Goal: Information Seeking & Learning: Find specific fact

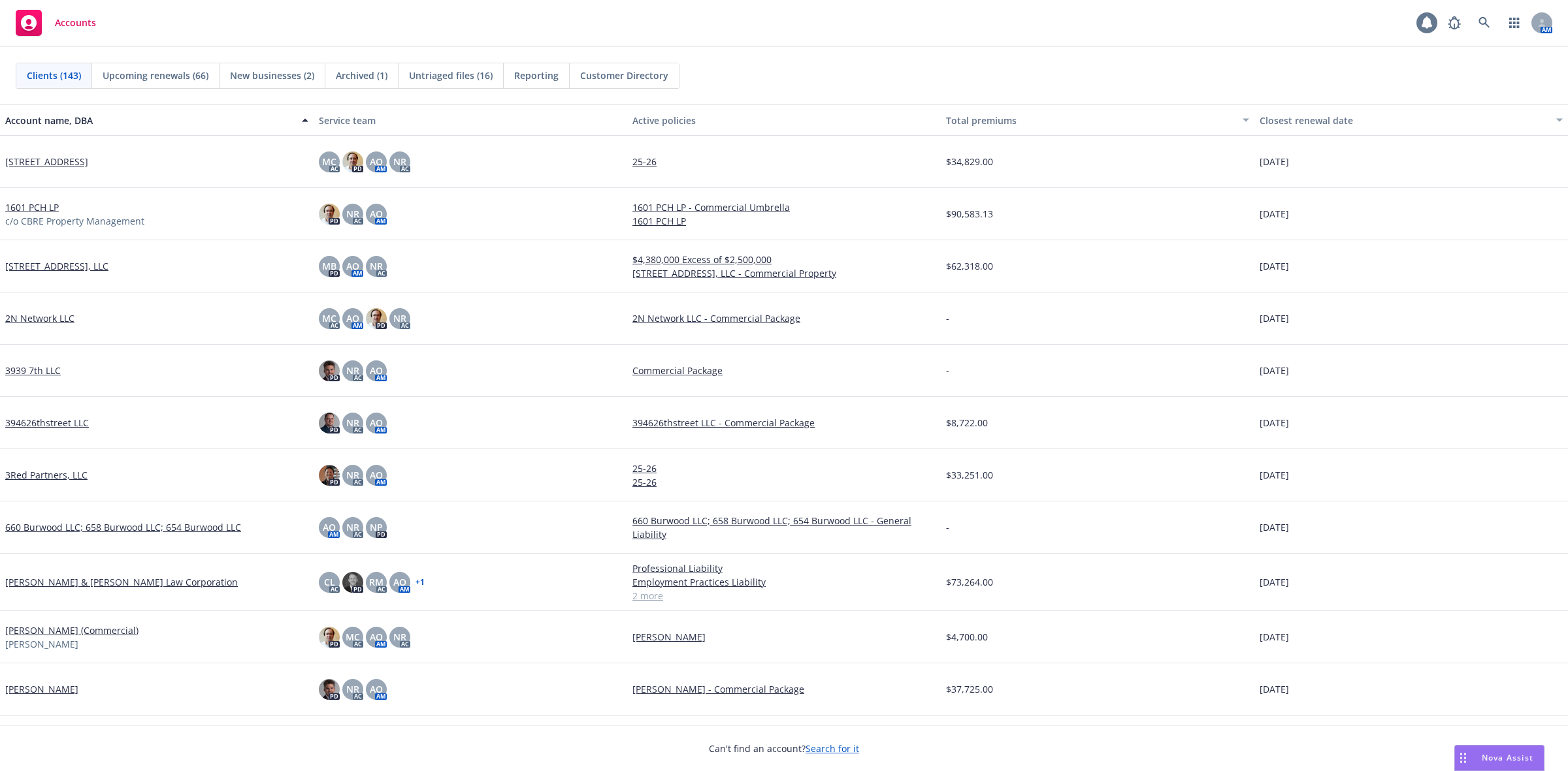
click at [1423, 17] on icon at bounding box center [1427, 23] width 13 height 13
click at [1480, 29] on link at bounding box center [1485, 23] width 26 height 26
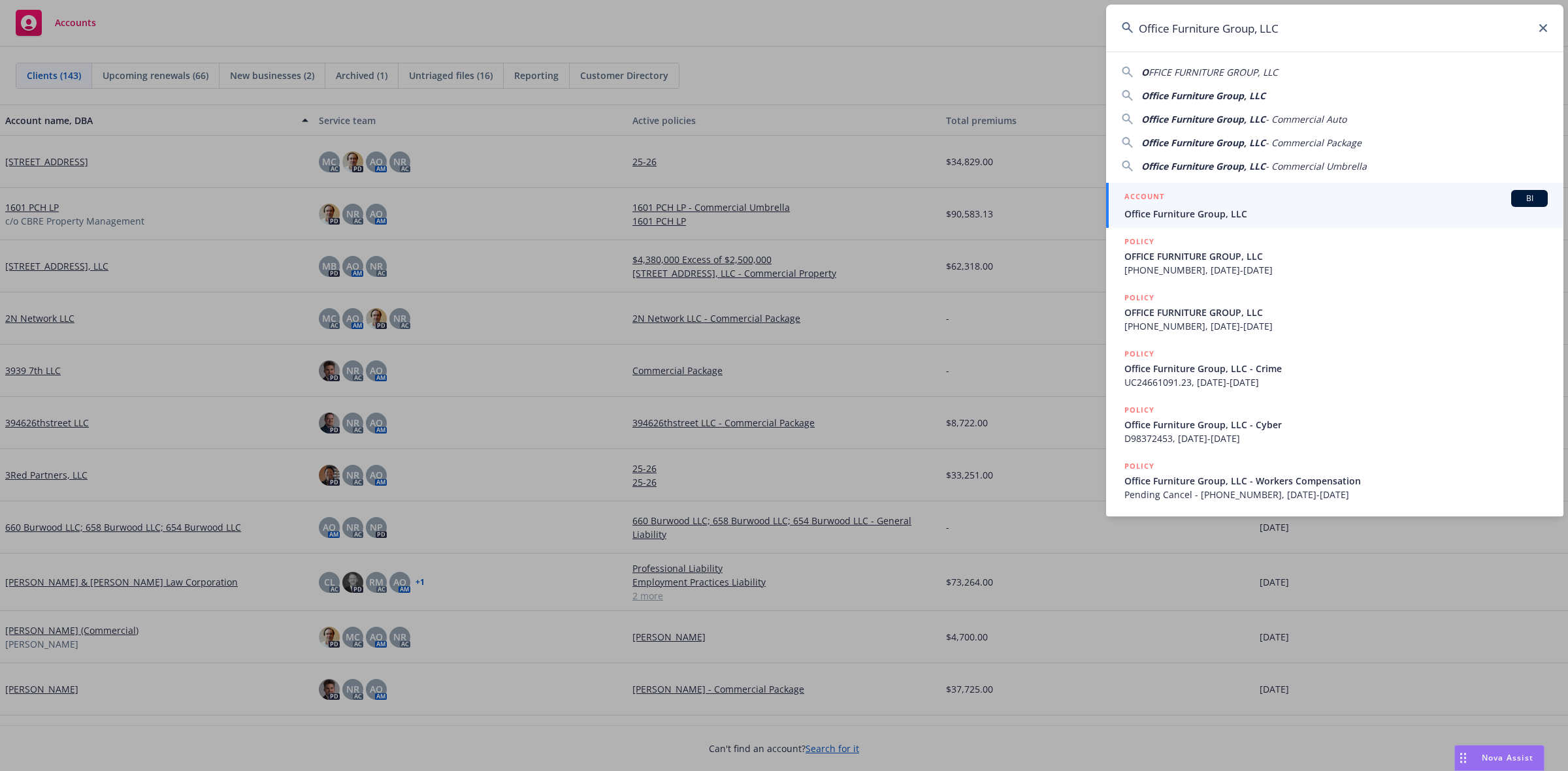
type input "Office Furniture Group, LLC"
click at [1221, 204] on div "ACCOUNT BI" at bounding box center [1336, 198] width 423 height 17
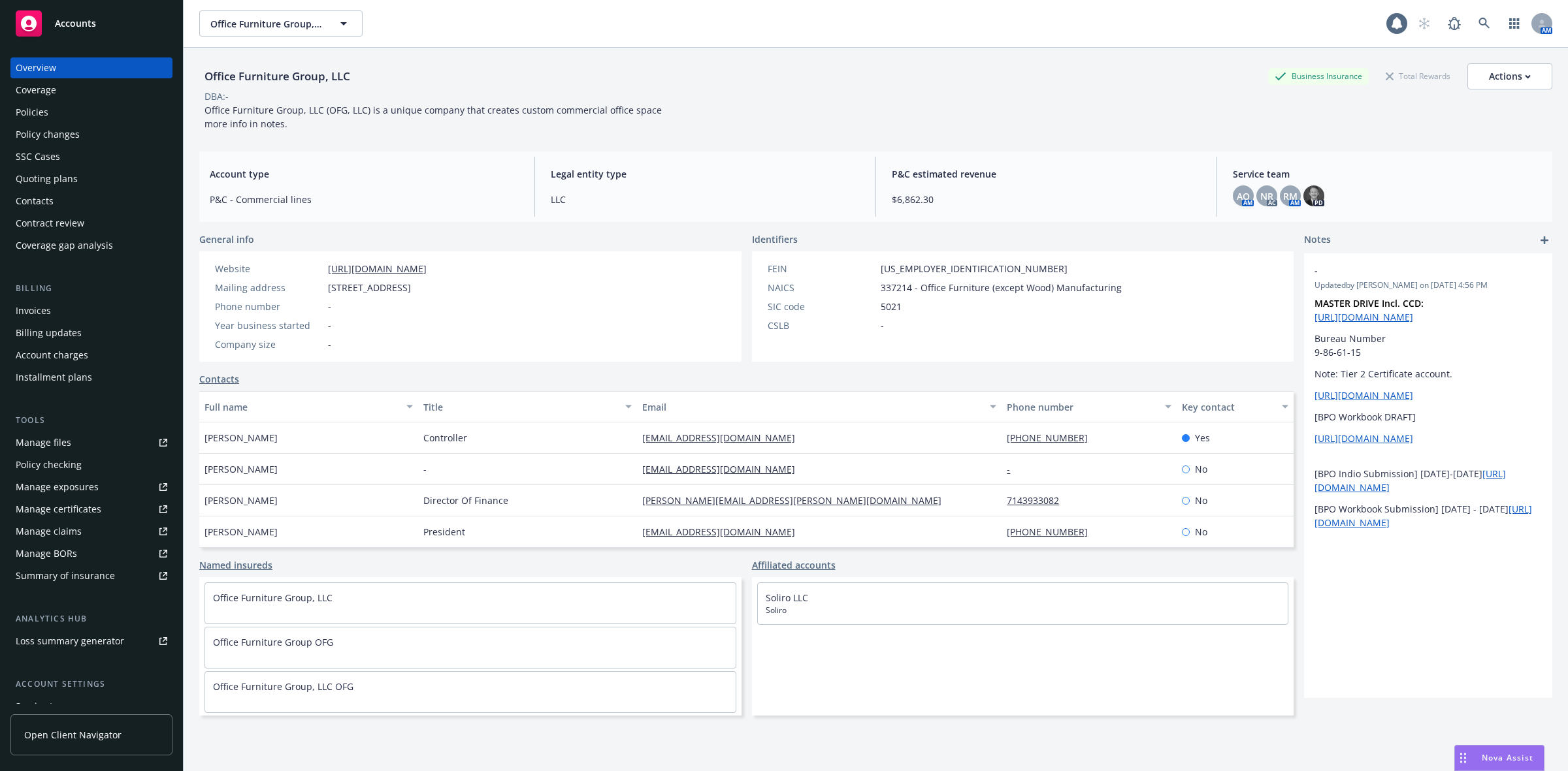
click at [65, 109] on div "Policies" at bounding box center [91, 111] width 151 height 21
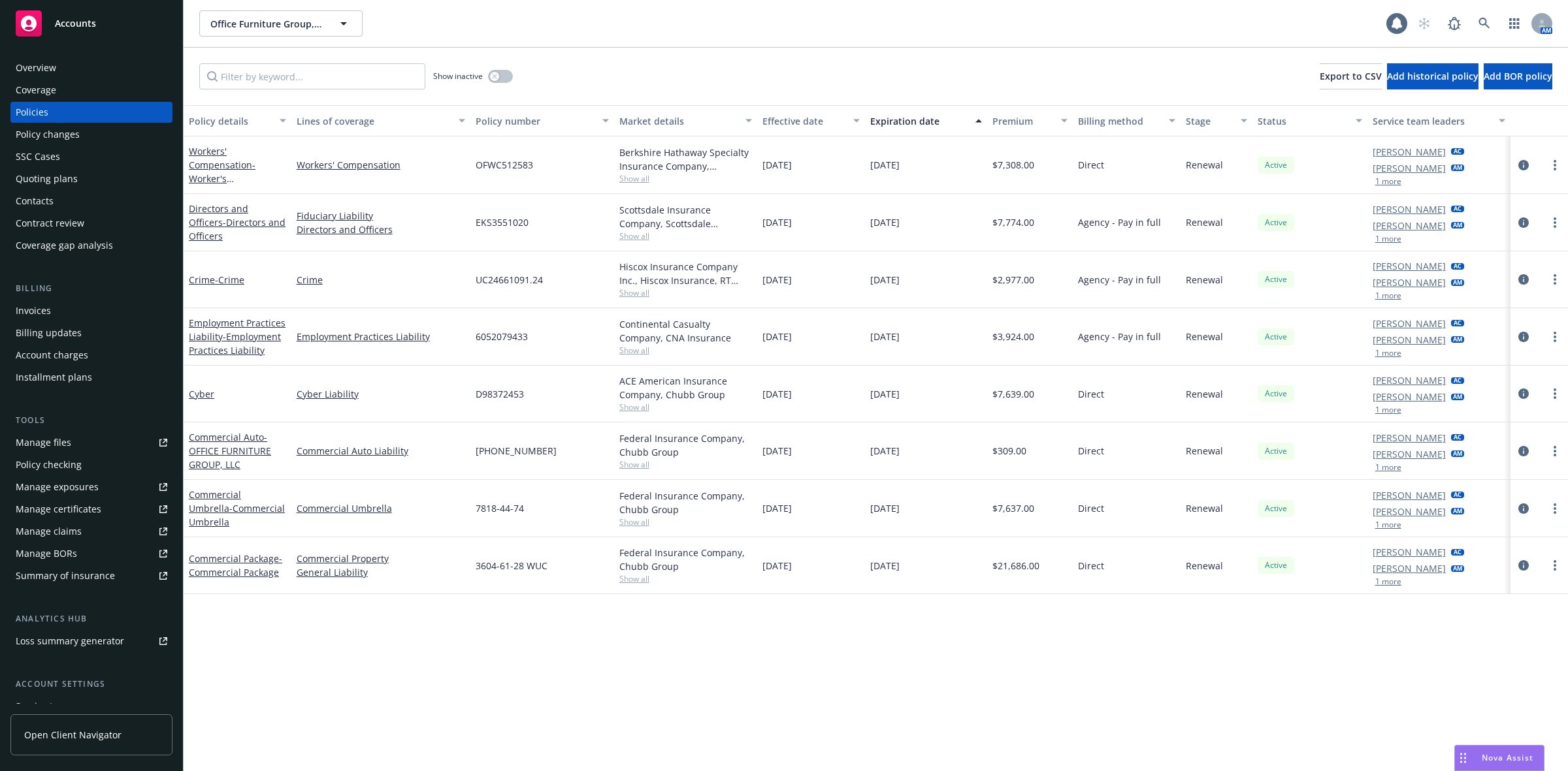
click at [436, 659] on div "Policy details Lines of coverage Policy number Market details Effective date Ex…" at bounding box center [876, 438] width 1385 height 666
drag, startPoint x: 1482, startPoint y: 751, endPoint x: 1492, endPoint y: 751, distance: 10.0
click at [1482, 751] on div "Nova Assist" at bounding box center [1500, 757] width 89 height 24
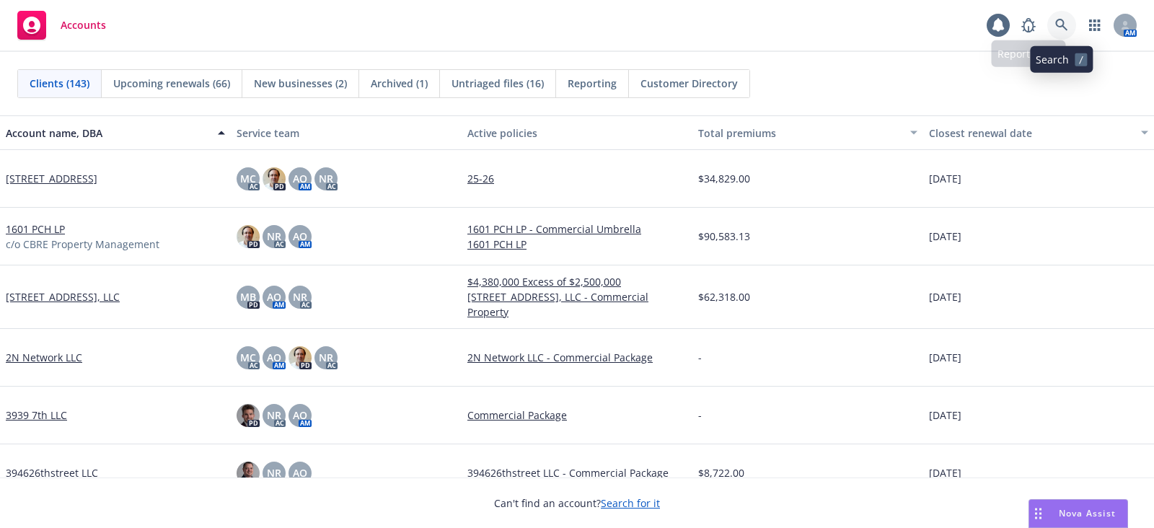
click at [1058, 19] on icon at bounding box center [1061, 25] width 12 height 12
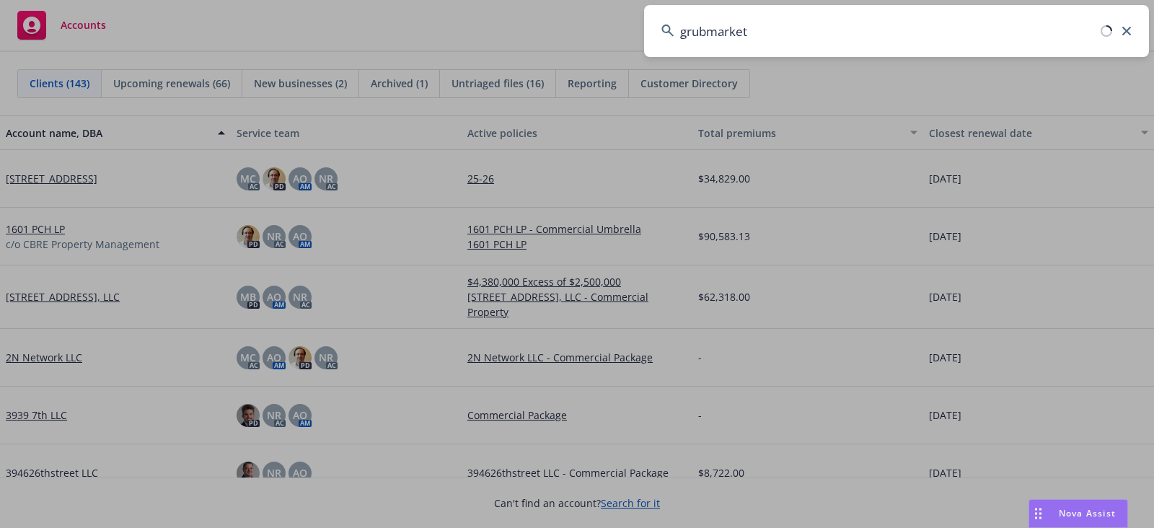
type input "grubmarket"
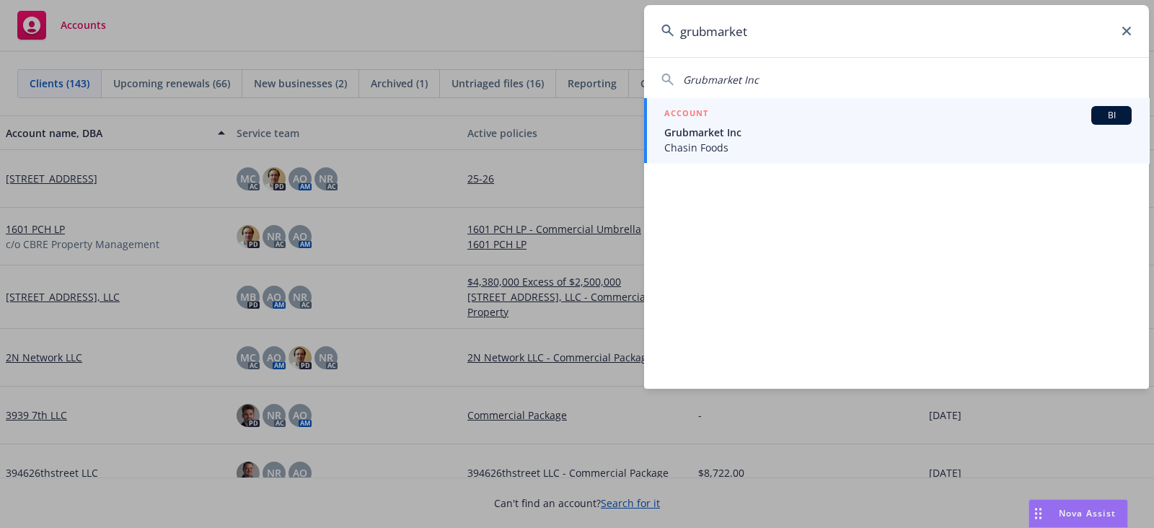
click at [891, 138] on span "Grubmarket Inc" at bounding box center [897, 132] width 467 height 15
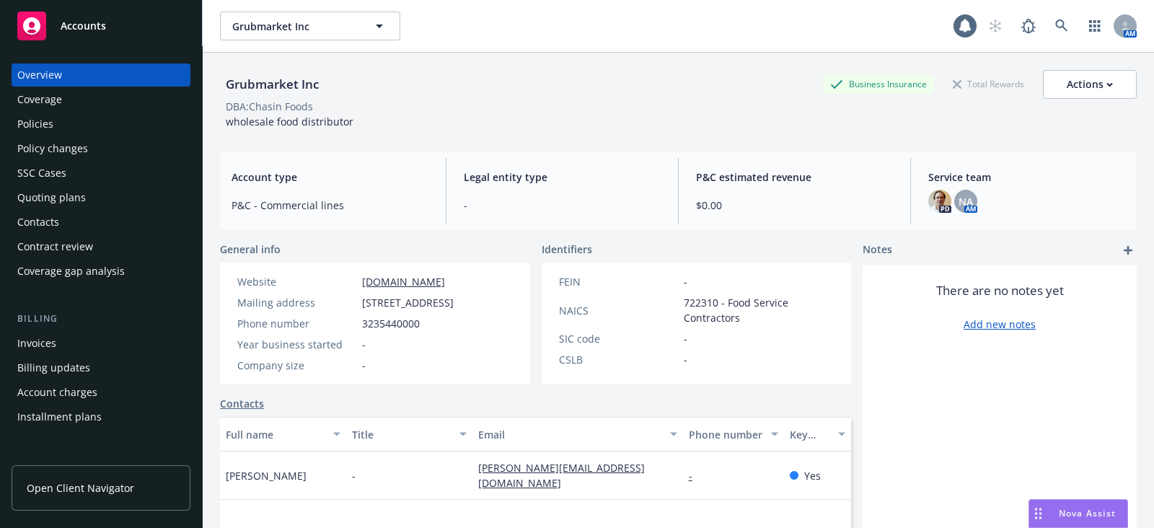
click at [66, 190] on div "Quoting plans" at bounding box center [51, 197] width 68 height 23
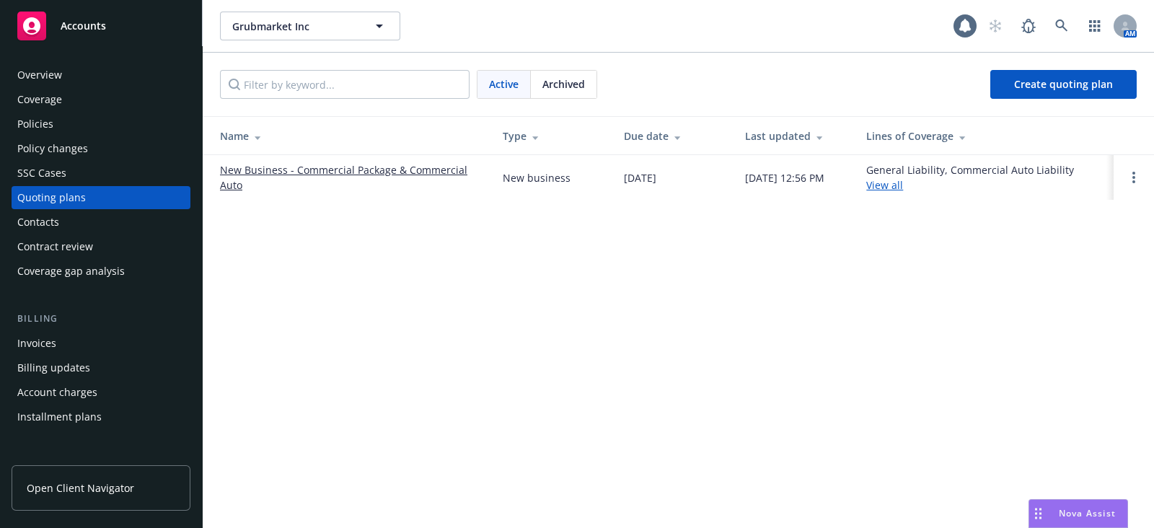
click at [360, 170] on link "New Business - Commercial Package & Commercial Auto" at bounding box center [350, 177] width 260 height 30
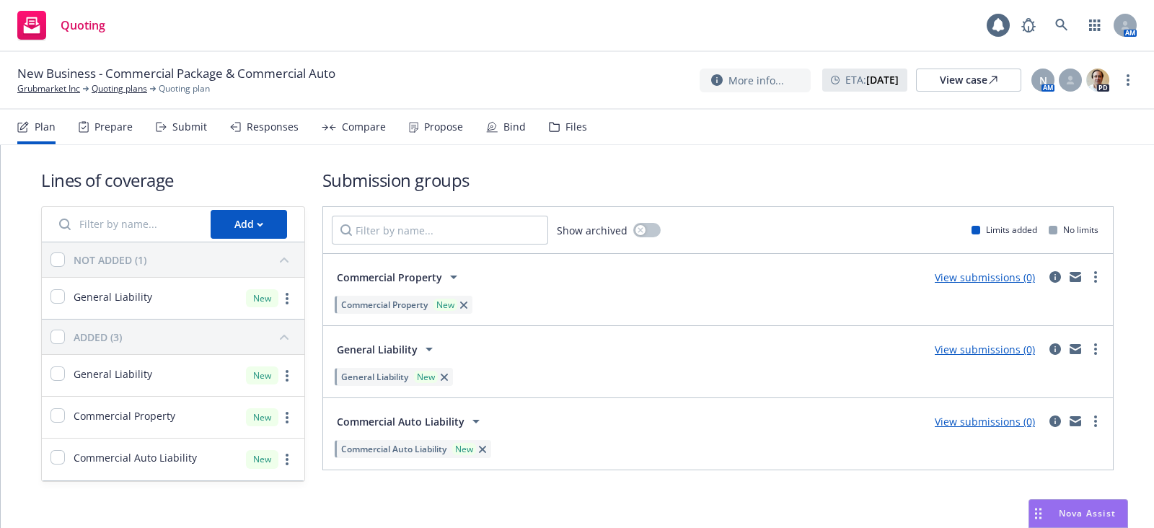
click at [223, 130] on div "Plan Prepare Submit Responses Compare Propose Bind Files" at bounding box center [302, 127] width 570 height 35
click at [237, 128] on icon at bounding box center [235, 127] width 11 height 10
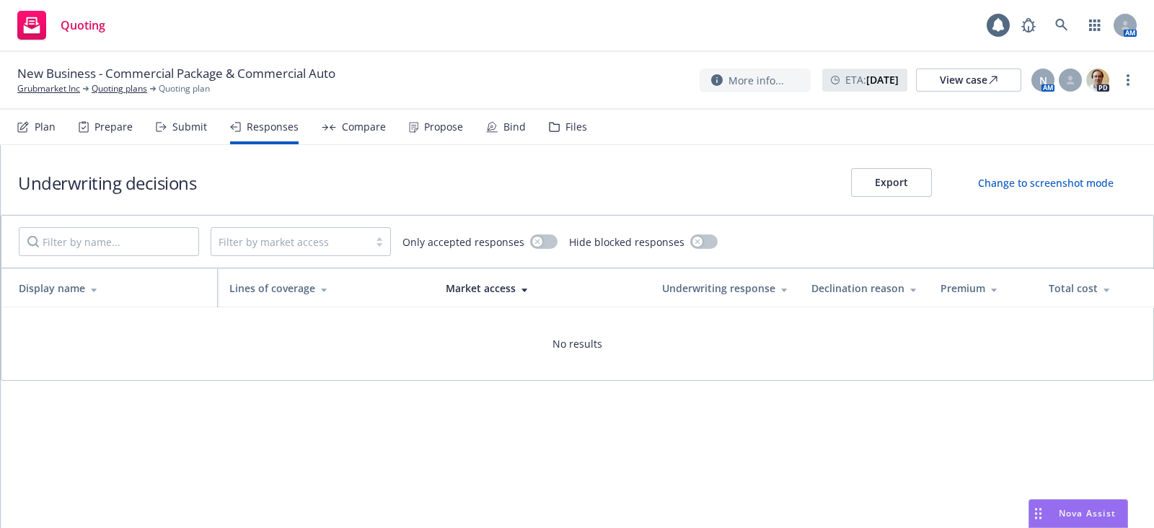
click at [133, 128] on div "Plan Prepare Submit Responses Compare Propose Bind Files" at bounding box center [302, 127] width 570 height 35
click at [110, 131] on div "Prepare" at bounding box center [113, 127] width 38 height 12
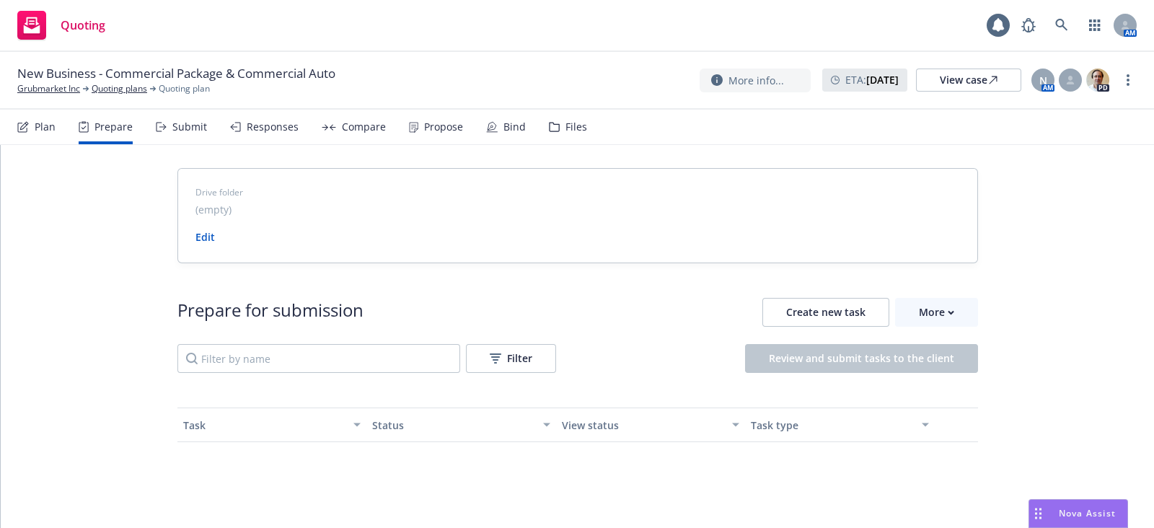
click at [191, 133] on div "Submit" at bounding box center [189, 127] width 35 height 12
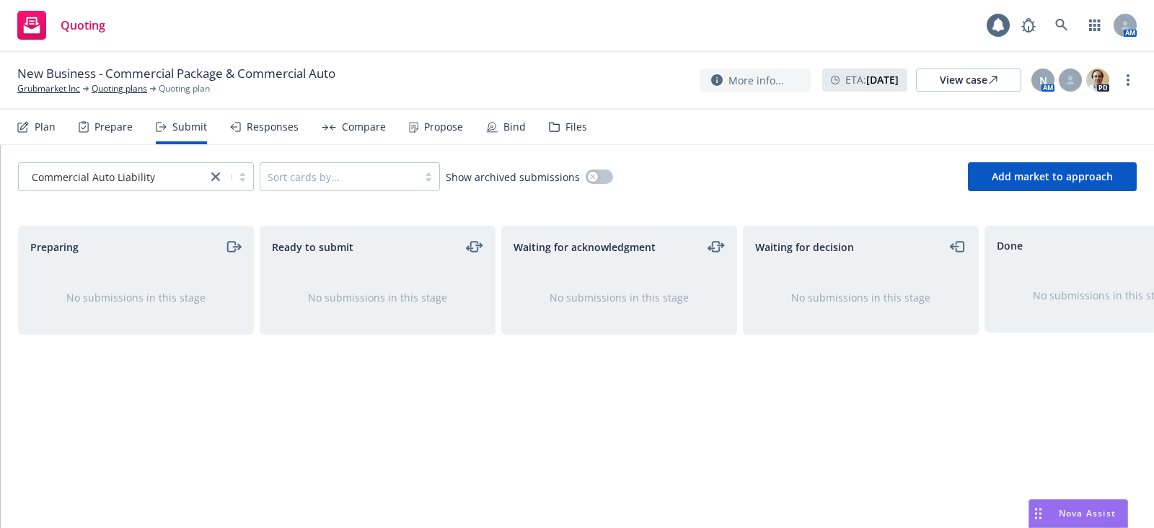
click at [247, 178] on div at bounding box center [230, 176] width 46 height 17
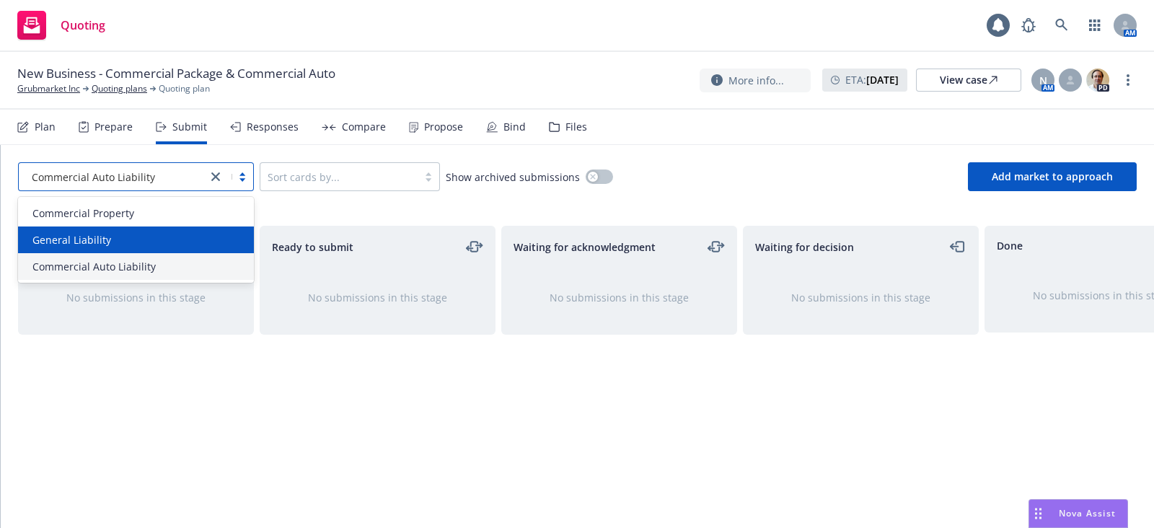
click at [150, 235] on div "General Liability" at bounding box center [136, 239] width 218 height 15
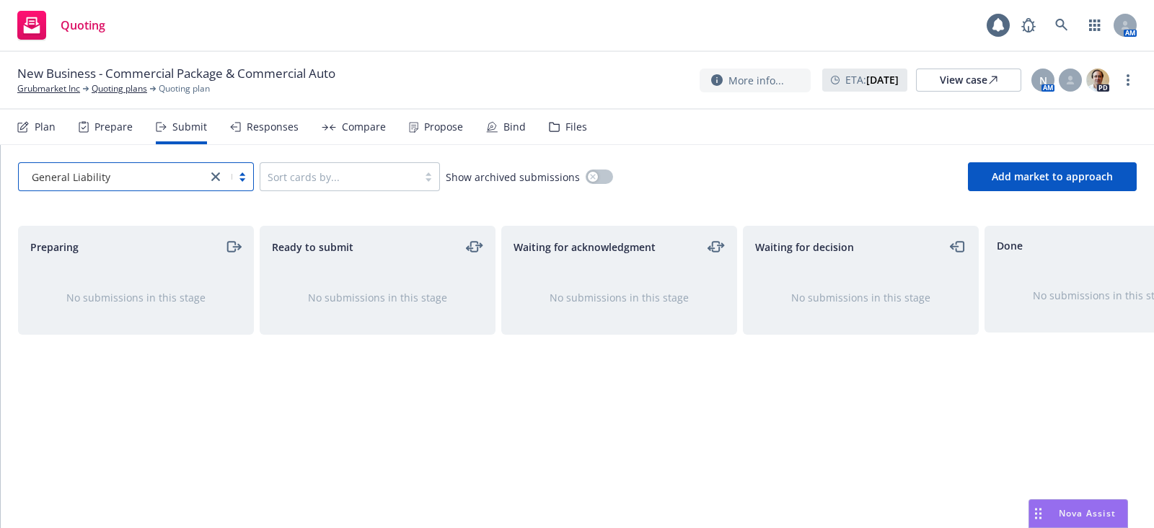
click at [242, 174] on div at bounding box center [230, 176] width 46 height 17
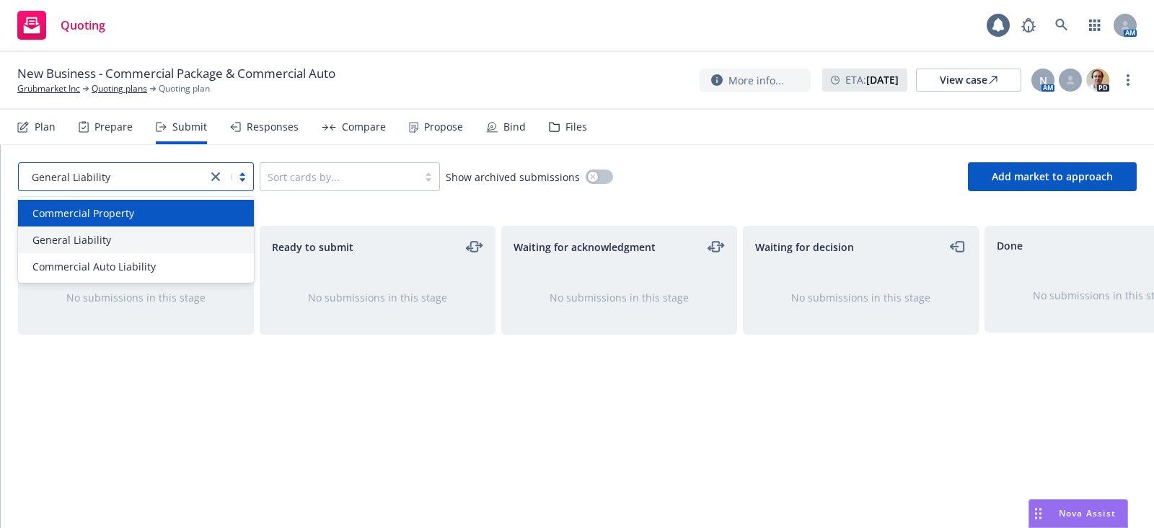
click at [156, 208] on div "Commercial Property" at bounding box center [136, 212] width 218 height 15
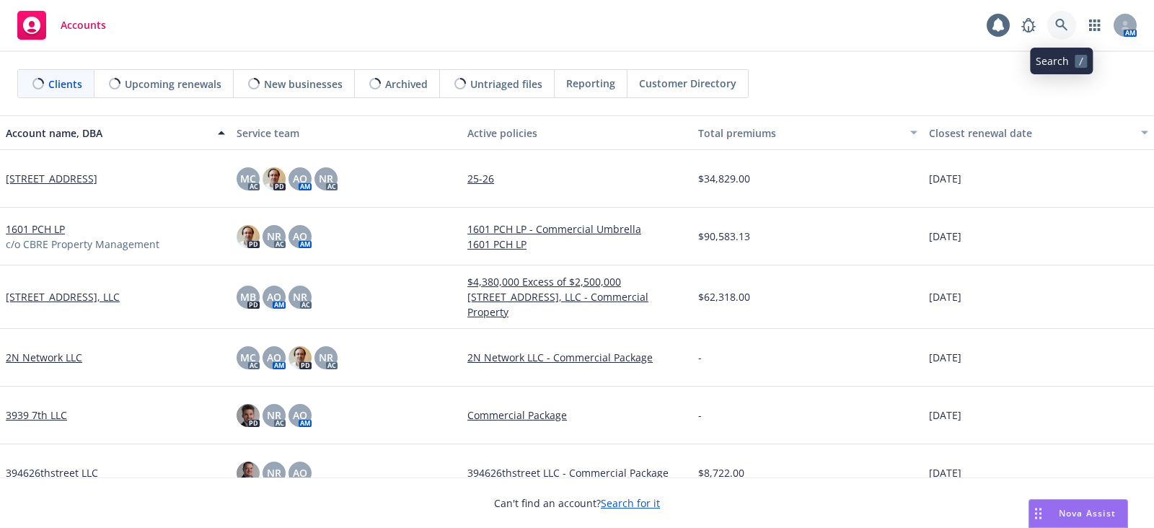
click at [1063, 25] on icon at bounding box center [1061, 25] width 12 height 12
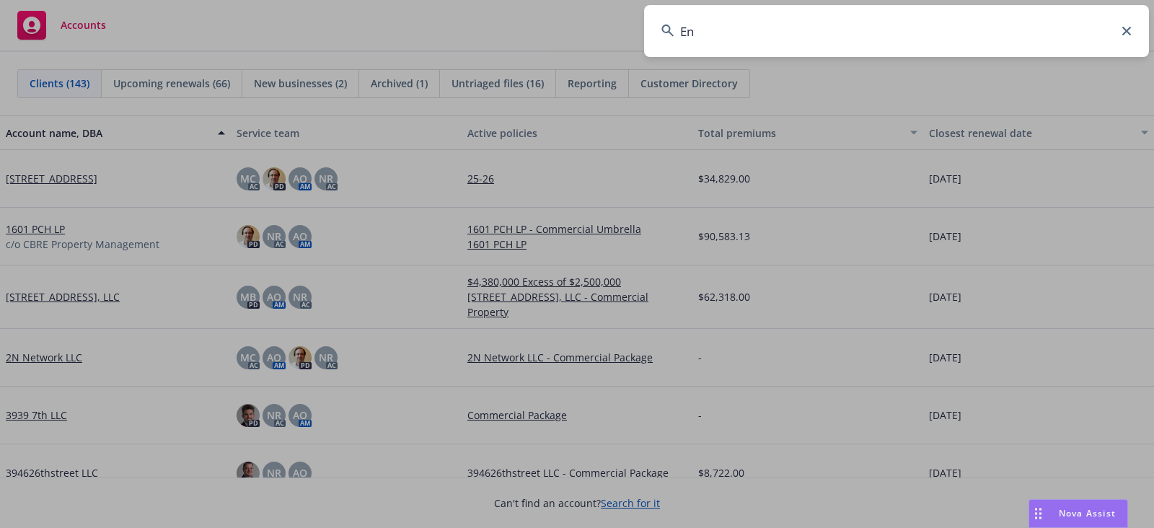
type input "E"
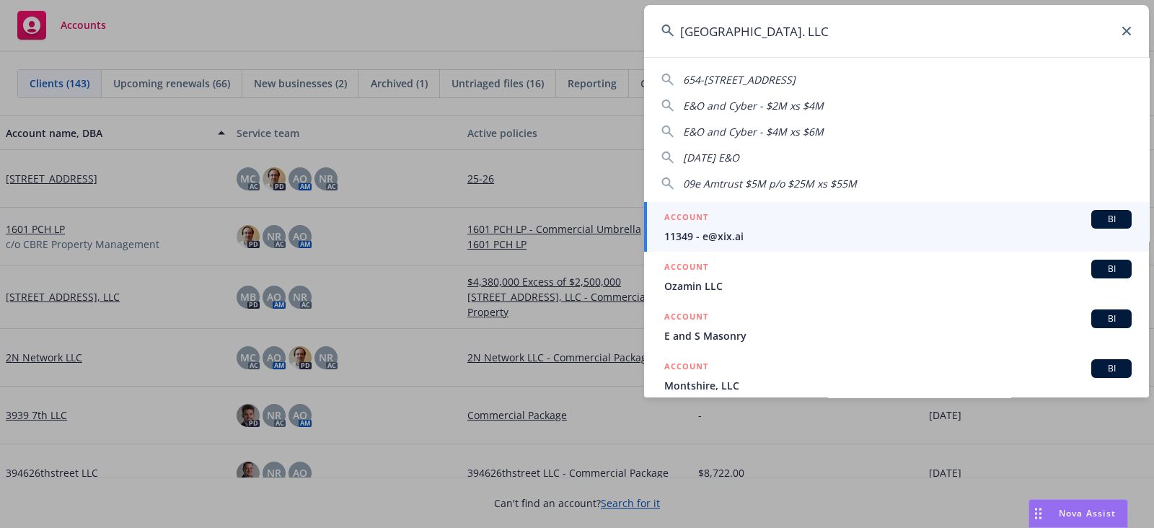
type input "Encontro North Park. LLC"
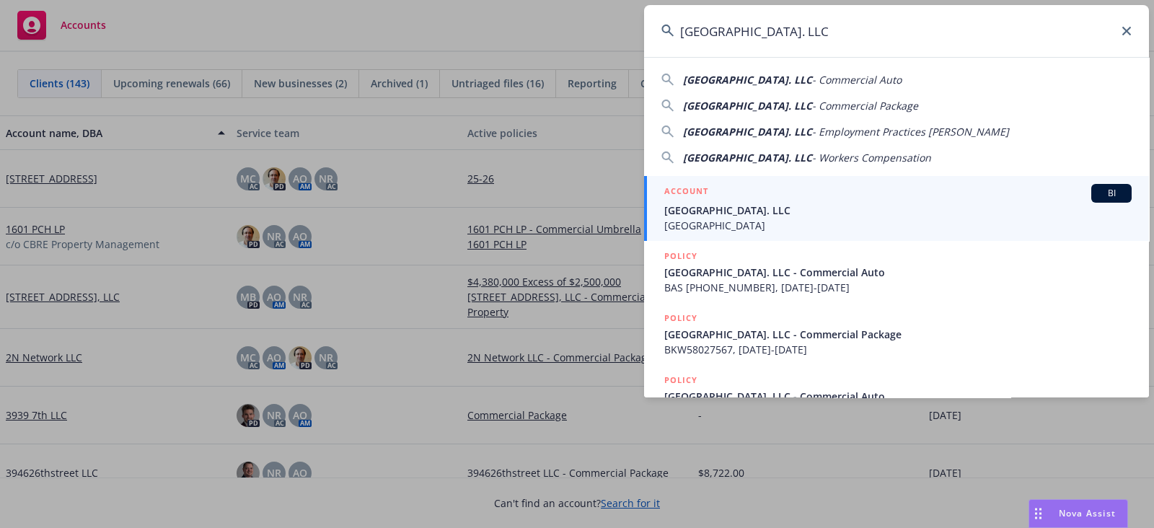
click at [833, 206] on span "Encontro North Park. LLC" at bounding box center [897, 210] width 467 height 15
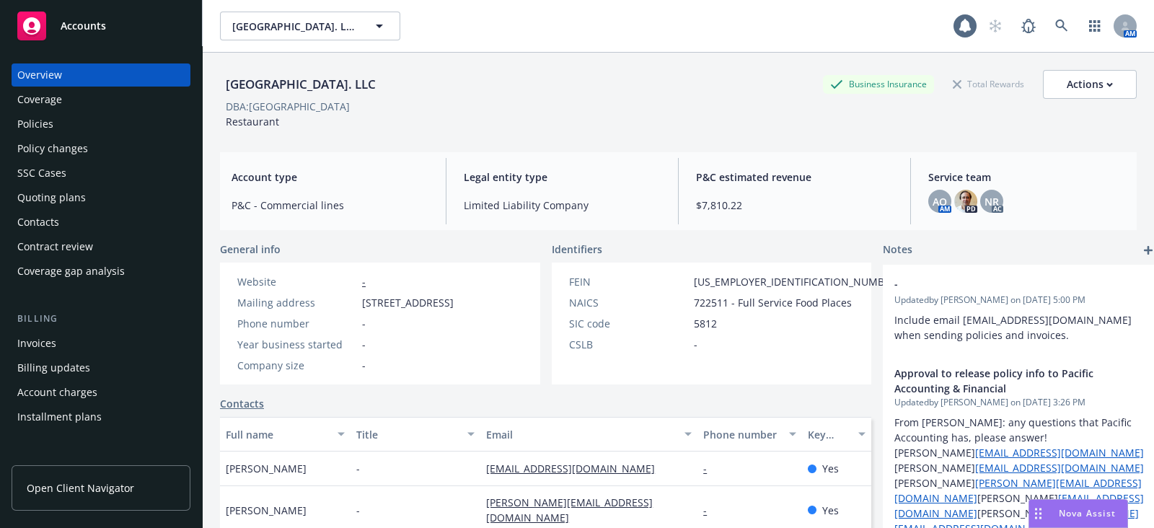
click at [60, 118] on div "Policies" at bounding box center [100, 123] width 167 height 23
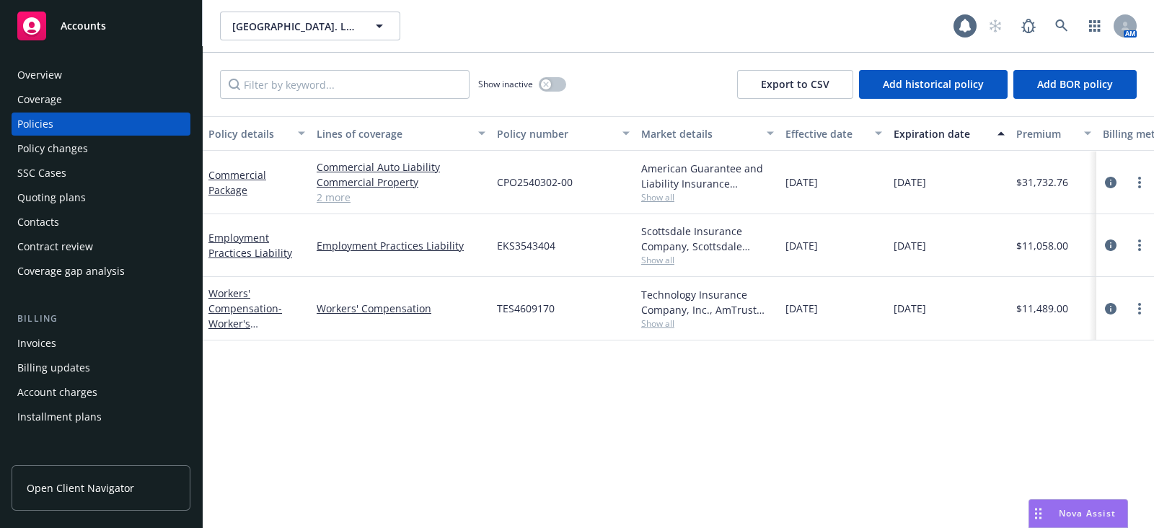
click at [660, 195] on span "Show all" at bounding box center [707, 197] width 133 height 12
click at [605, 191] on div "CPO2540302-00" at bounding box center [563, 182] width 144 height 63
click at [648, 256] on span "Show all" at bounding box center [707, 260] width 133 height 12
click at [605, 189] on div "CPO2540302-00" at bounding box center [563, 182] width 144 height 63
click at [112, 192] on div "Quoting plans" at bounding box center [100, 197] width 167 height 23
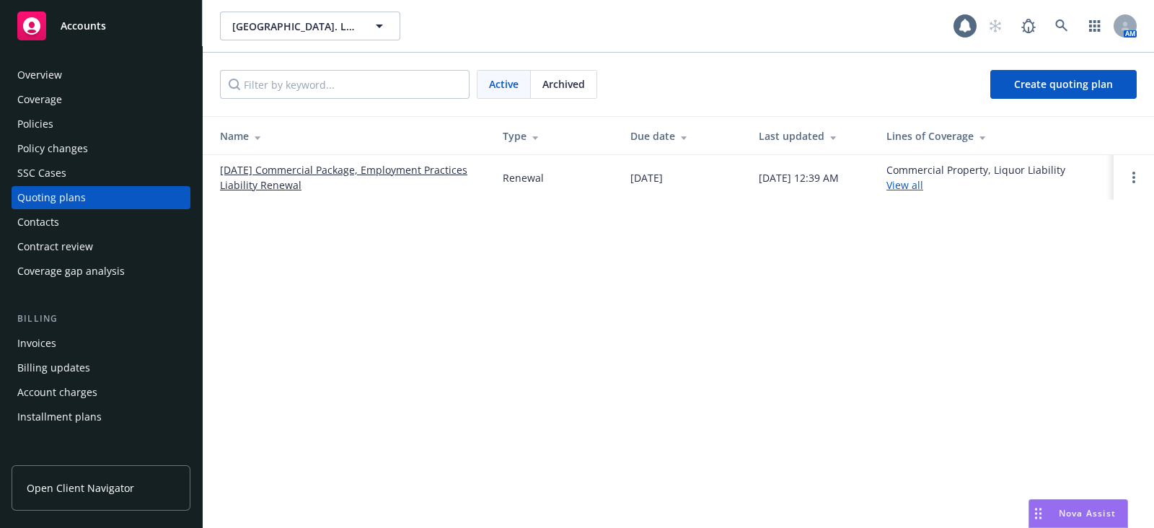
click at [261, 174] on link "09/27/25 Commercial Package, Employment Practices Liability Renewal" at bounding box center [350, 177] width 260 height 30
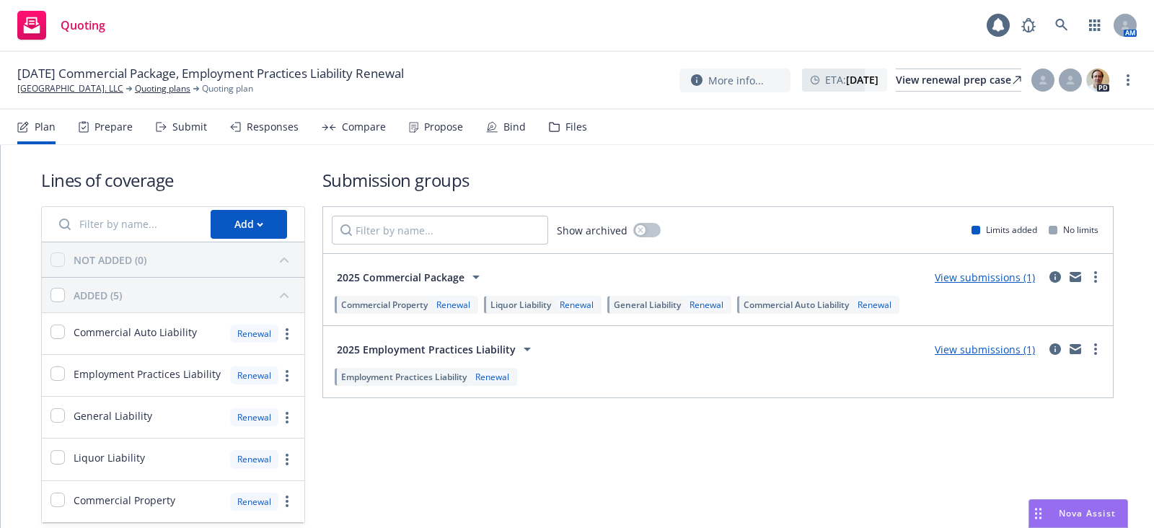
scroll to position [58, 0]
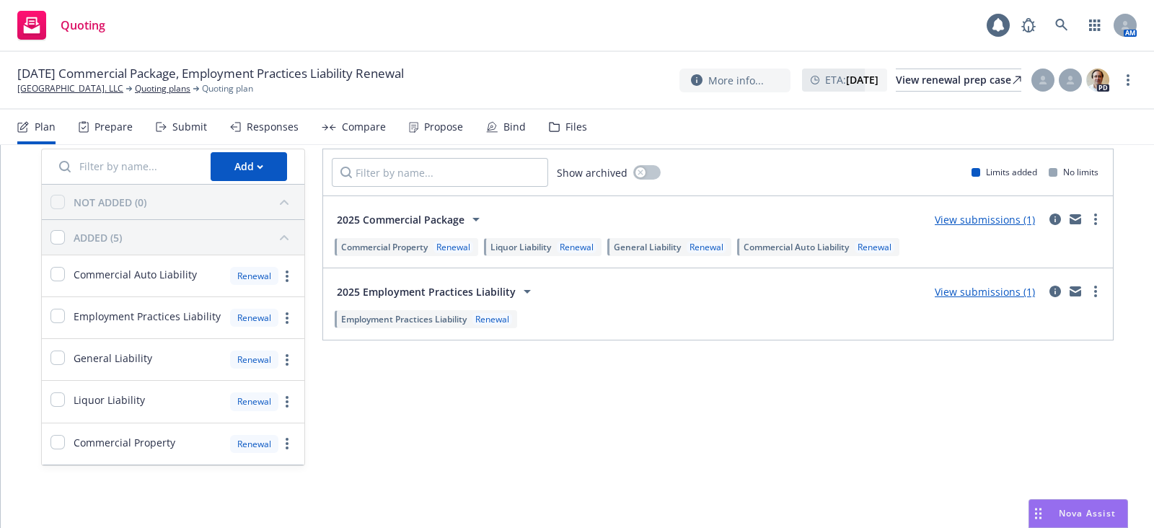
click at [420, 136] on div "Propose" at bounding box center [436, 127] width 54 height 35
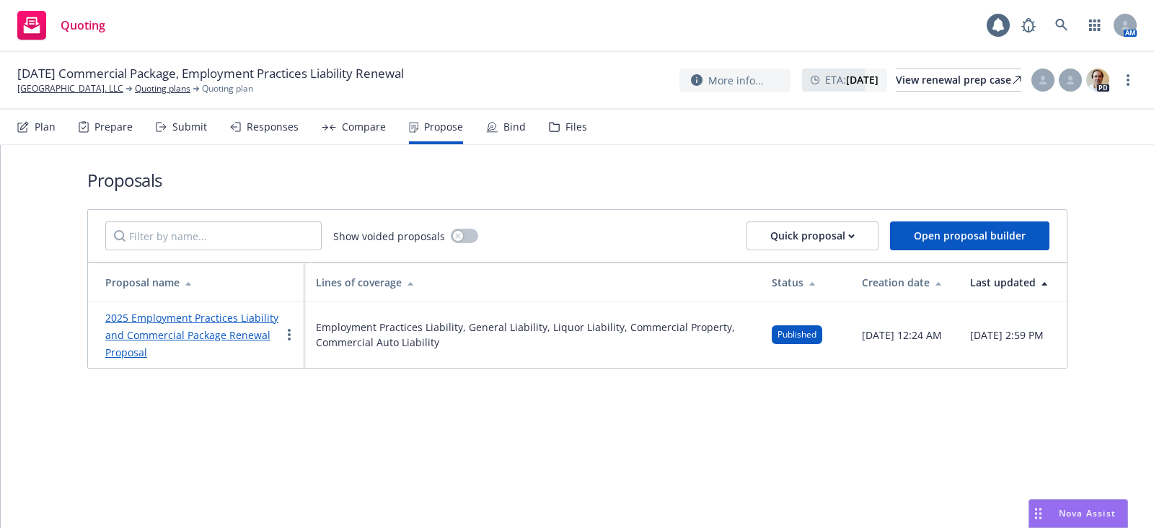
click at [570, 128] on div "Files" at bounding box center [576, 127] width 22 height 12
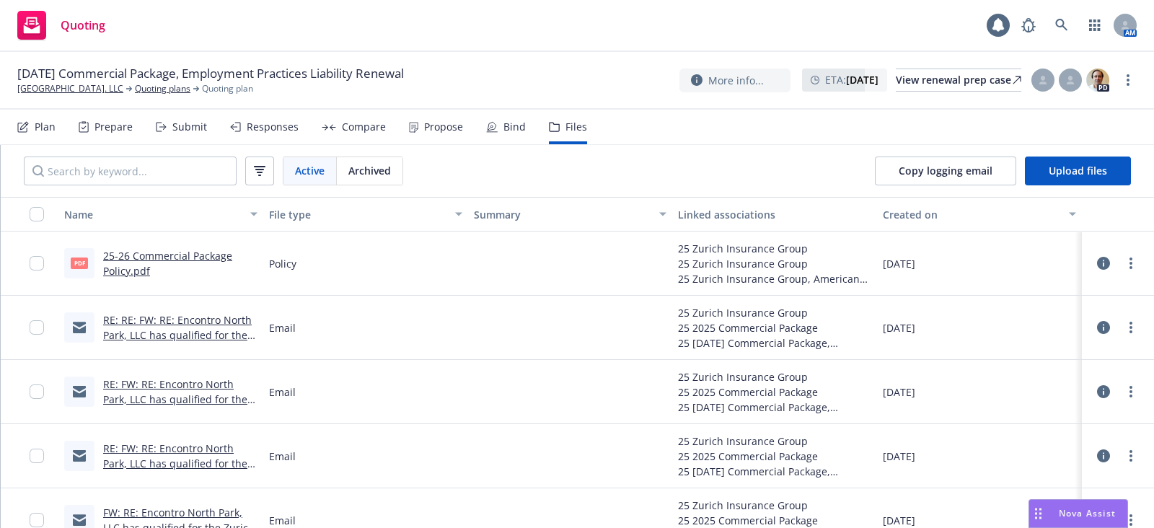
click at [178, 329] on link "RE: RE: FW: RE: Encontro North Park, LLC has qualified for the Zurich North Ame…" at bounding box center [177, 342] width 149 height 59
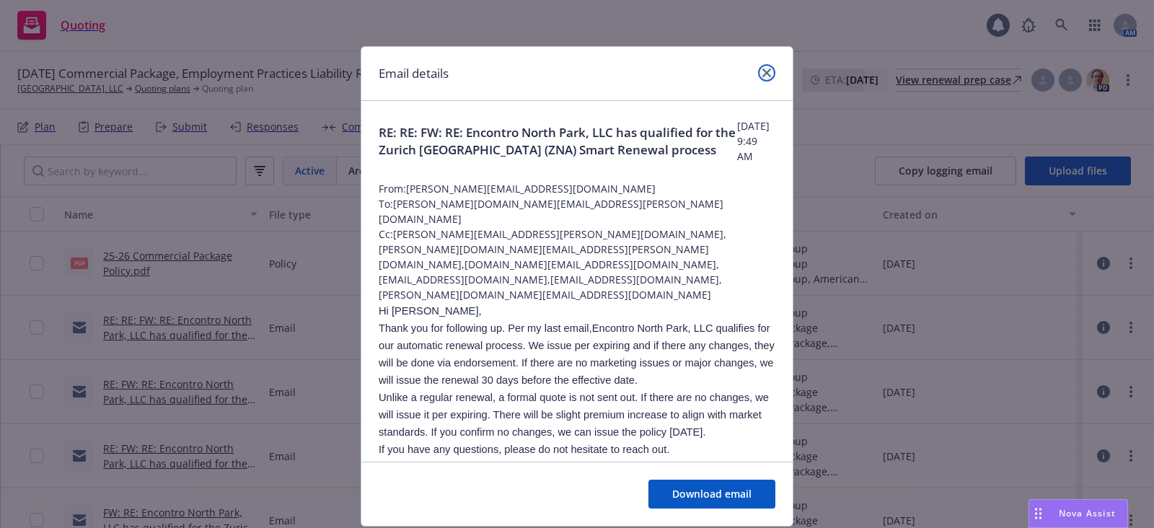
click at [762, 76] on icon "close" at bounding box center [766, 72] width 9 height 9
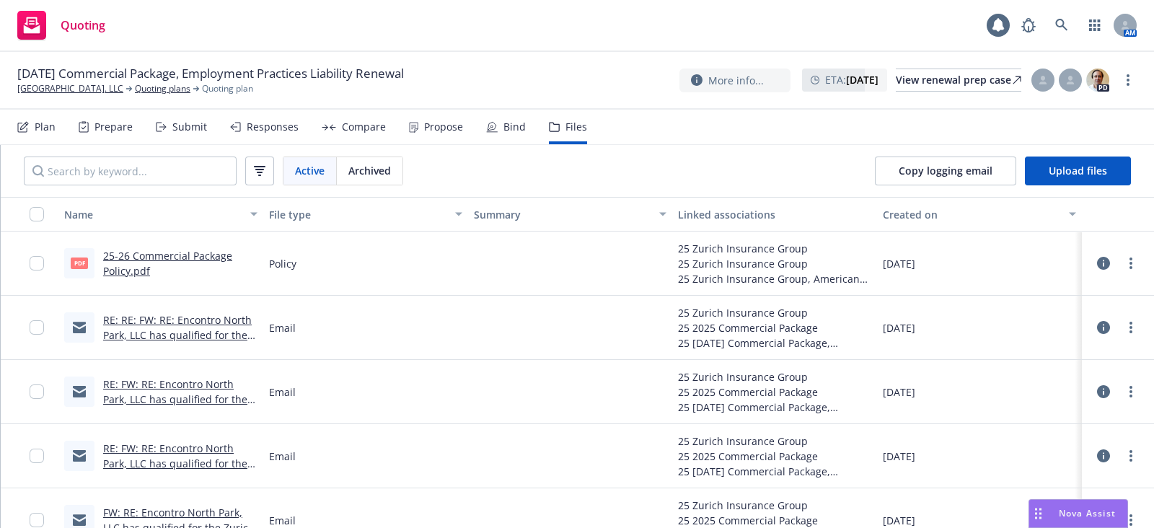
click at [158, 256] on link "25-26 Commercial Package Policy.pdf" at bounding box center [167, 263] width 129 height 29
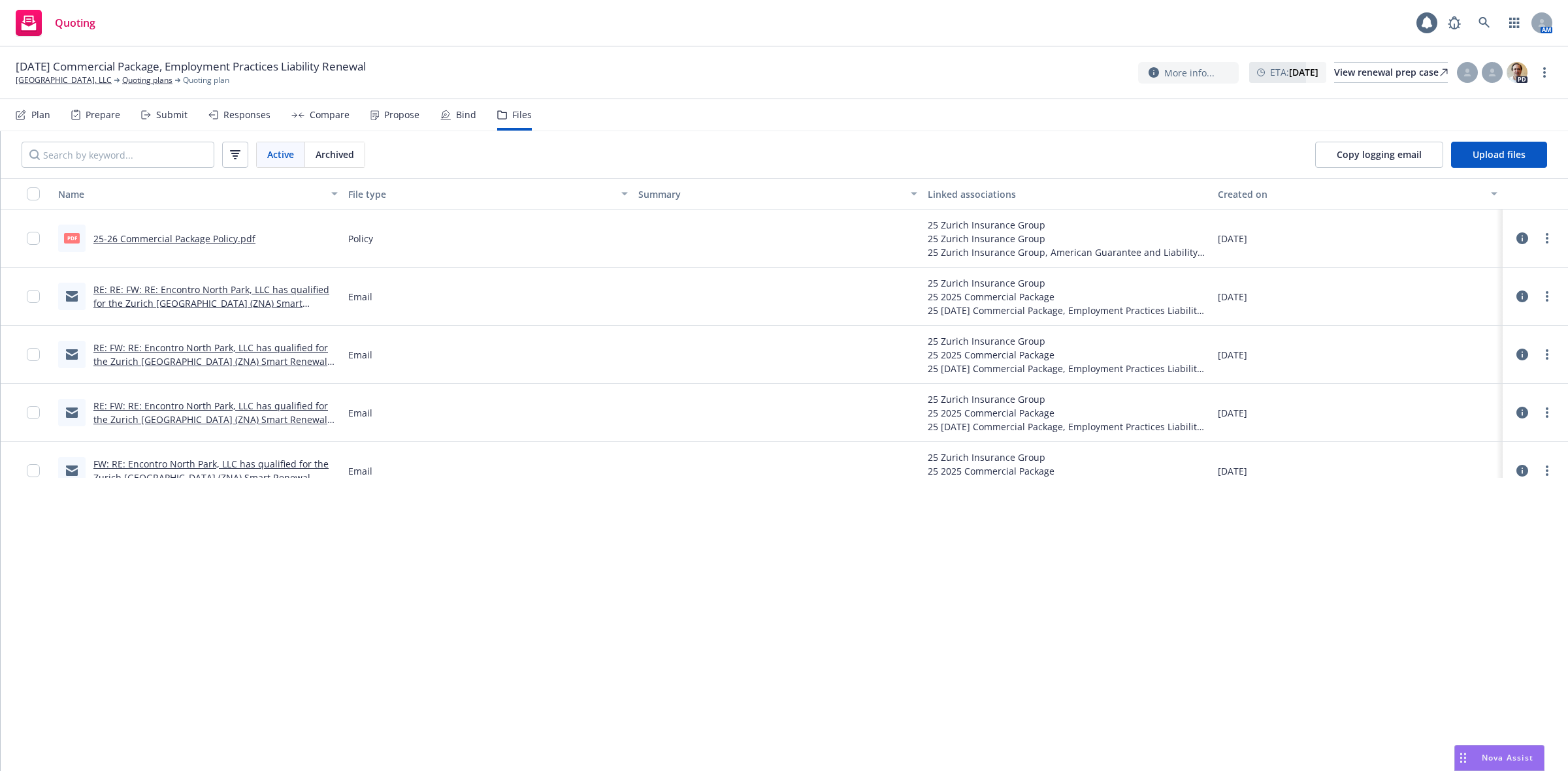
click at [1045, 477] on span "Nova Assist" at bounding box center [1507, 758] width 52 height 11
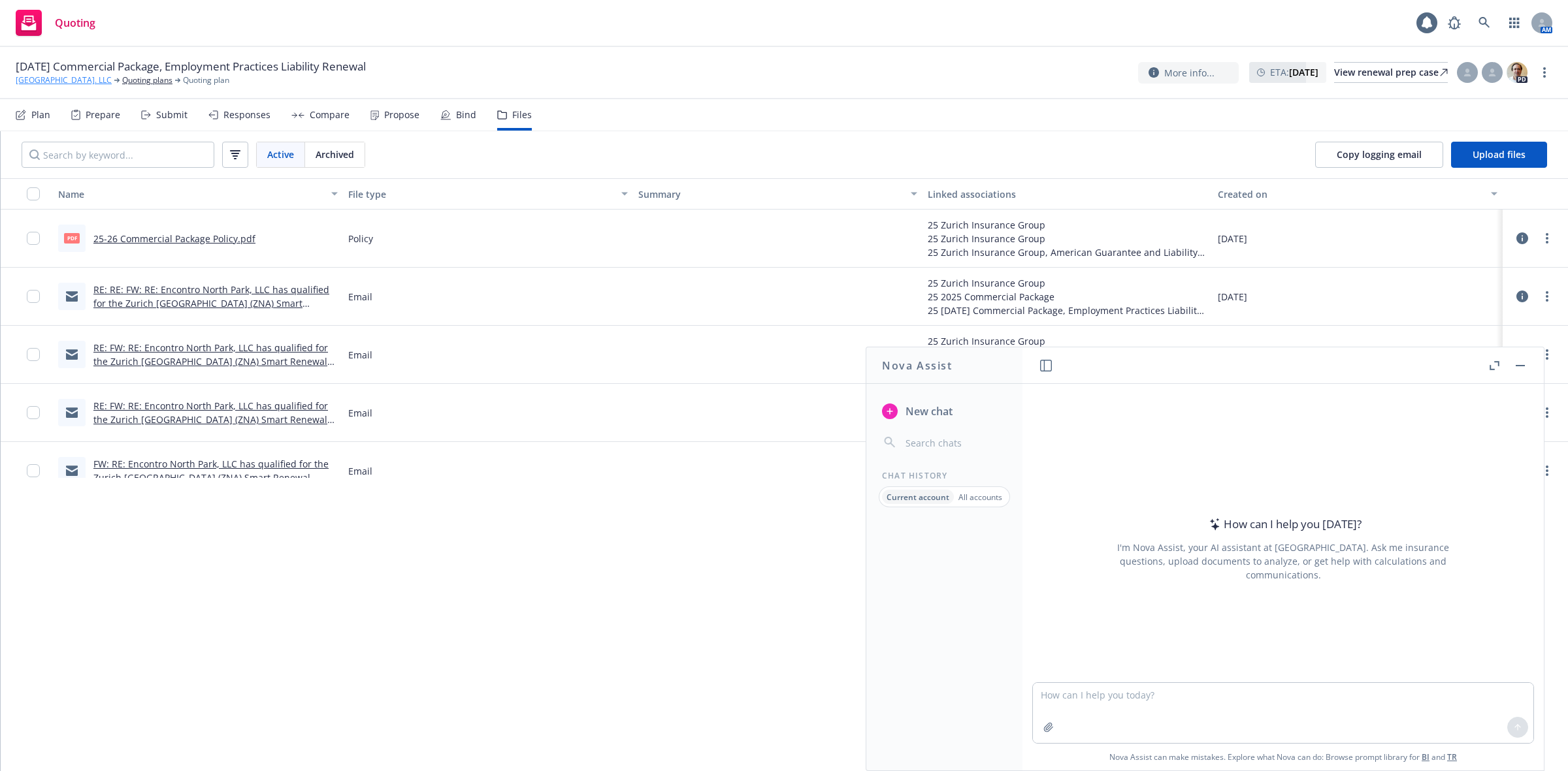
click at [79, 83] on link "Encontro North Park. LLC" at bounding box center [63, 80] width 96 height 12
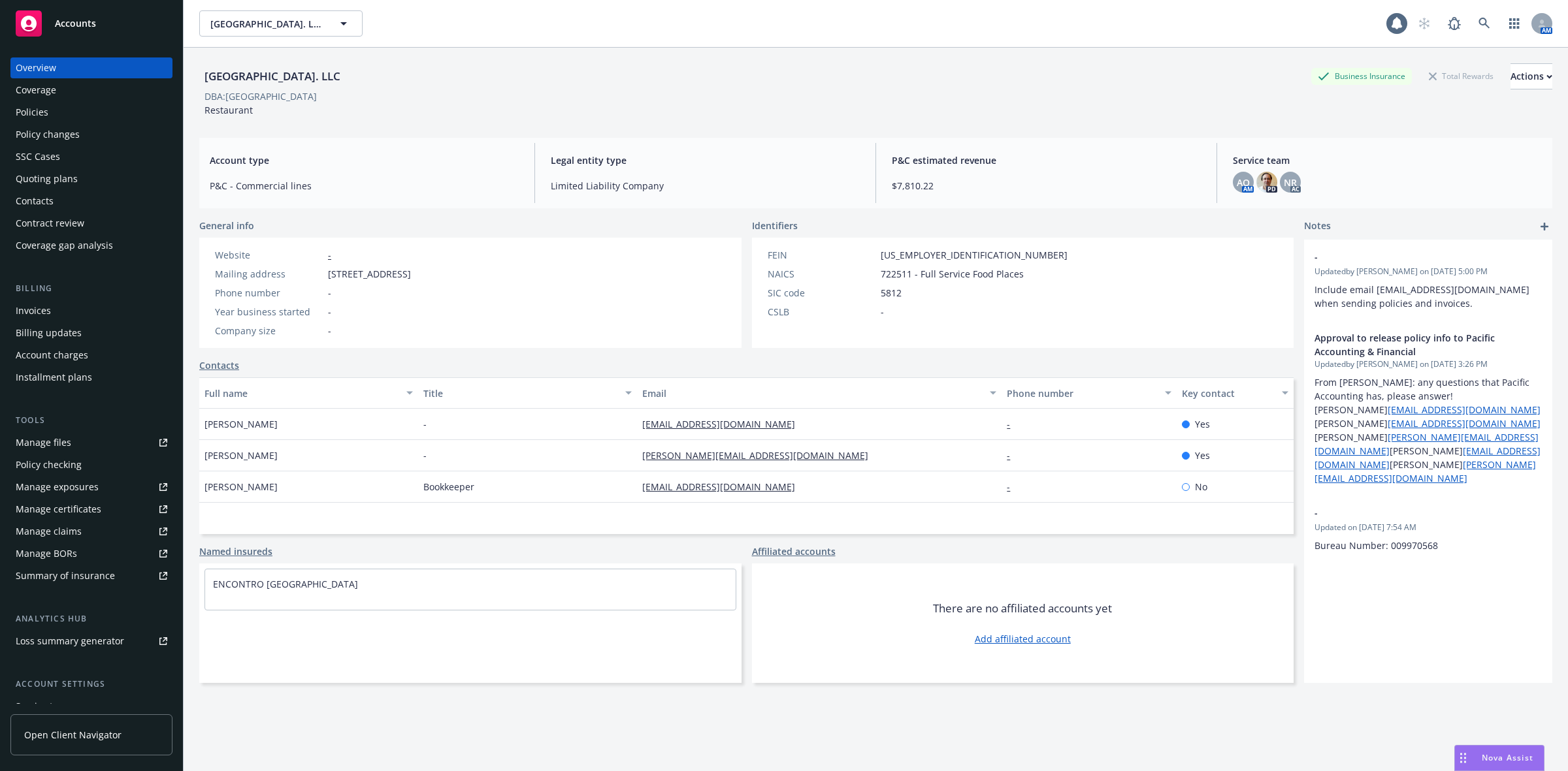
click at [45, 446] on div "Manage files" at bounding box center [43, 442] width 55 height 21
click at [77, 438] on link "Manage files" at bounding box center [92, 442] width 162 height 21
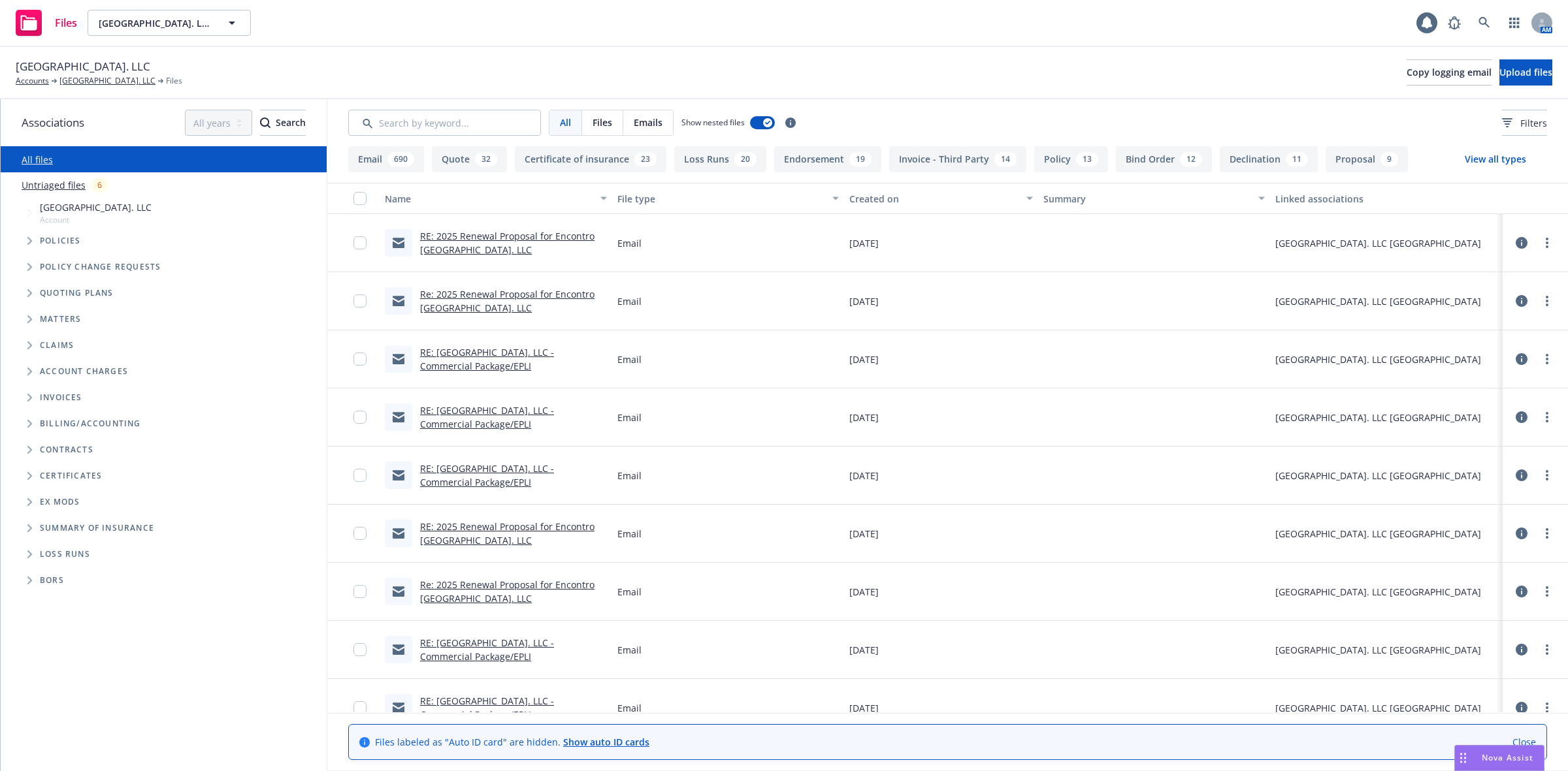
click at [27, 240] on icon "Tree Example" at bounding box center [30, 241] width 5 height 8
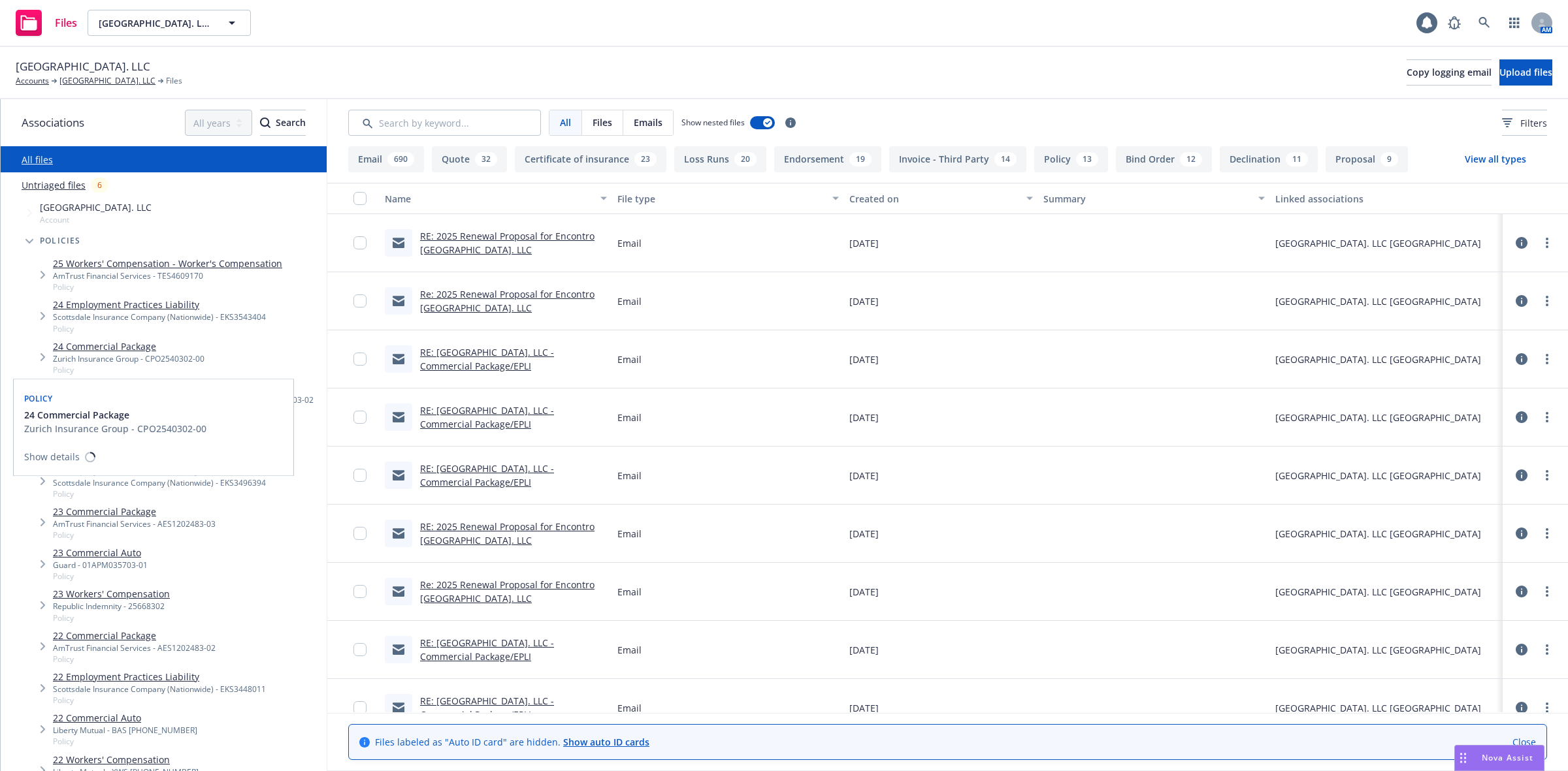
click at [123, 345] on link "24 Commercial Package" at bounding box center [128, 346] width 151 height 14
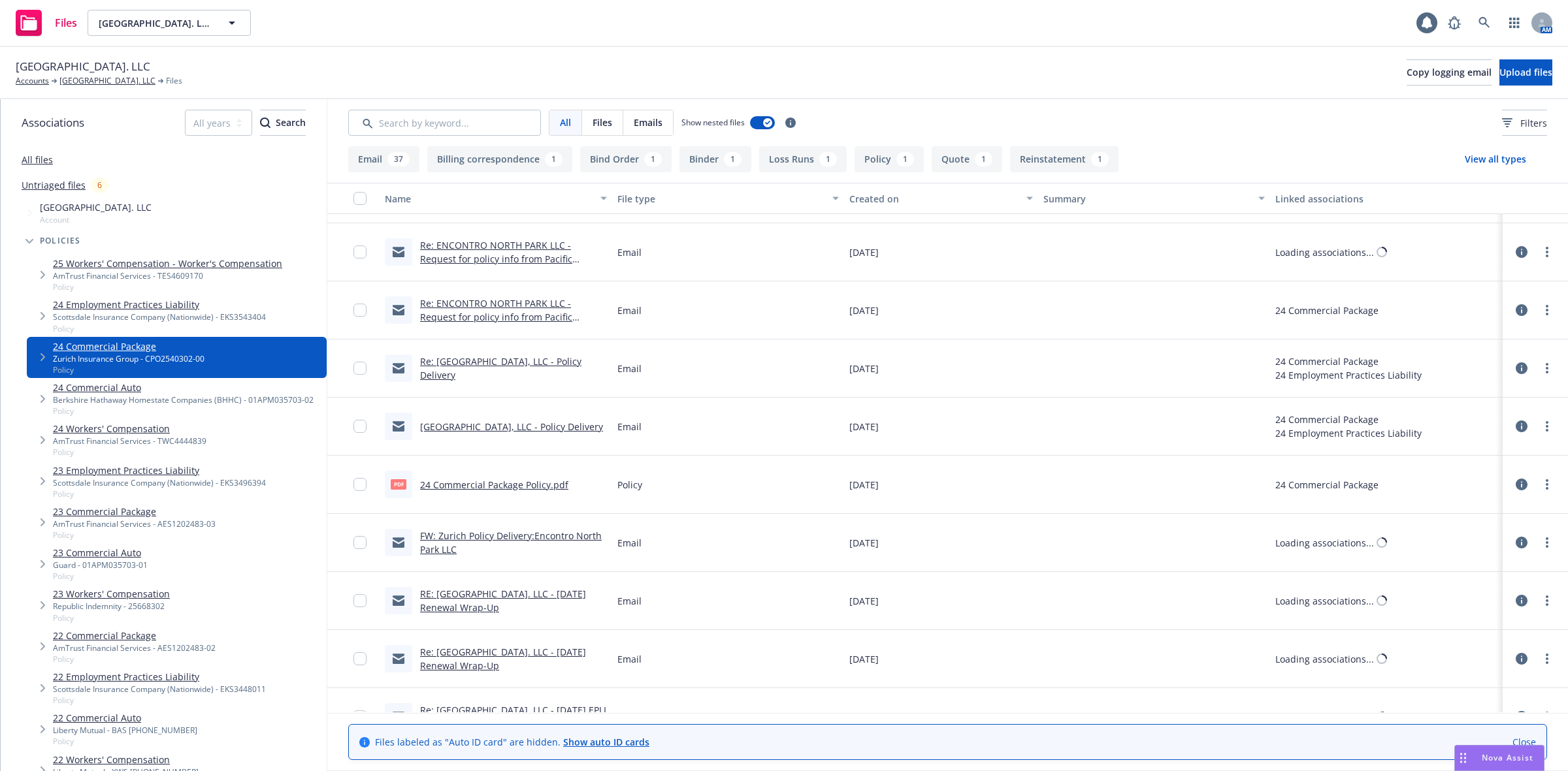
scroll to position [1633, 0]
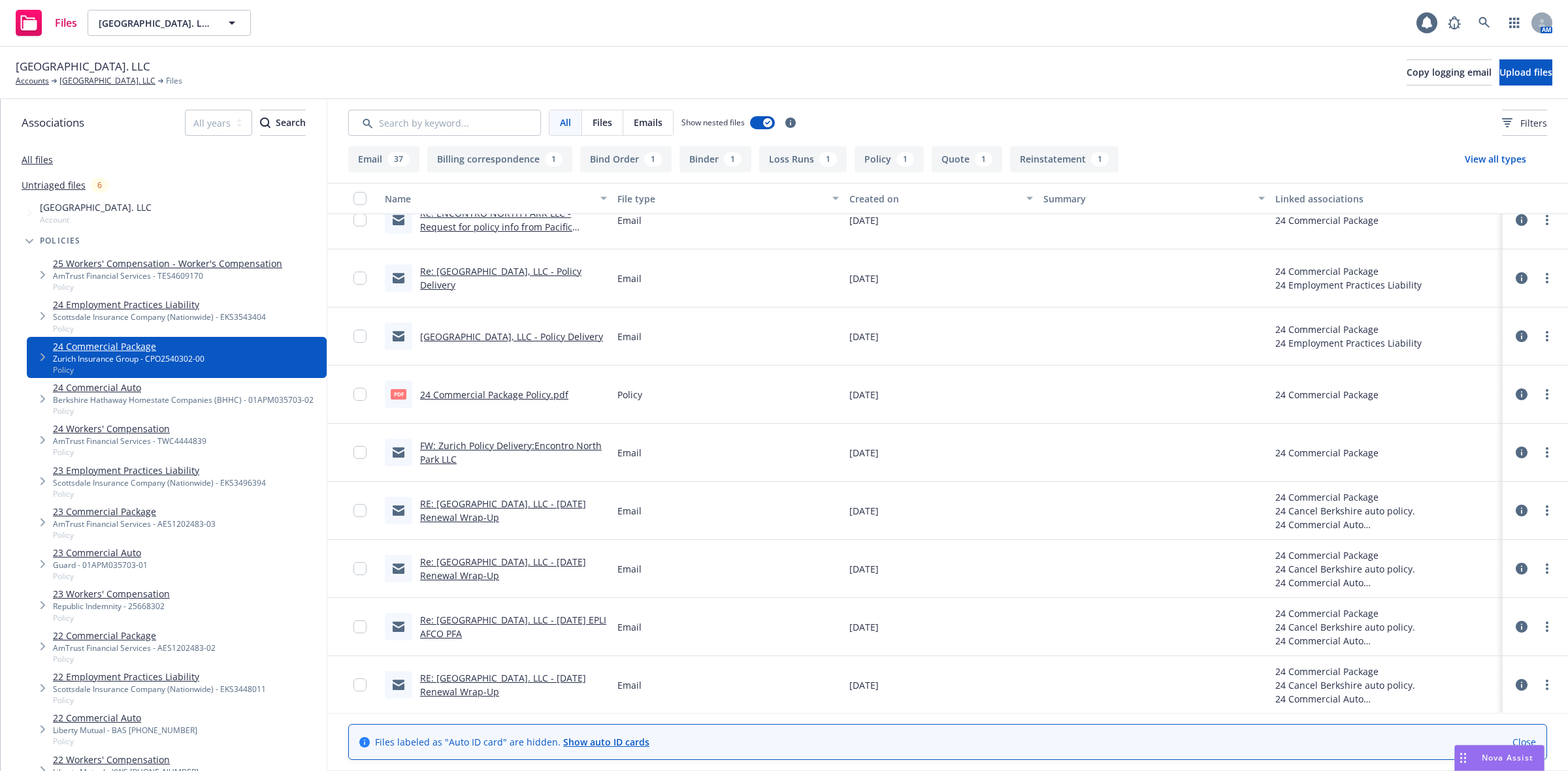
click at [493, 390] on link "24 Commercial Package Policy.pdf" at bounding box center [495, 395] width 149 height 13
click at [1486, 763] on div "Nova Assist" at bounding box center [1500, 757] width 89 height 24
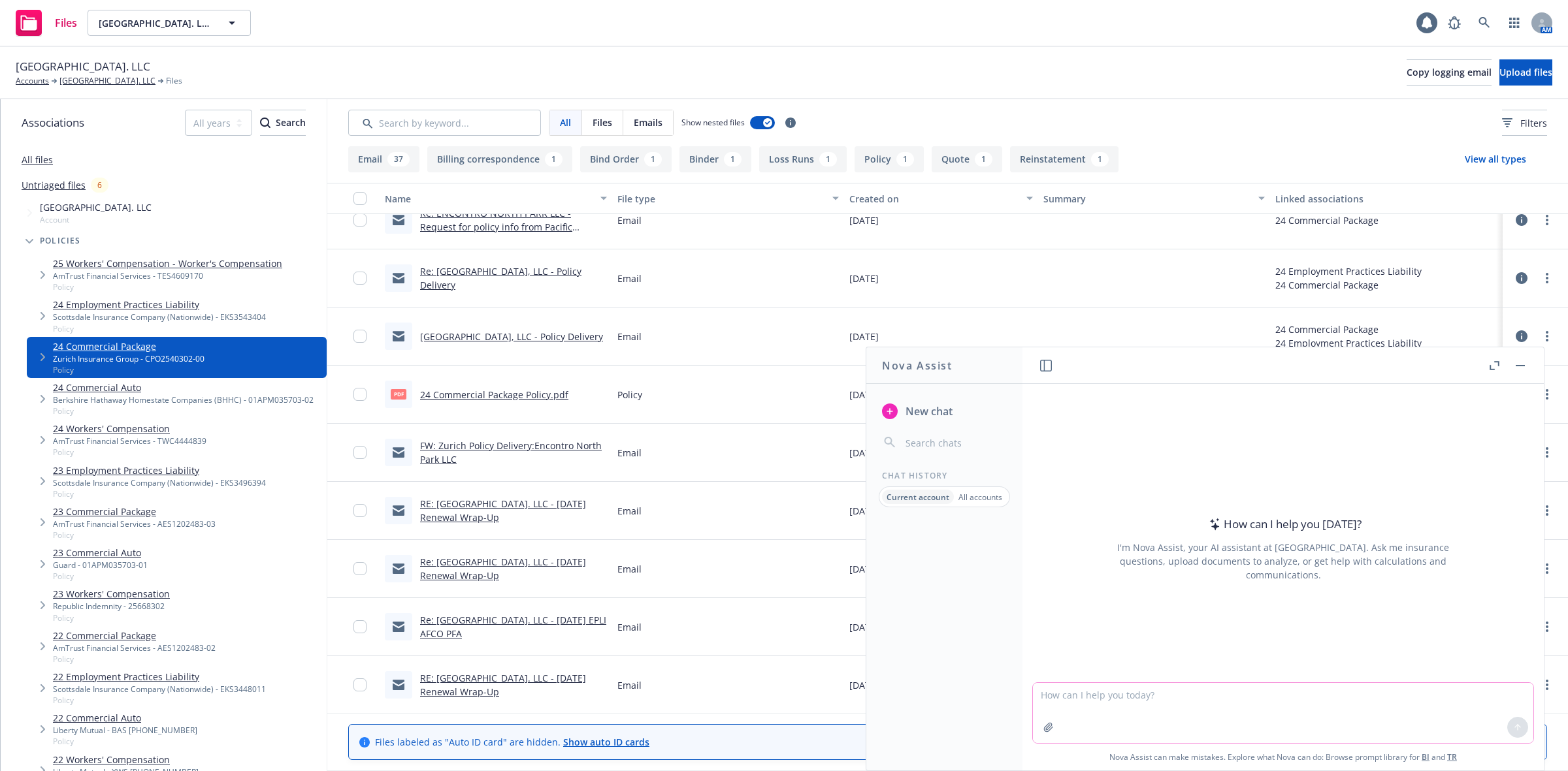
click at [1249, 694] on textarea at bounding box center [1283, 713] width 500 height 60
type textarea "Hi [PERSON_NAME] - May you please compare the 24-25 policy to the new renewal 2…"
click at [1043, 731] on icon "button" at bounding box center [1049, 728] width 11 height 11
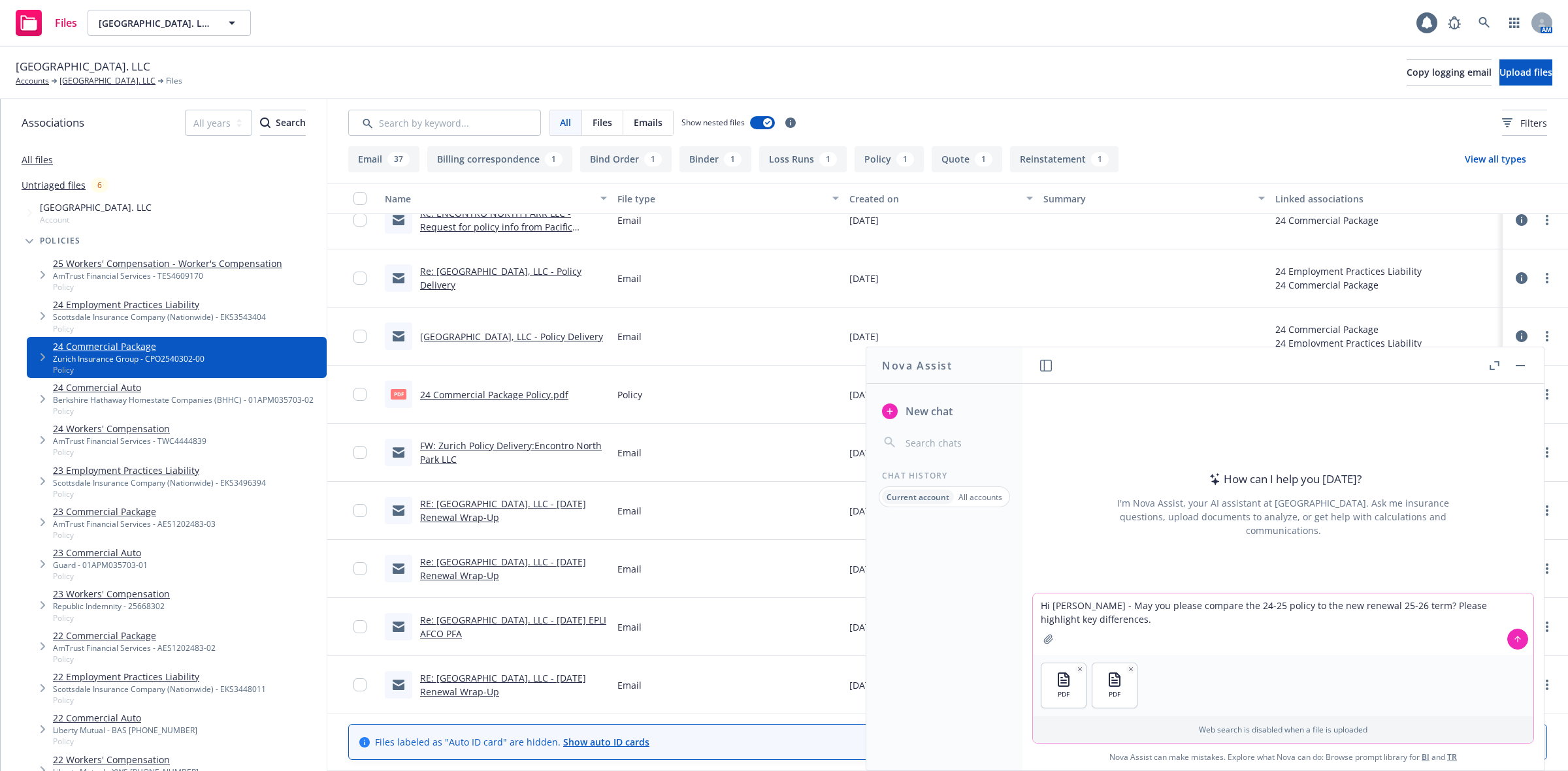
click at [1514, 638] on icon at bounding box center [1518, 640] width 9 height 9
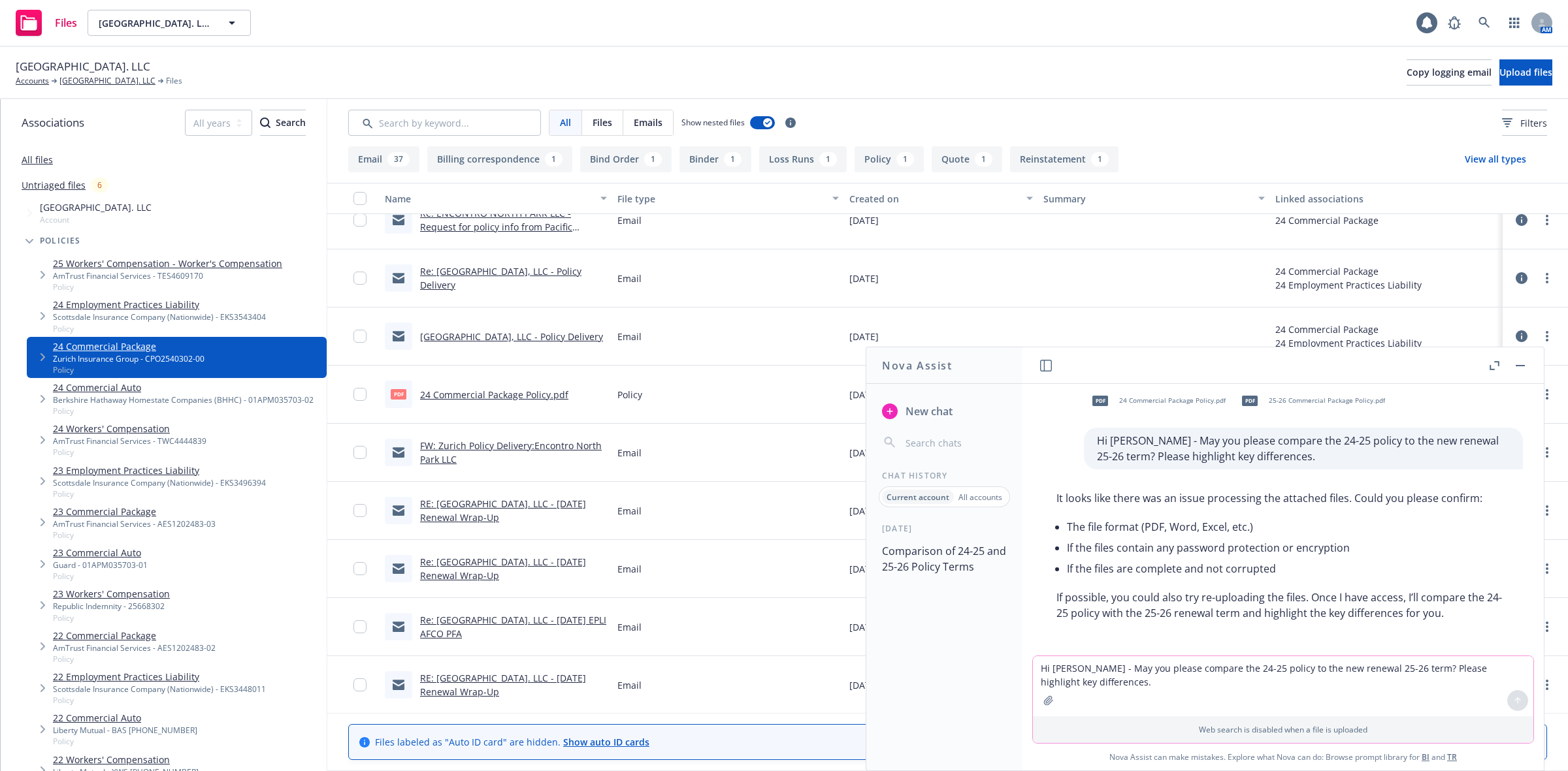
scroll to position [12, 0]
click at [1207, 671] on textarea "Hi [PERSON_NAME] - May you please compare the 24-25 policy to the new renewal 2…" at bounding box center [1283, 687] width 500 height 60
click at [1043, 697] on icon "button" at bounding box center [1049, 701] width 11 height 11
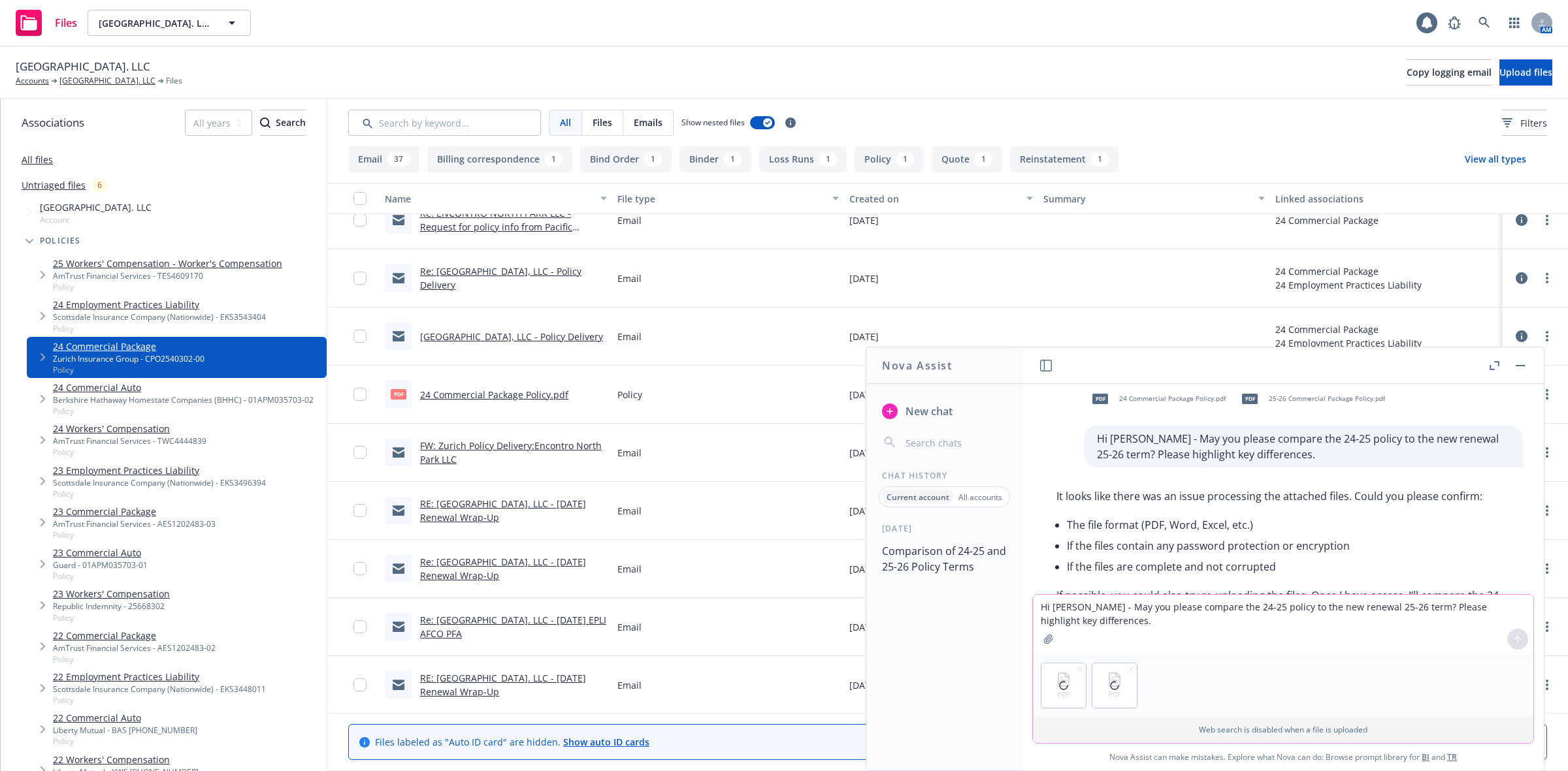
click at [1093, 600] on textarea "Hi [PERSON_NAME] - May you please compare the 24-25 policy to the new renewal 2…" at bounding box center [1283, 625] width 500 height 60
type textarea "Both files are PDF Files."
click at [1514, 637] on icon at bounding box center [1518, 640] width 9 height 9
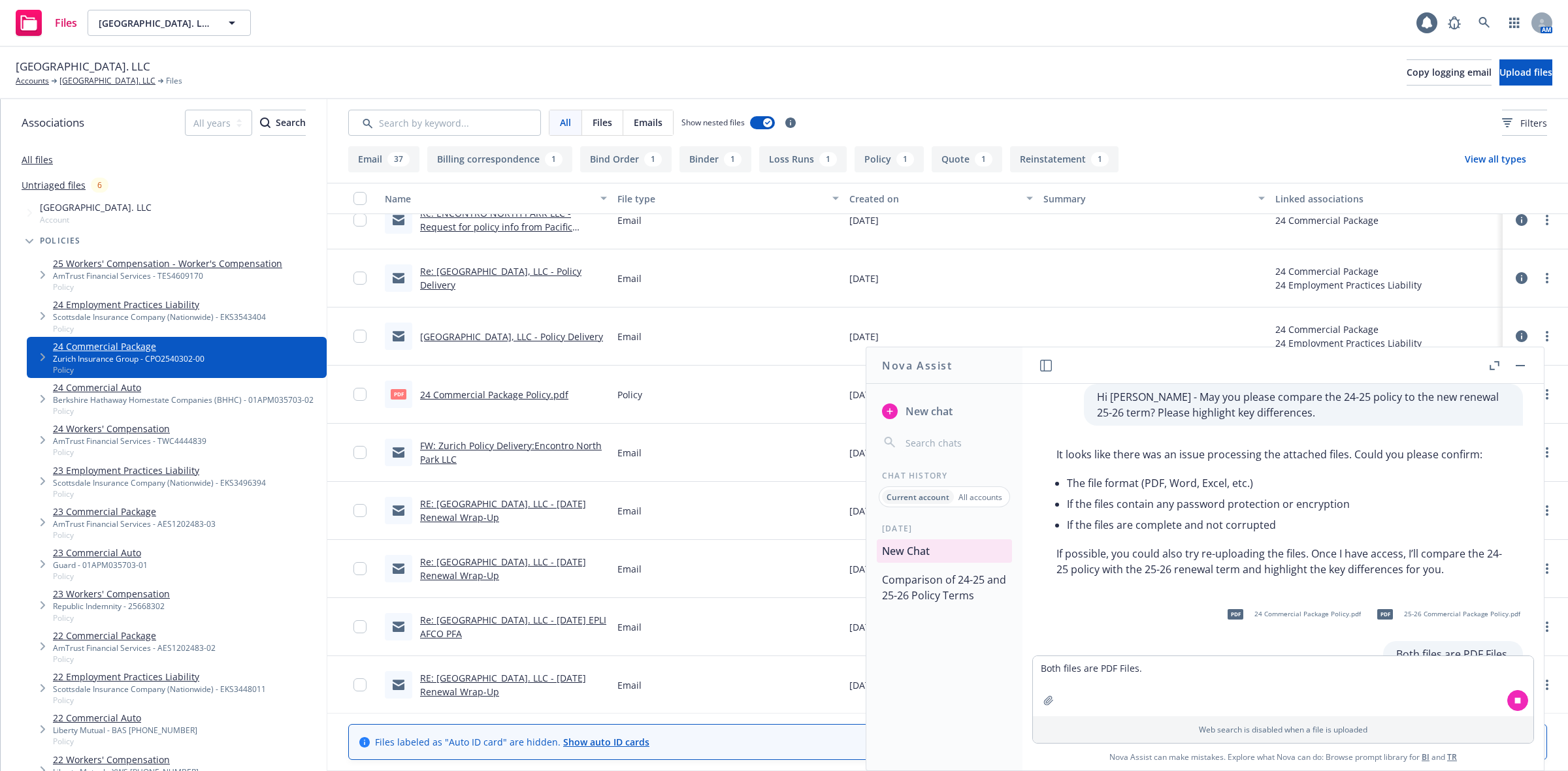
scroll to position [149, 0]
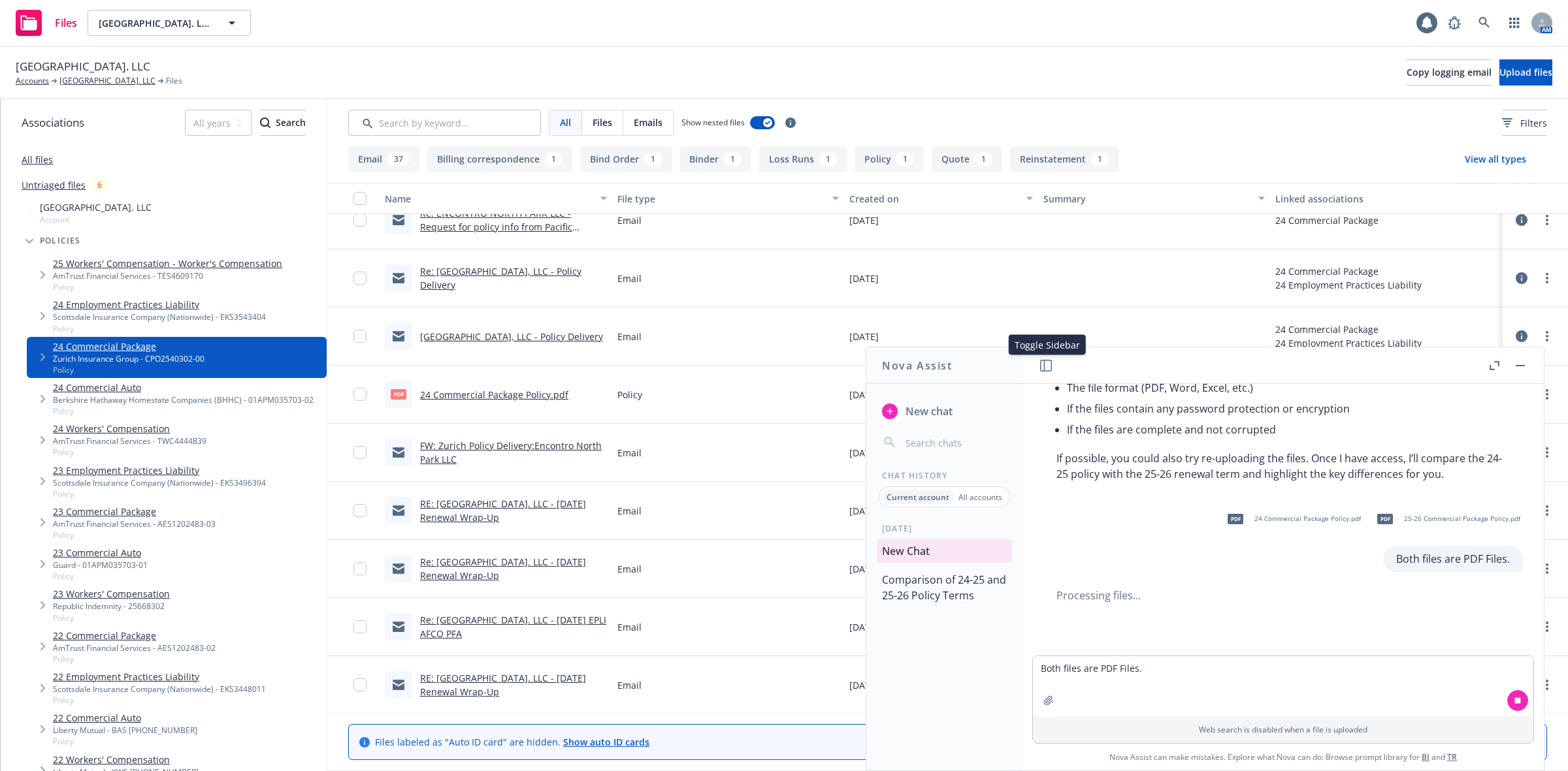
drag, startPoint x: 1048, startPoint y: 362, endPoint x: 994, endPoint y: 392, distance: 61.8
click at [994, 392] on div "New chat Chat History Current account All accounts [DATE] New Chat Comparison o…" at bounding box center [944, 580] width 156 height 381
click at [1521, 365] on icon "button" at bounding box center [1521, 365] width 9 height 1
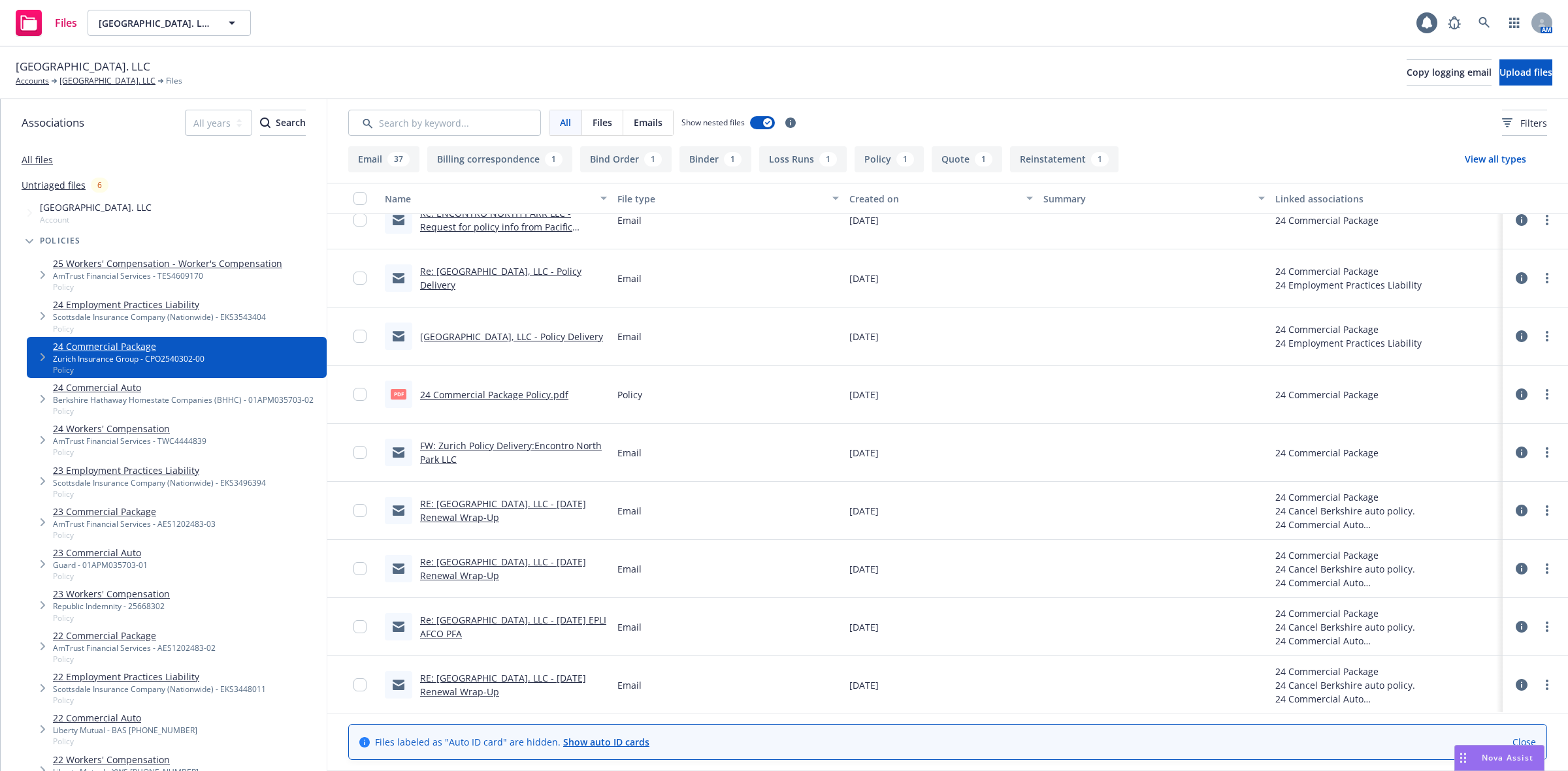
click at [1486, 757] on span "Nova Assist" at bounding box center [1507, 758] width 52 height 11
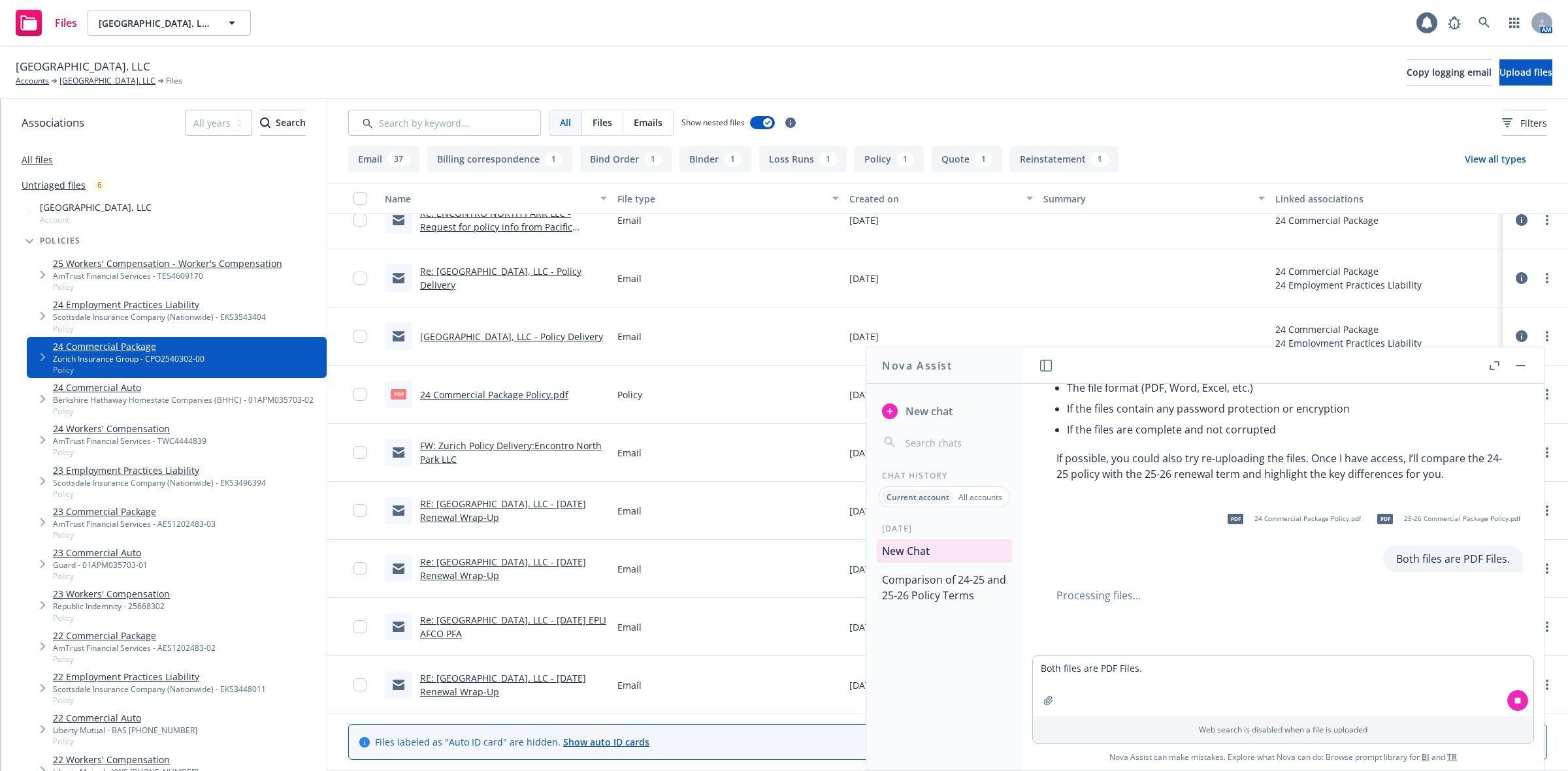
click at [518, 395] on link "24 Commercial Package Policy.pdf" at bounding box center [495, 395] width 149 height 13
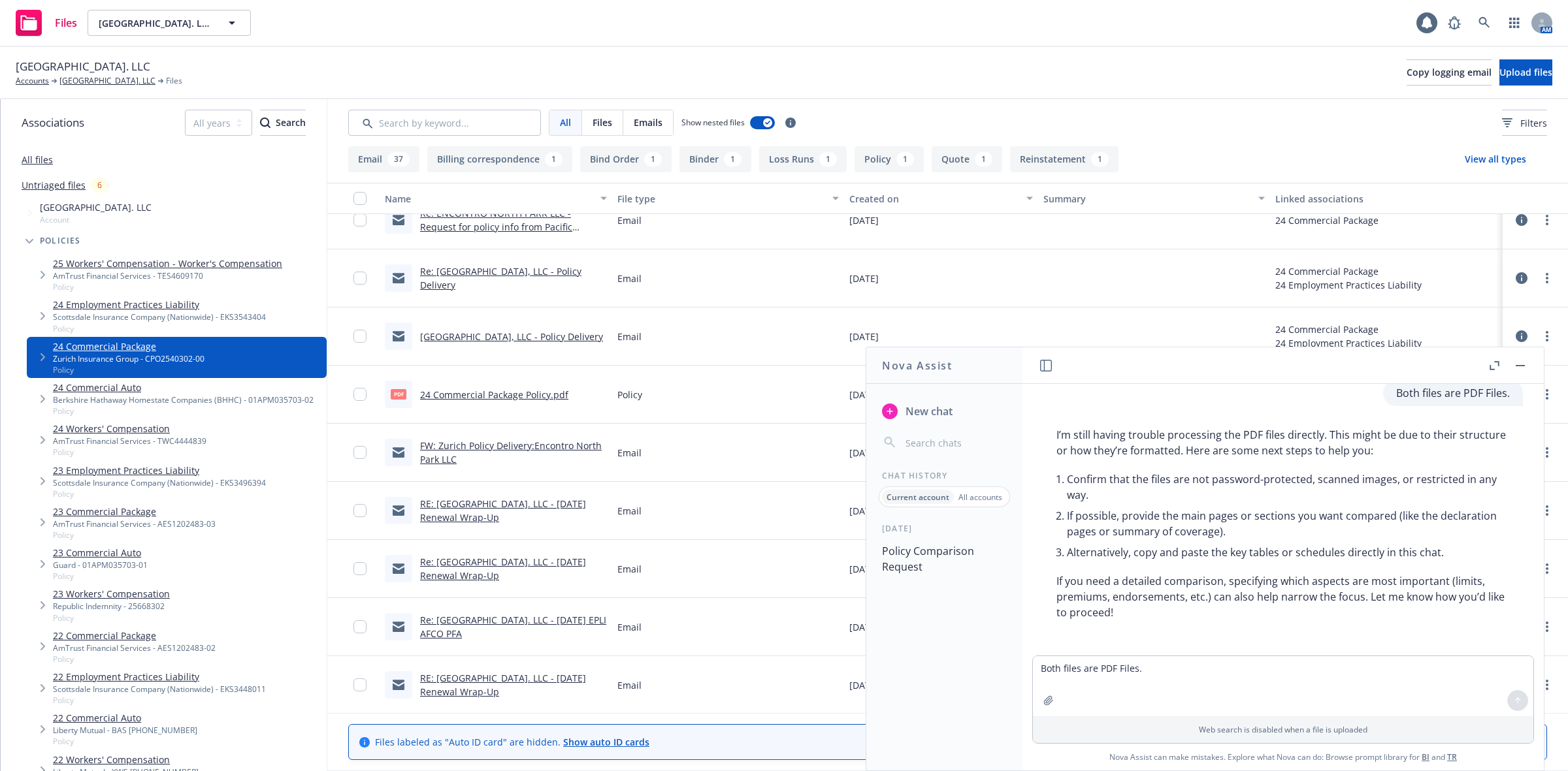
scroll to position [315, 0]
click at [460, 125] on input "Search by keyword..." at bounding box center [444, 122] width 193 height 26
click at [36, 163] on link "All files" at bounding box center [37, 159] width 32 height 13
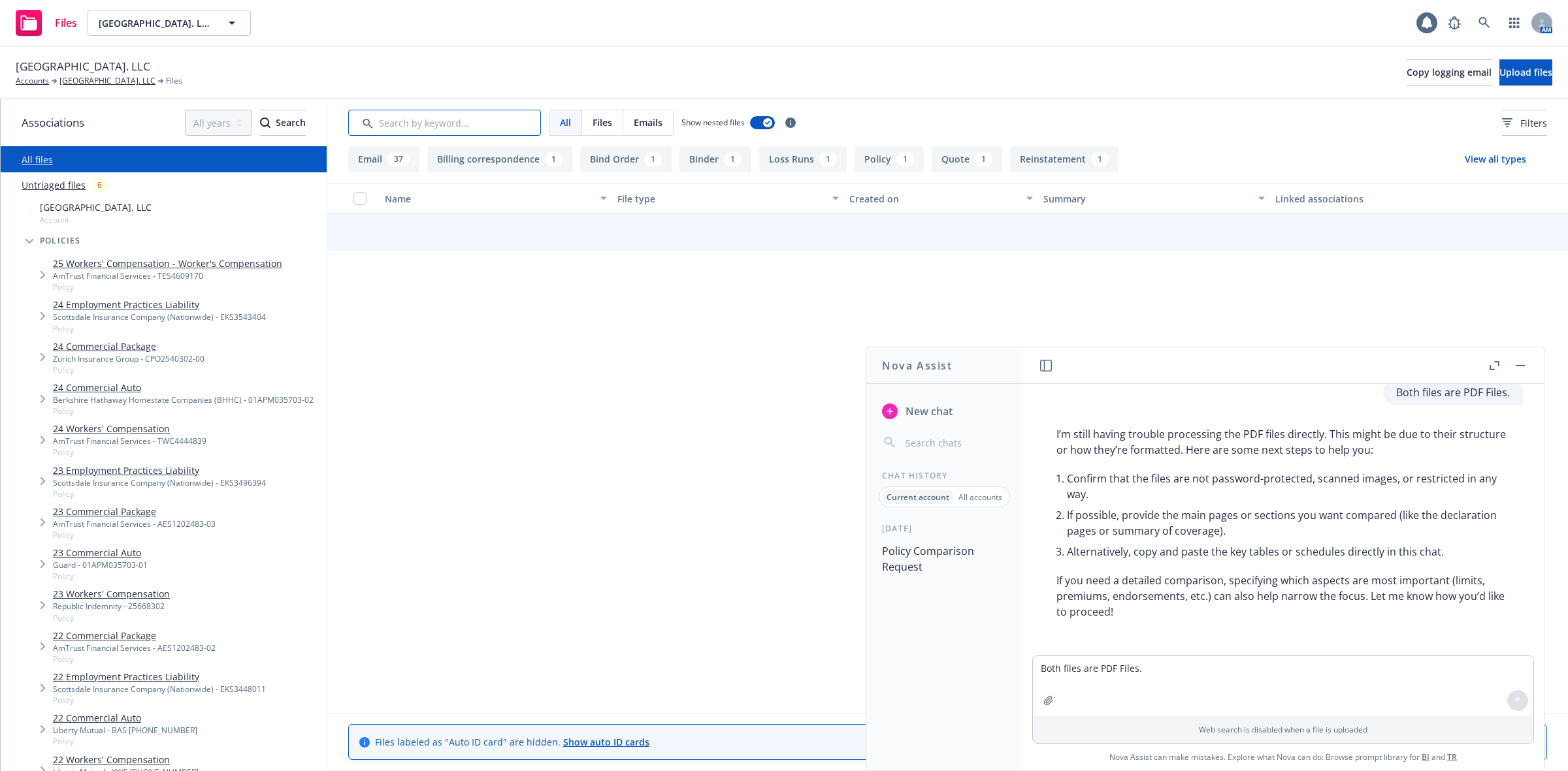
click at [402, 118] on input "Search by keyword..." at bounding box center [444, 122] width 193 height 26
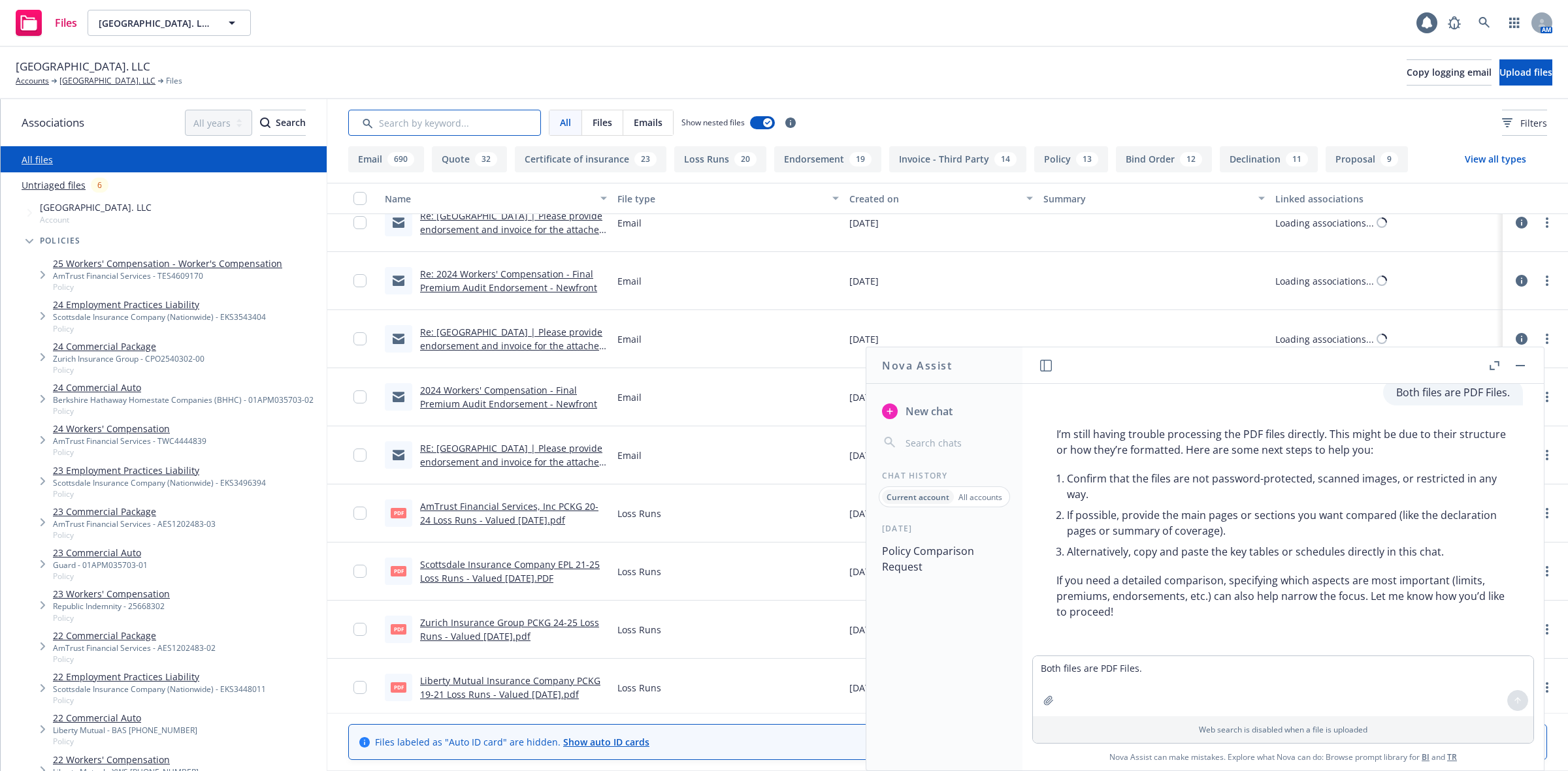
scroll to position [2030, 0]
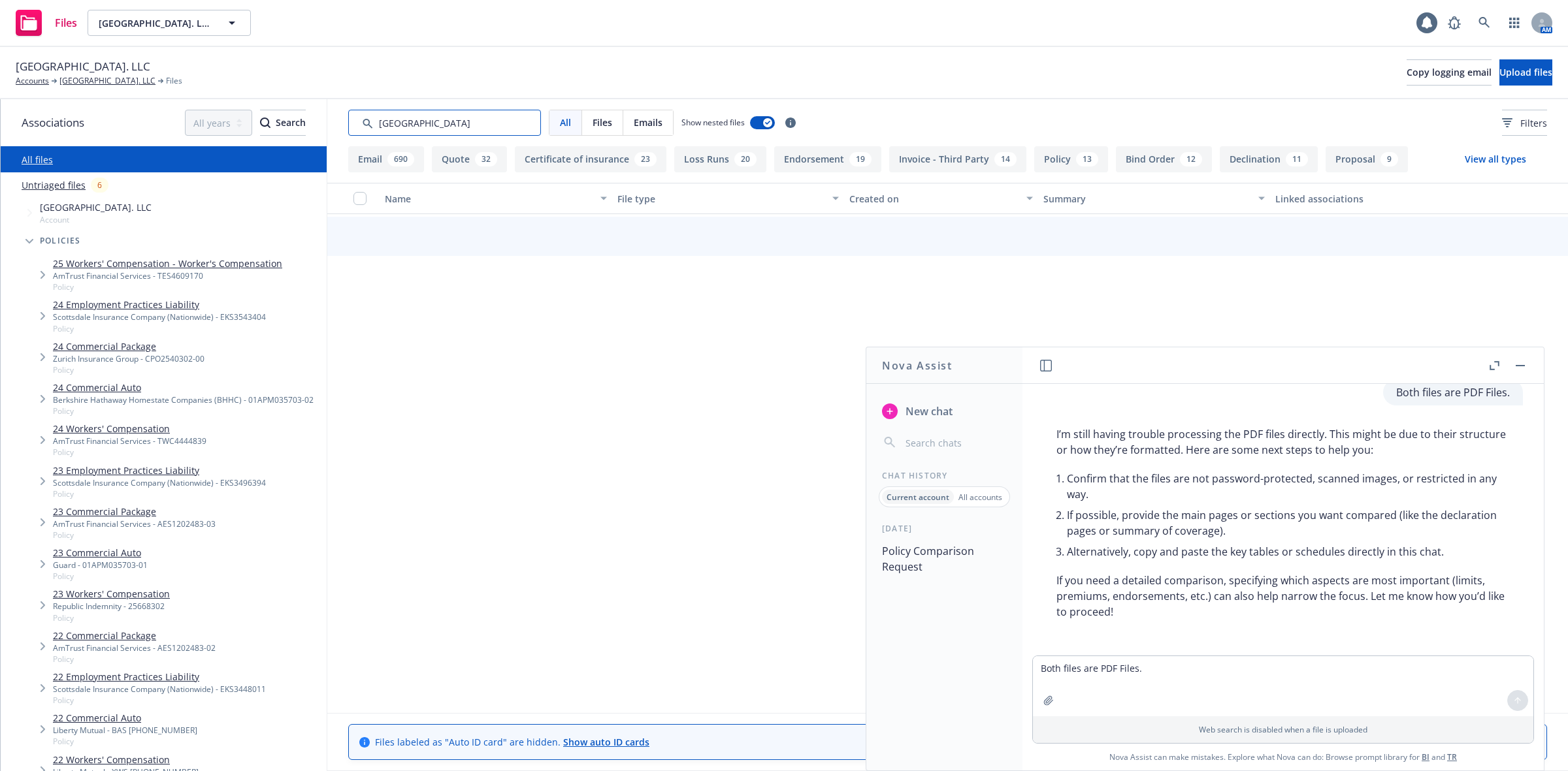
type input "[GEOGRAPHIC_DATA]"
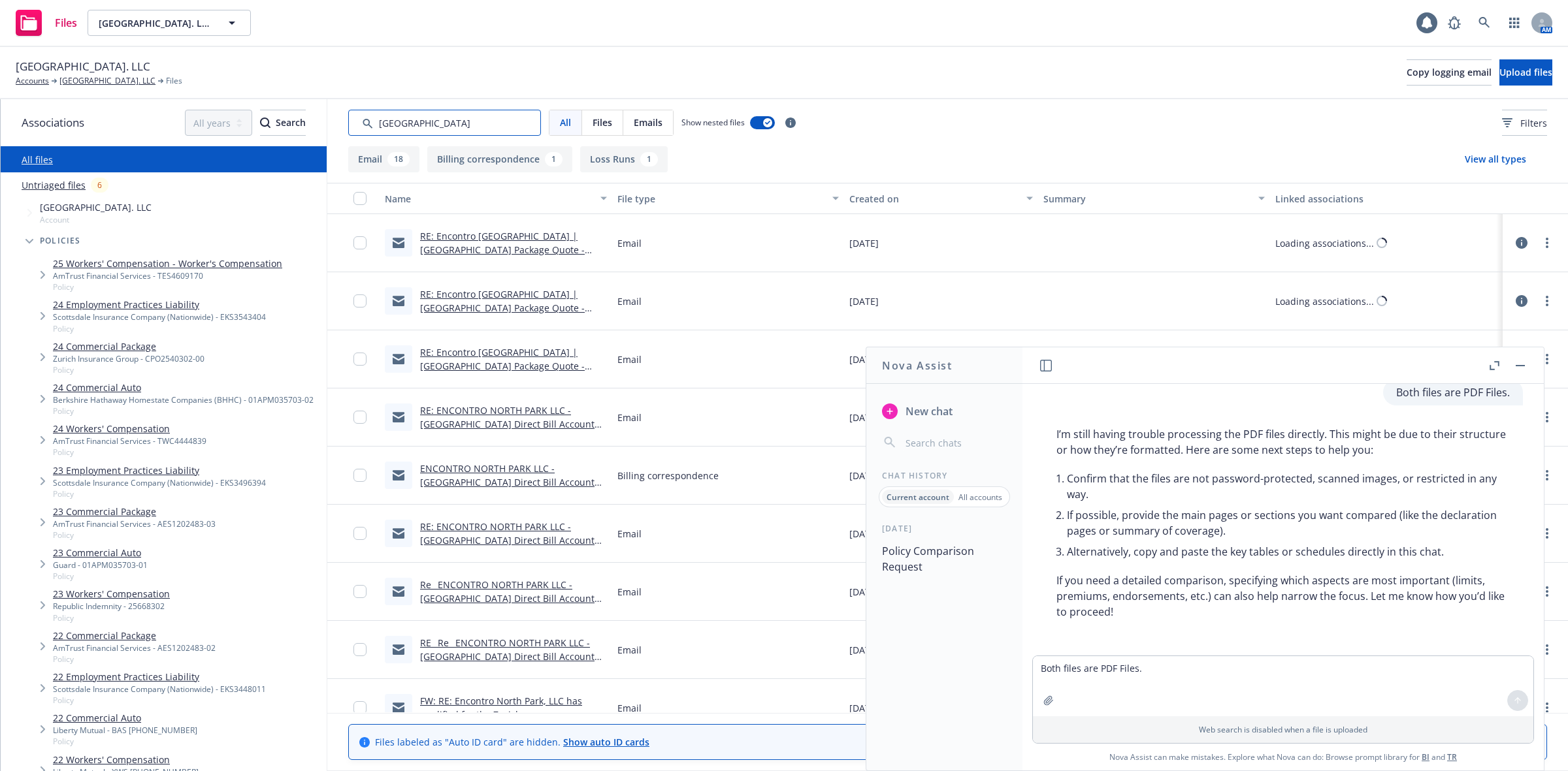
scroll to position [406, 0]
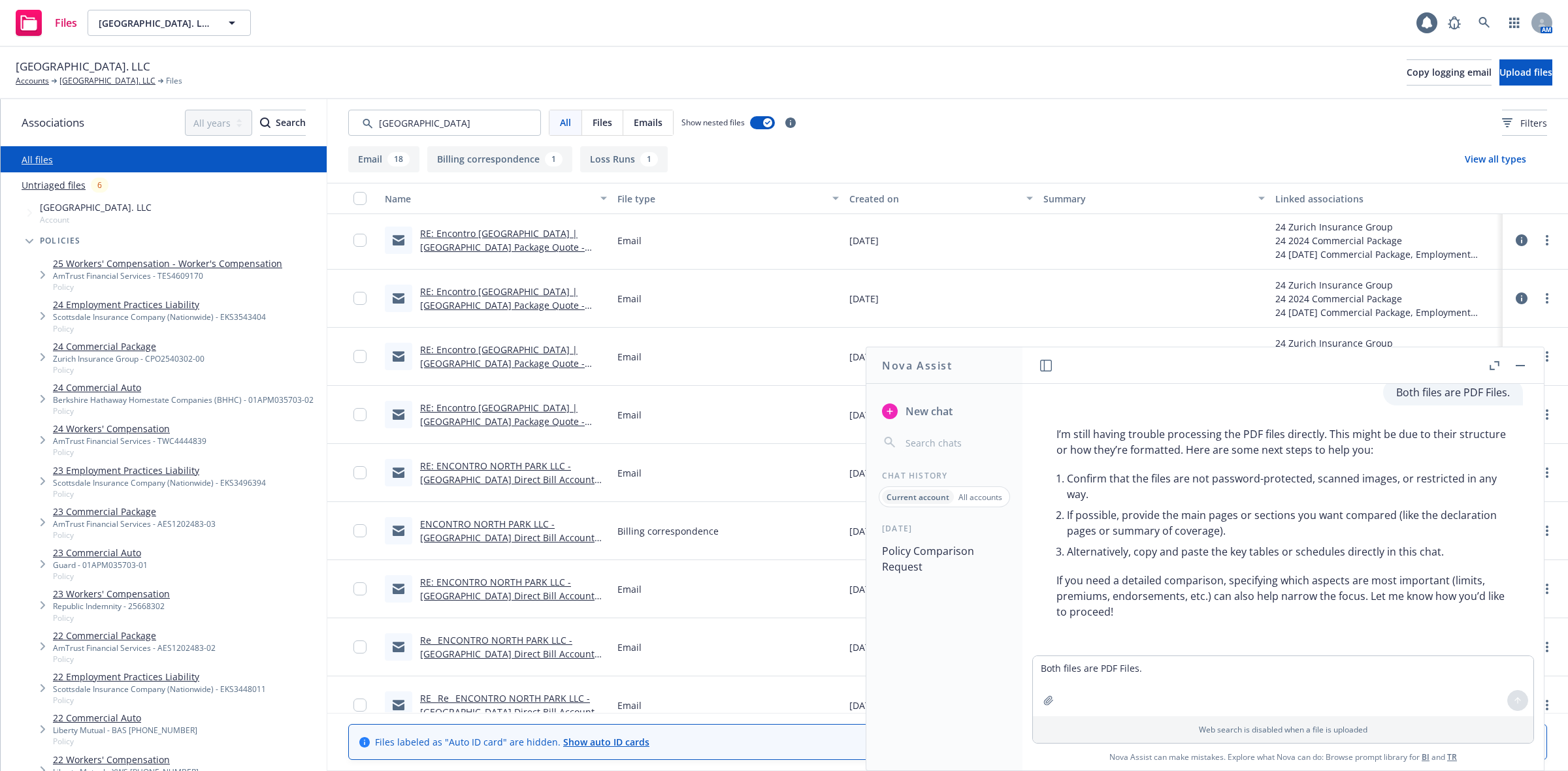
click at [539, 248] on link "RE: Encontro [GEOGRAPHIC_DATA] | [GEOGRAPHIC_DATA] Package Quote - Please quote…" at bounding box center [503, 247] width 165 height 40
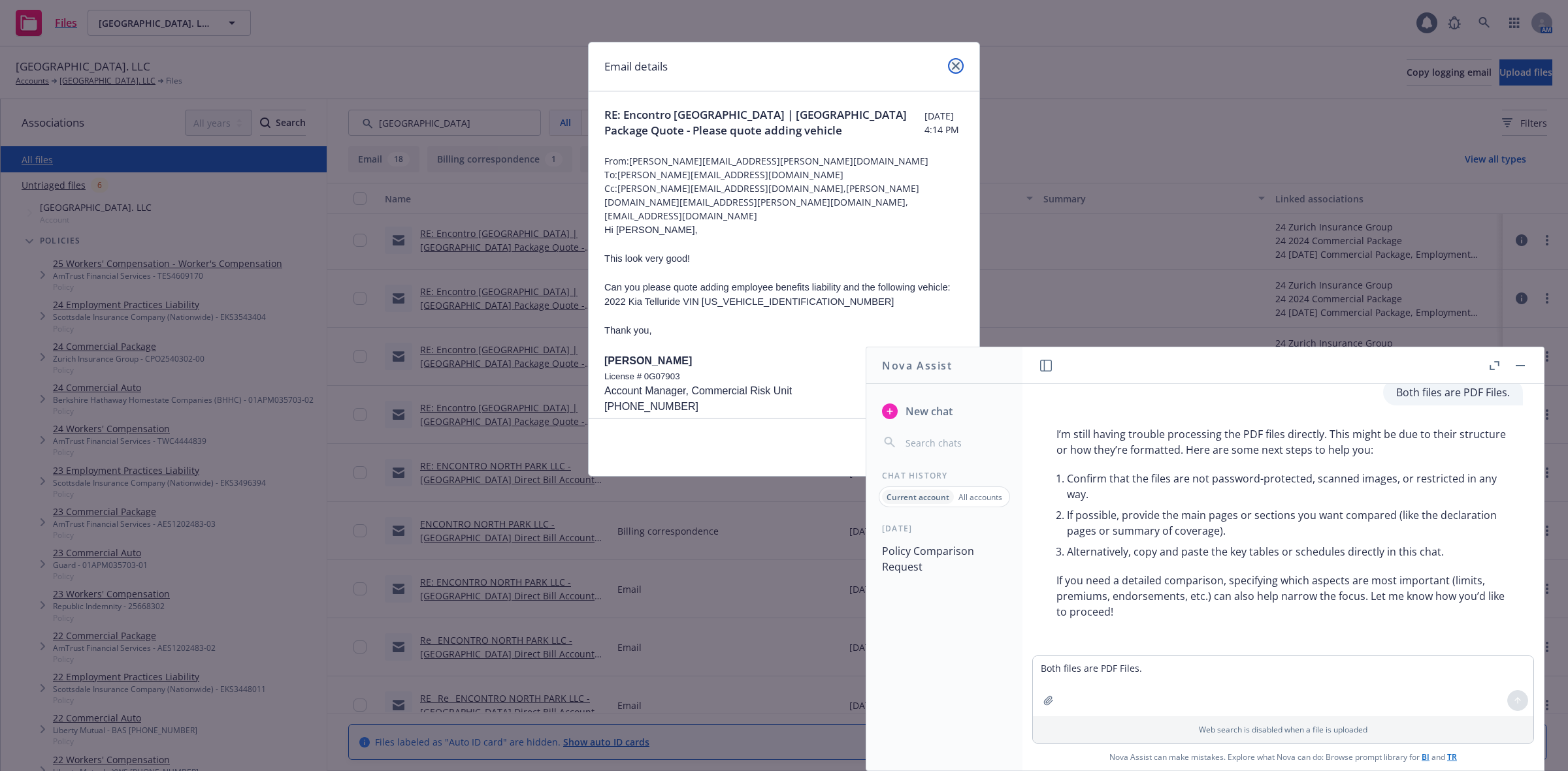
click at [959, 65] on icon "close" at bounding box center [955, 65] width 8 height 8
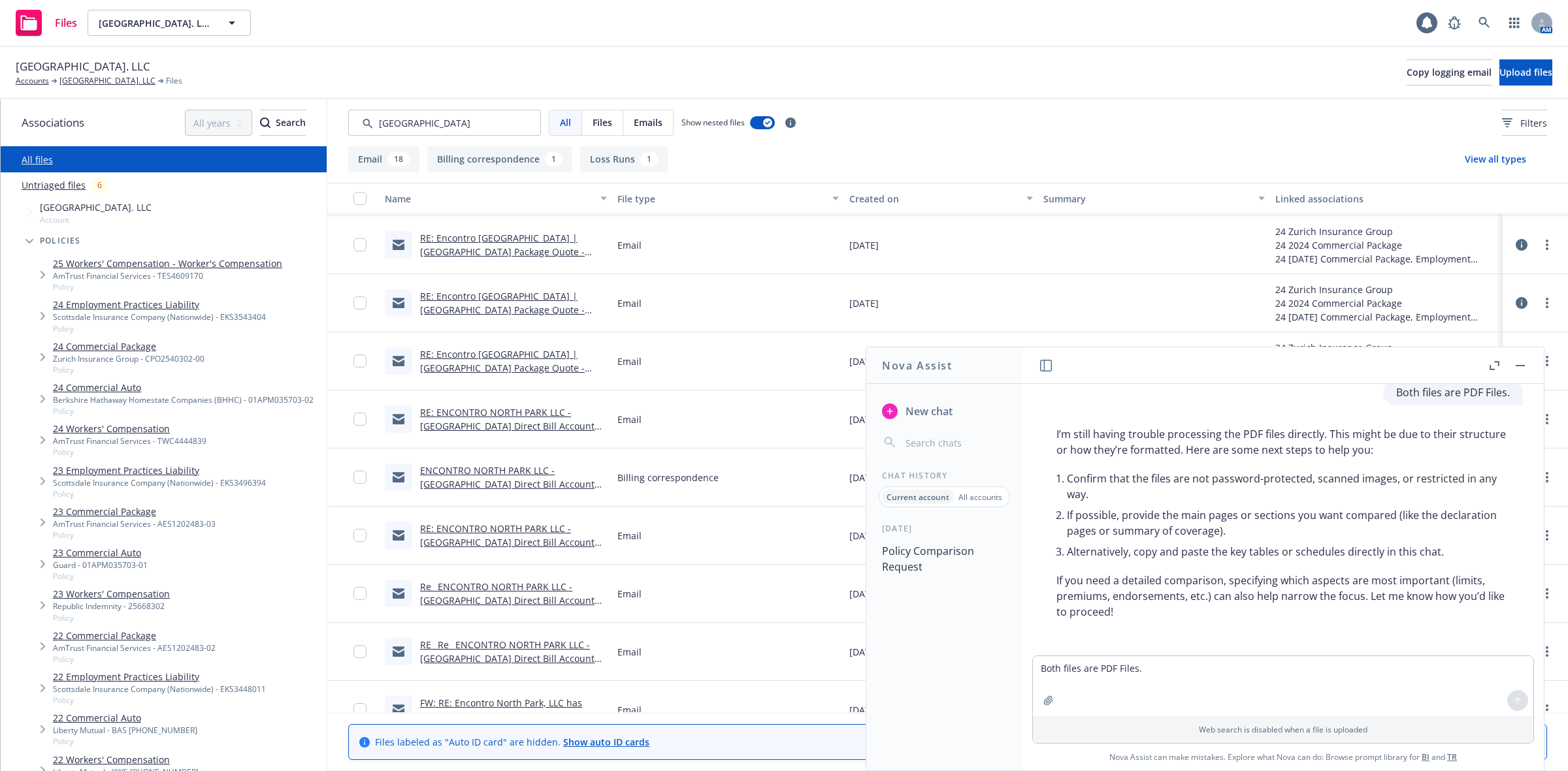
scroll to position [487, 0]
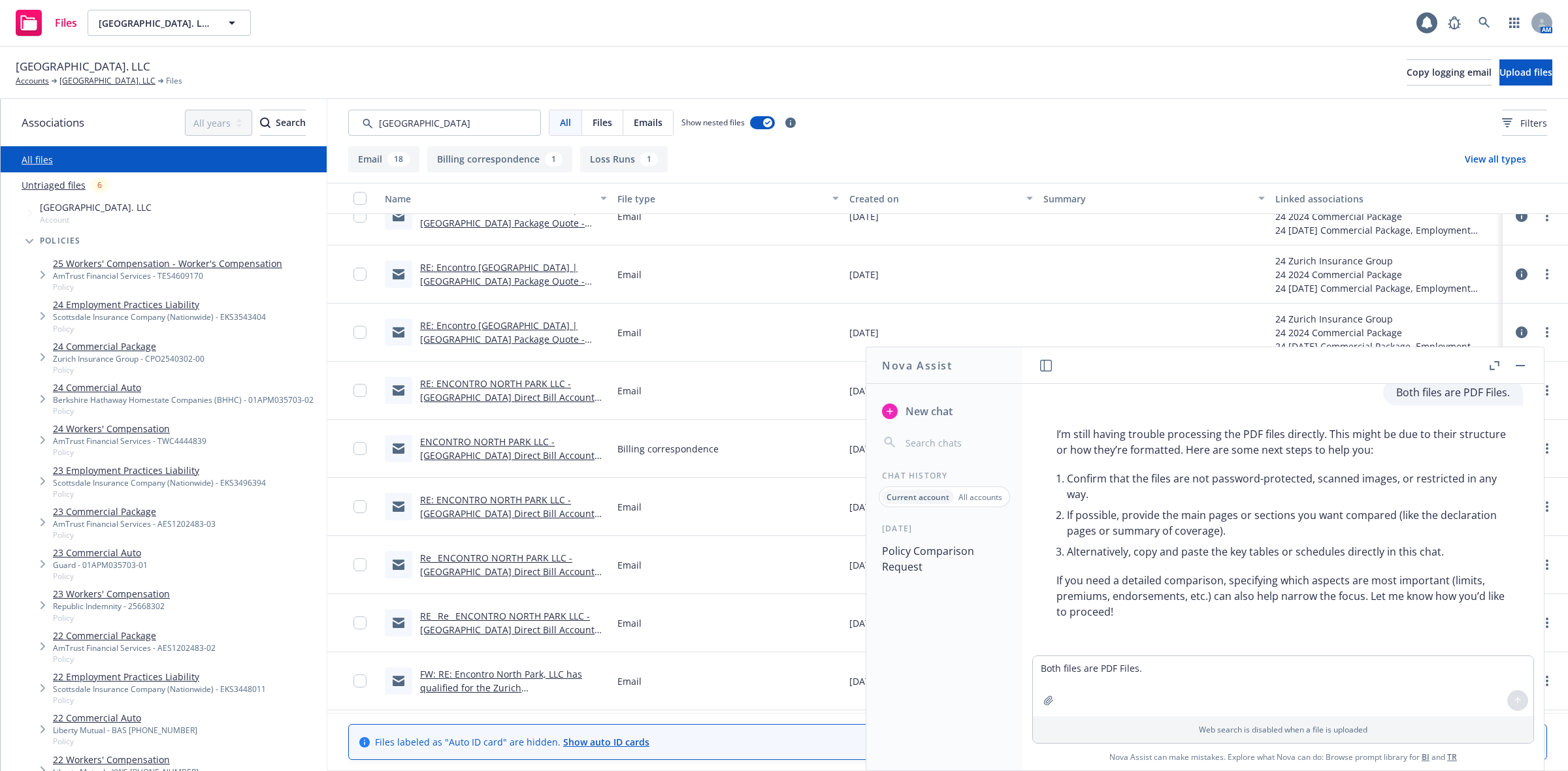
click at [494, 619] on link "RE_ Re_ ENCONTRO NORTH PARK LLC - [GEOGRAPHIC_DATA] Direct Bill Account M021214…" at bounding box center [508, 630] width 174 height 40
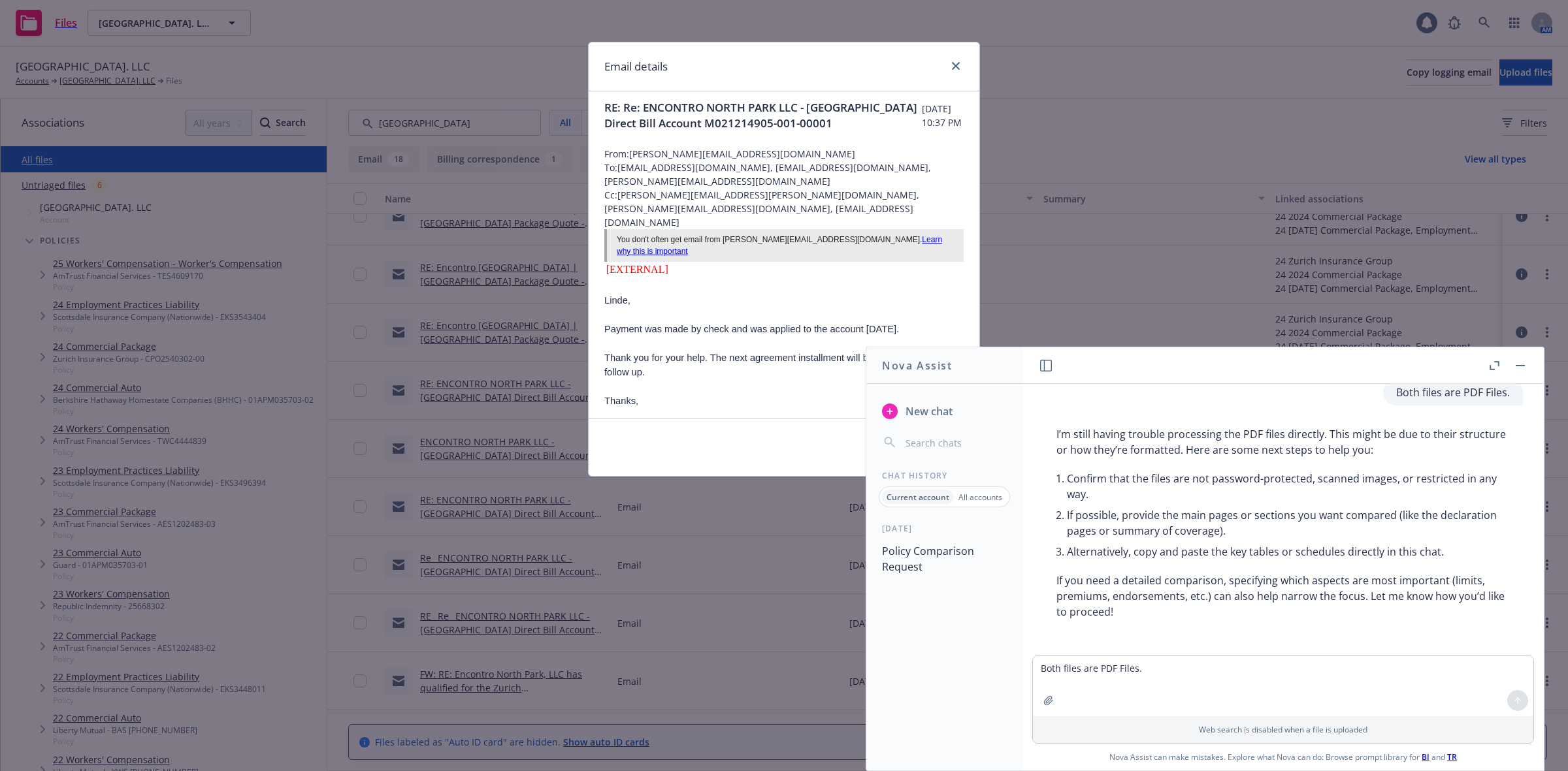
scroll to position [0, 0]
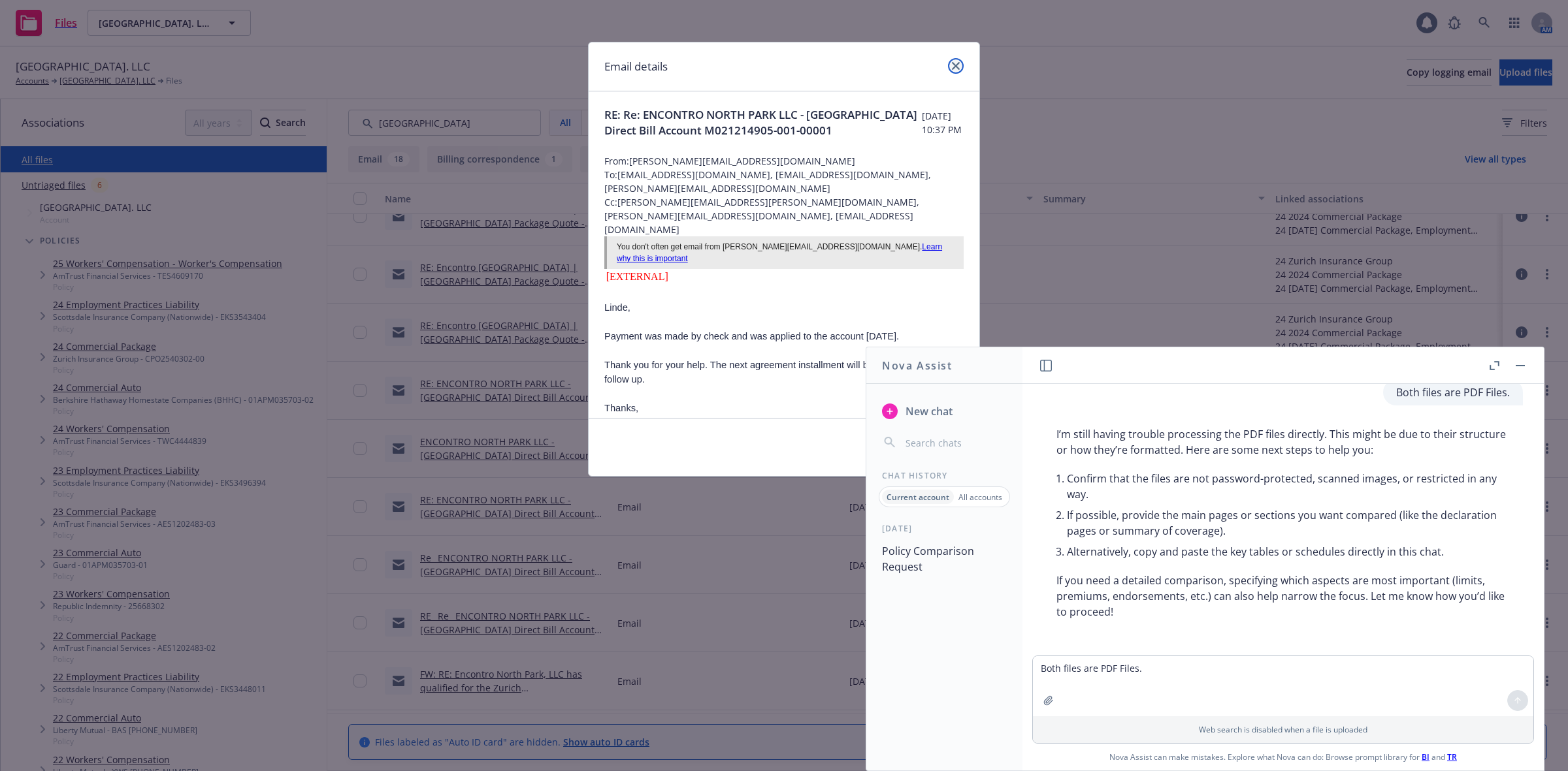
click at [952, 67] on icon "close" at bounding box center [955, 65] width 8 height 8
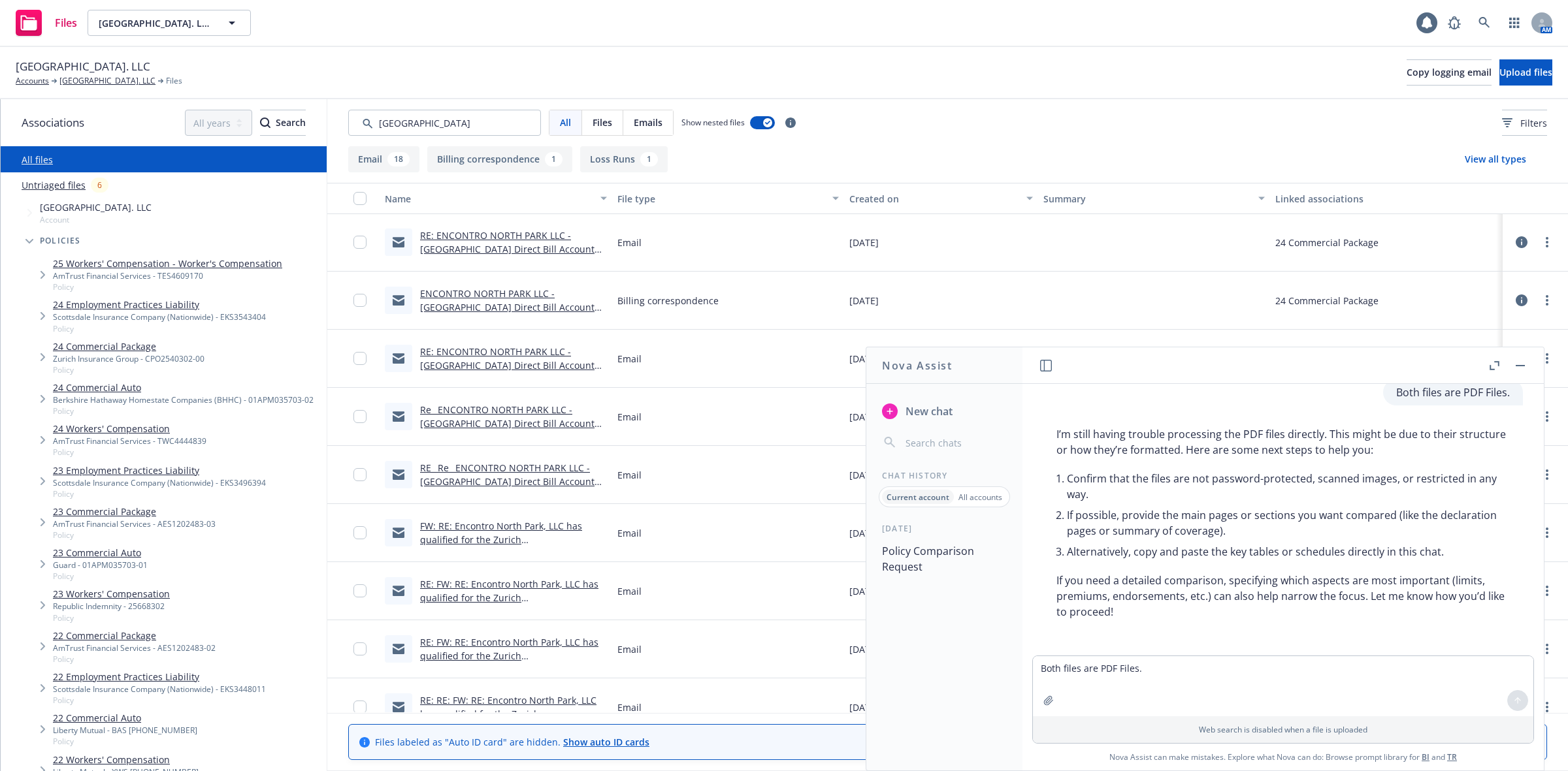
scroll to position [651, 0]
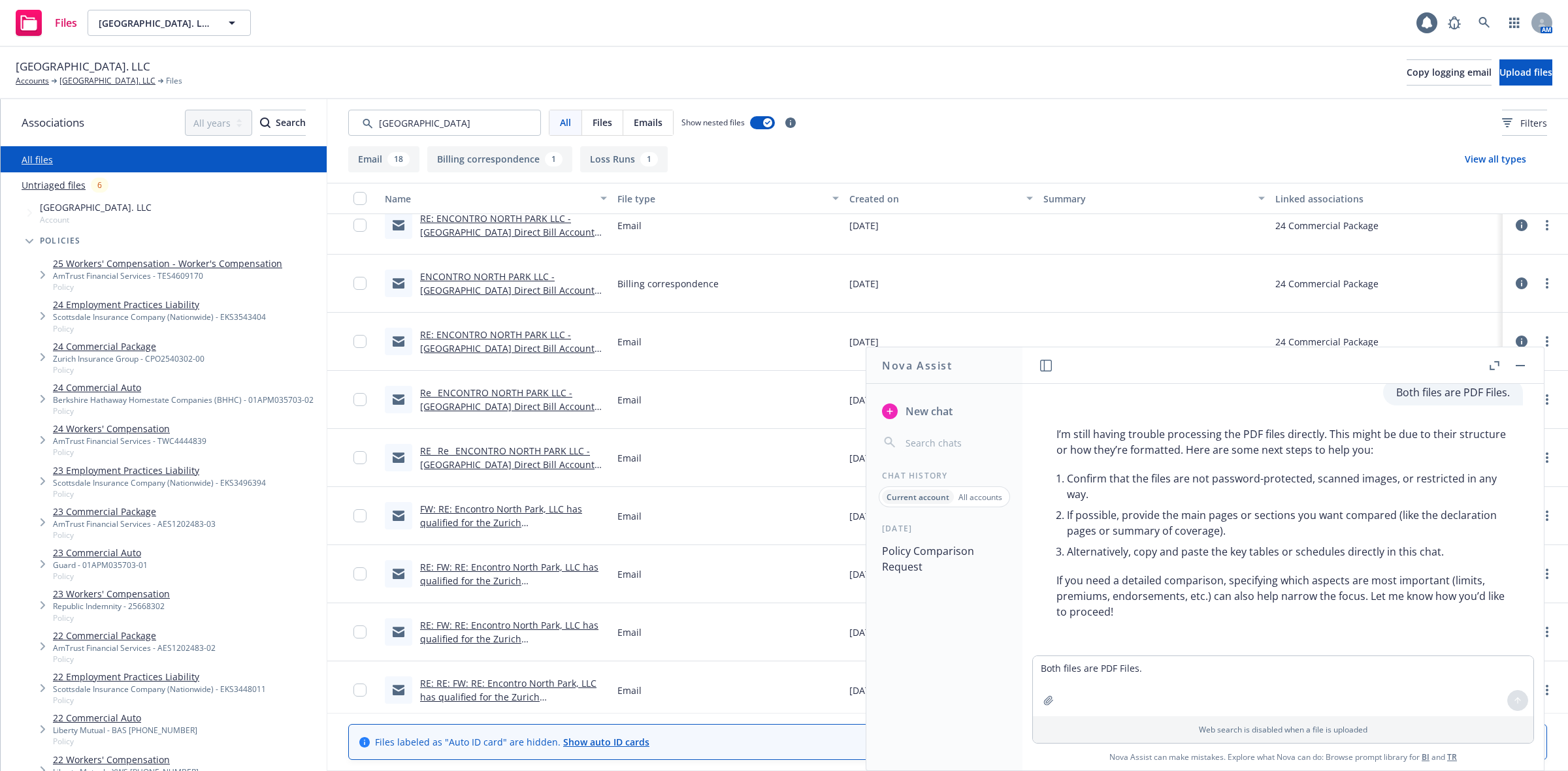
click at [521, 513] on link "FW: RE: Encontro North Park, LLC has qualified for the Zurich [GEOGRAPHIC_DATA]…" at bounding box center [513, 529] width 186 height 53
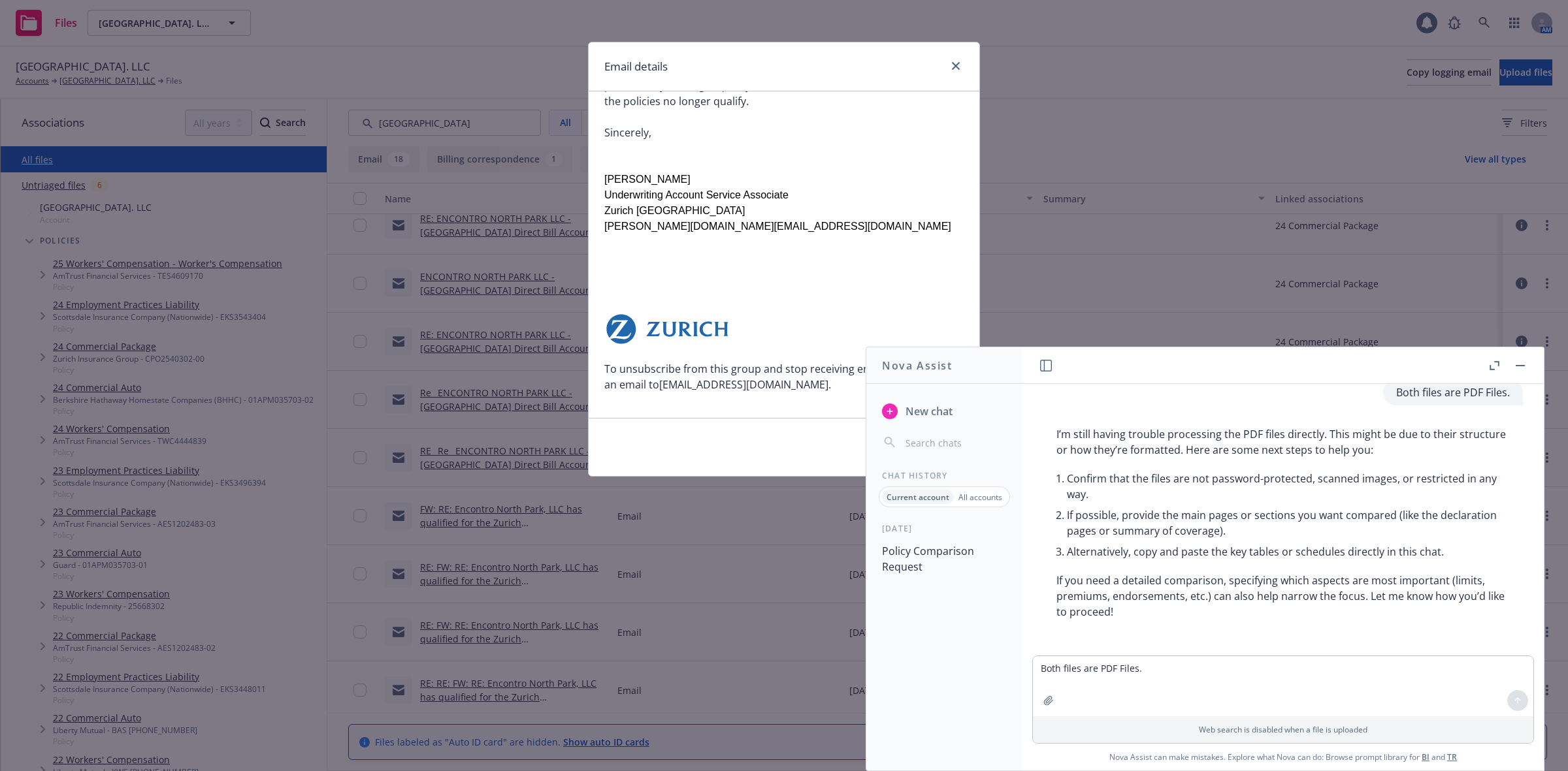
scroll to position [1611, 0]
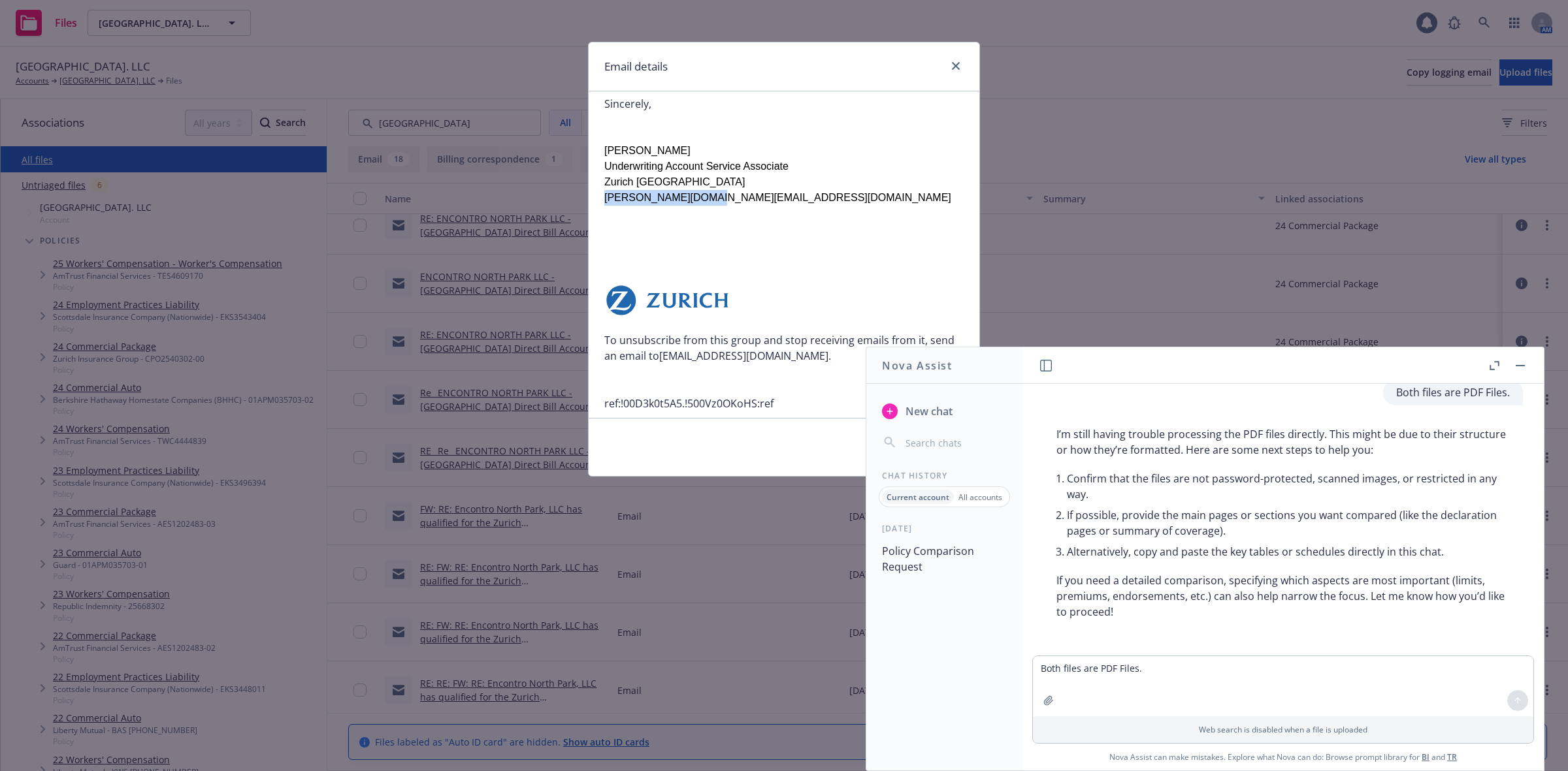
drag, startPoint x: 719, startPoint y: 155, endPoint x: 605, endPoint y: 163, distance: 114.3
click at [605, 190] on h5 "[PERSON_NAME][DOMAIN_NAME][EMAIL_ADDRESS][DOMAIN_NAME]" at bounding box center [784, 198] width 360 height 15
copy font "[PERSON_NAME][DOMAIN_NAME][EMAIL_ADDRESS][DOMAIN_NAME]"
click at [1213, 679] on textarea "Both files are PDF Files." at bounding box center [1283, 687] width 500 height 60
paste textarea "Encontro North Park LLC [GEOGRAPHIC_DATA] (SEE NAMED INSURED ENDT) [STREET_ADDR…"
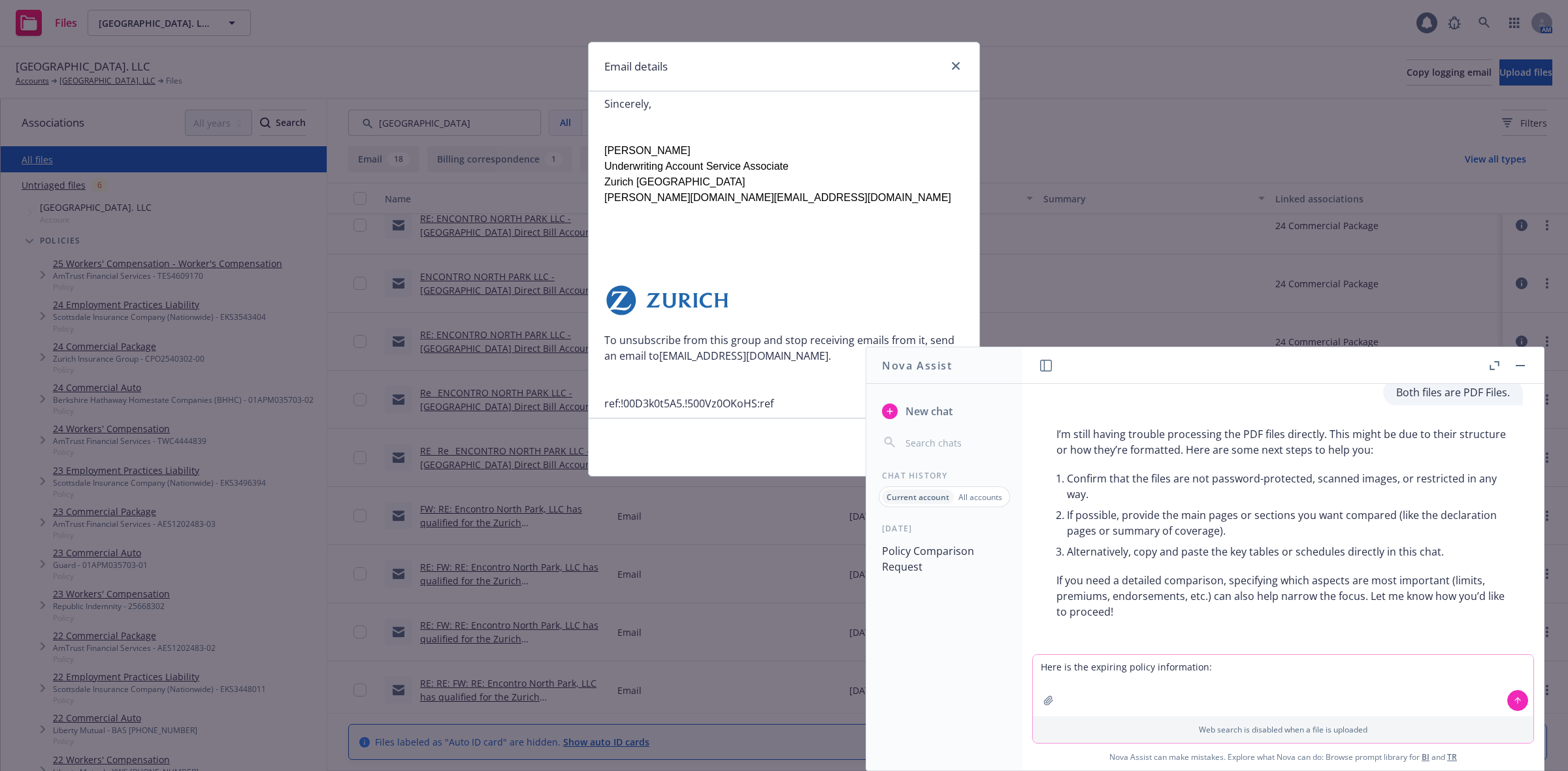
type textarea "Here is the expiring policy information: Encontro North Park LLC [GEOGRAPHIC_DA…"
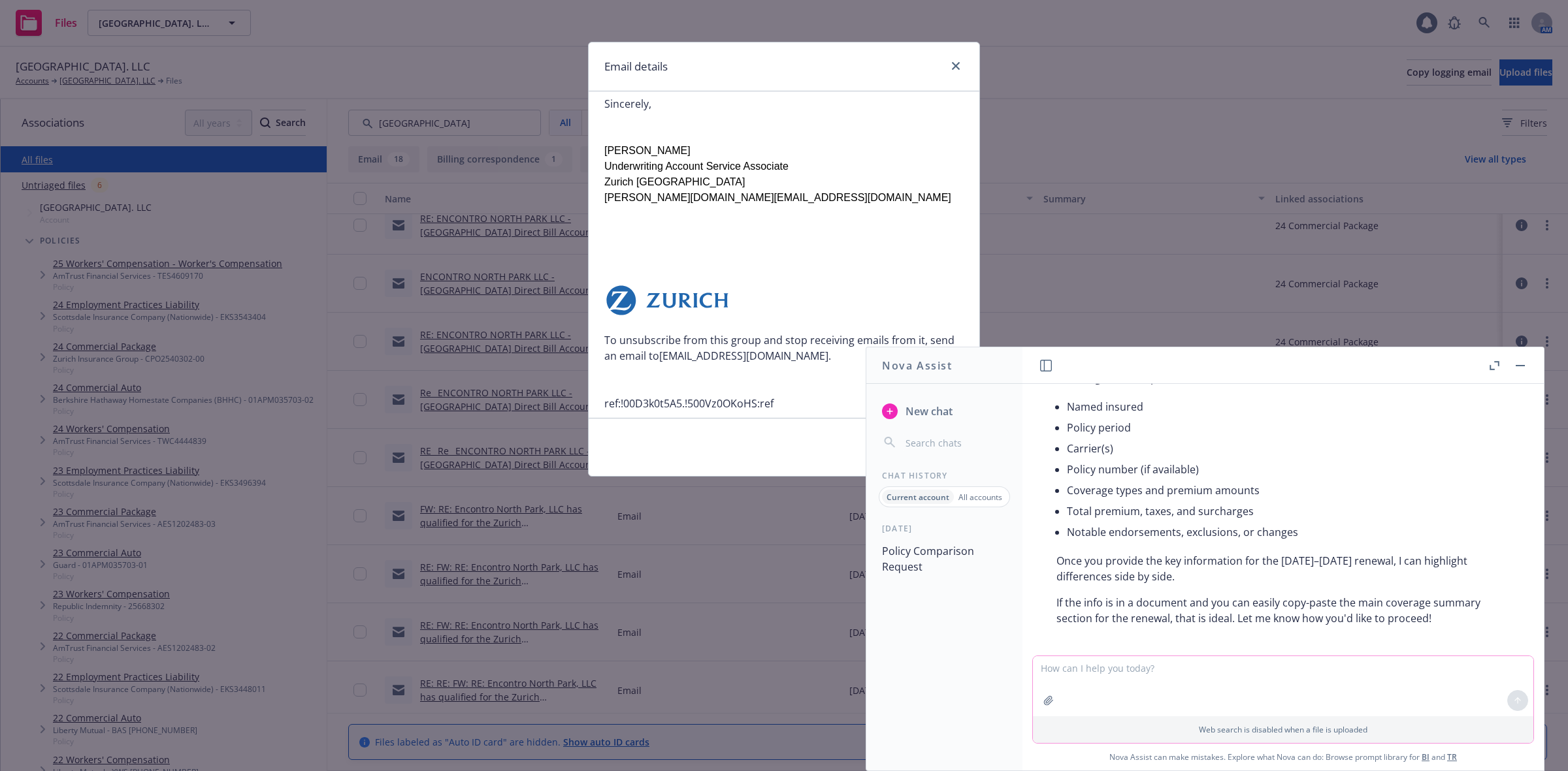
scroll to position [1000, 0]
click at [1111, 680] on textarea at bounding box center [1283, 687] width 500 height 60
paste textarea "Encontro North Park LLC [GEOGRAPHIC_DATA] (SEE NAMED INSURED ENDT) [STREET_ADDR…"
type textarea "Here is the new policy info: Encontro North Park LLC [GEOGRAPHIC_DATA] (SEE NAM…"
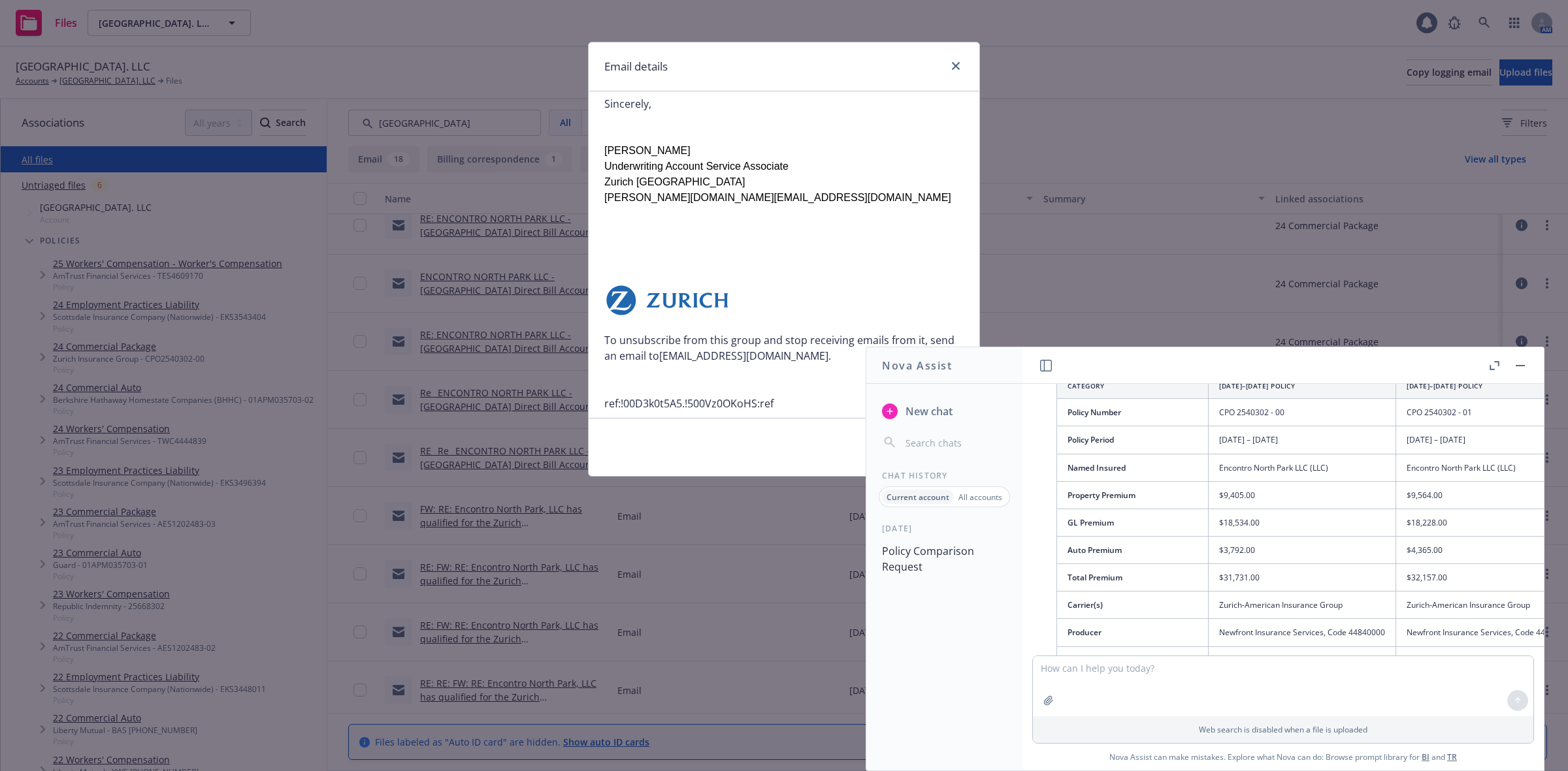
scroll to position [1551, 0]
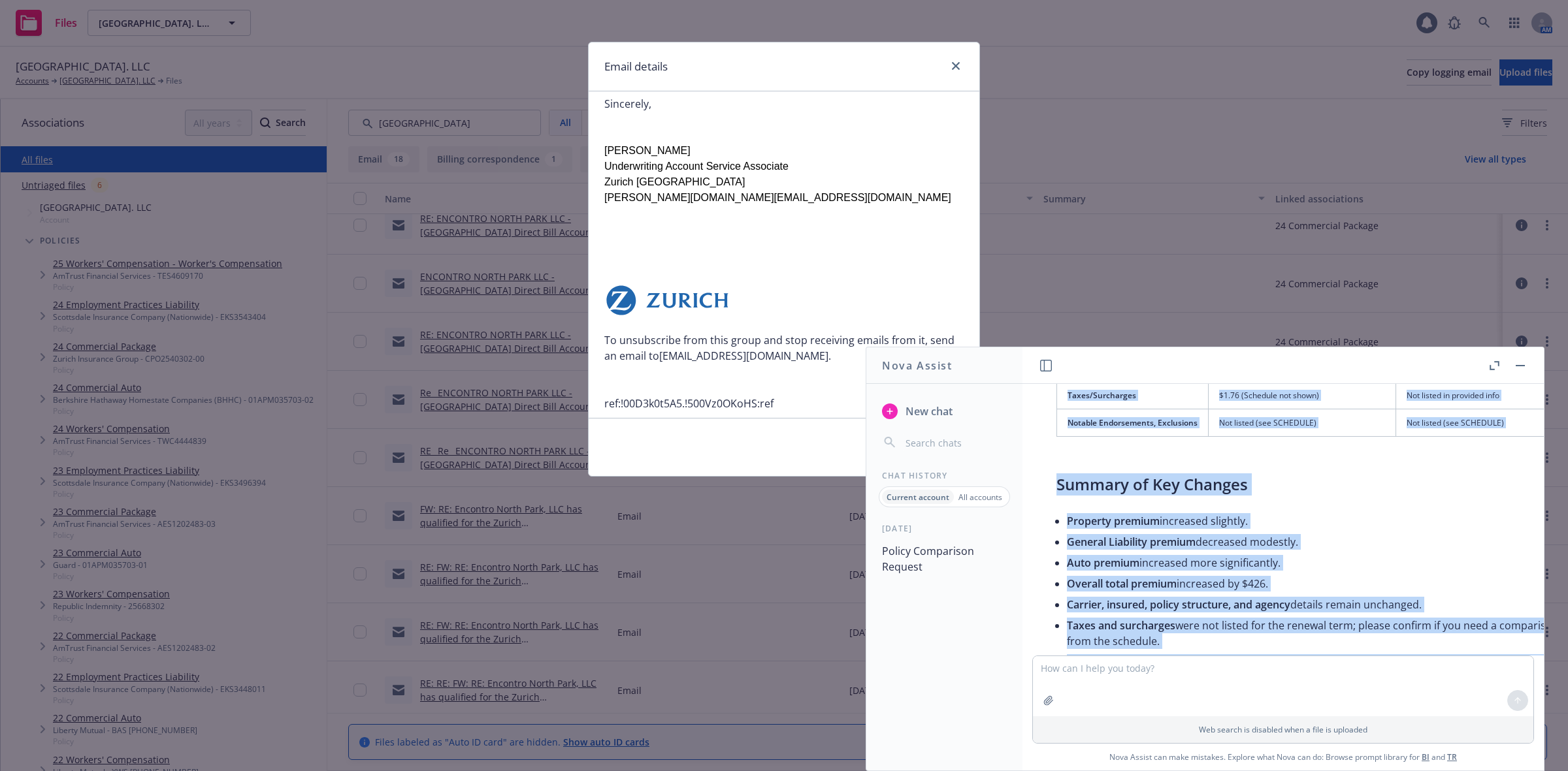
drag, startPoint x: 1229, startPoint y: 641, endPoint x: 1240, endPoint y: 641, distance: 11.0
click at [1240, 641] on div "Here is a side-by-side comparison and key differences between the expiring ([DA…" at bounding box center [1411, 393] width 736 height 685
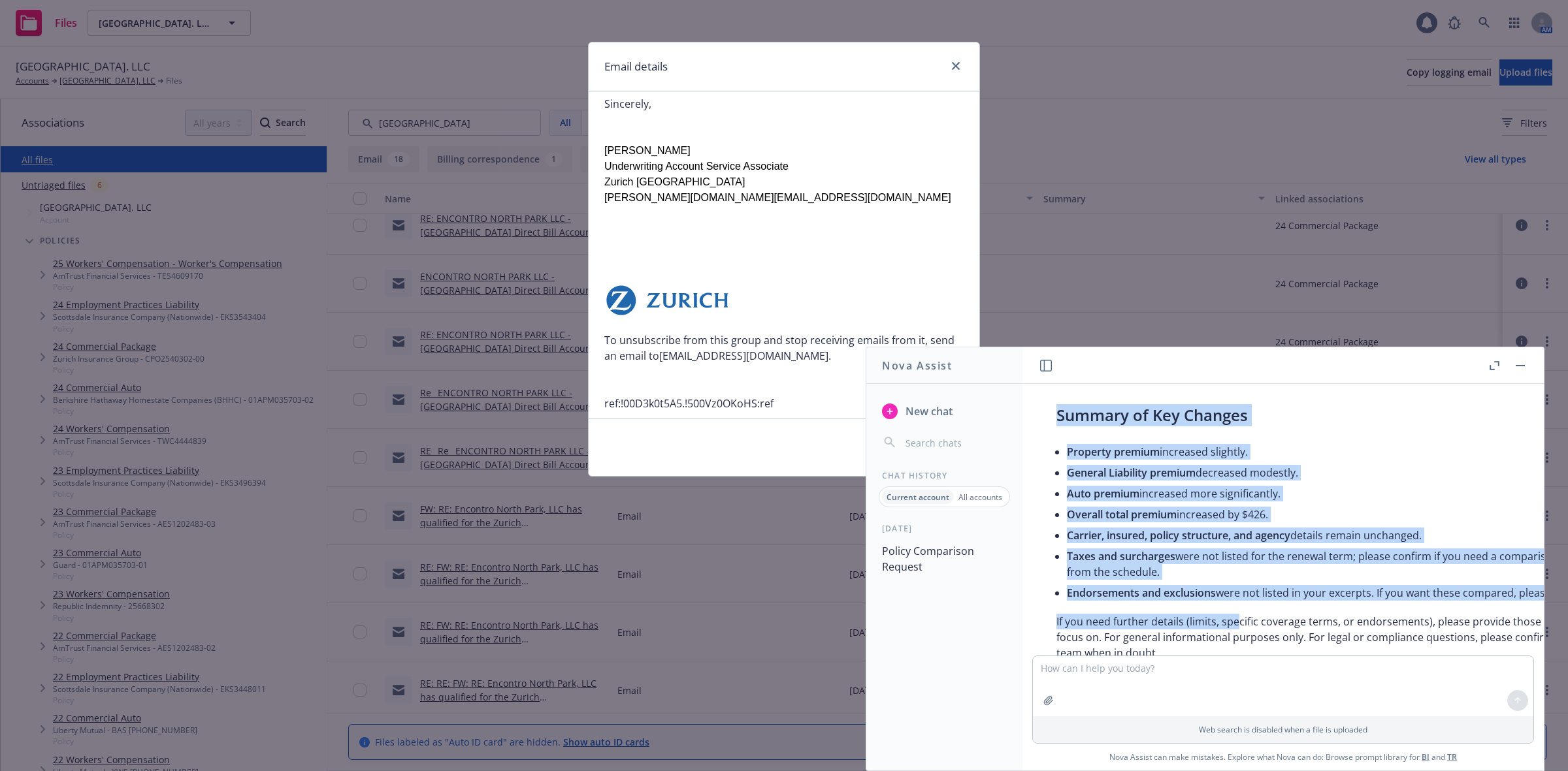
click at [1383, 446] on li "Property premium increased slightly." at bounding box center [1416, 451] width 699 height 21
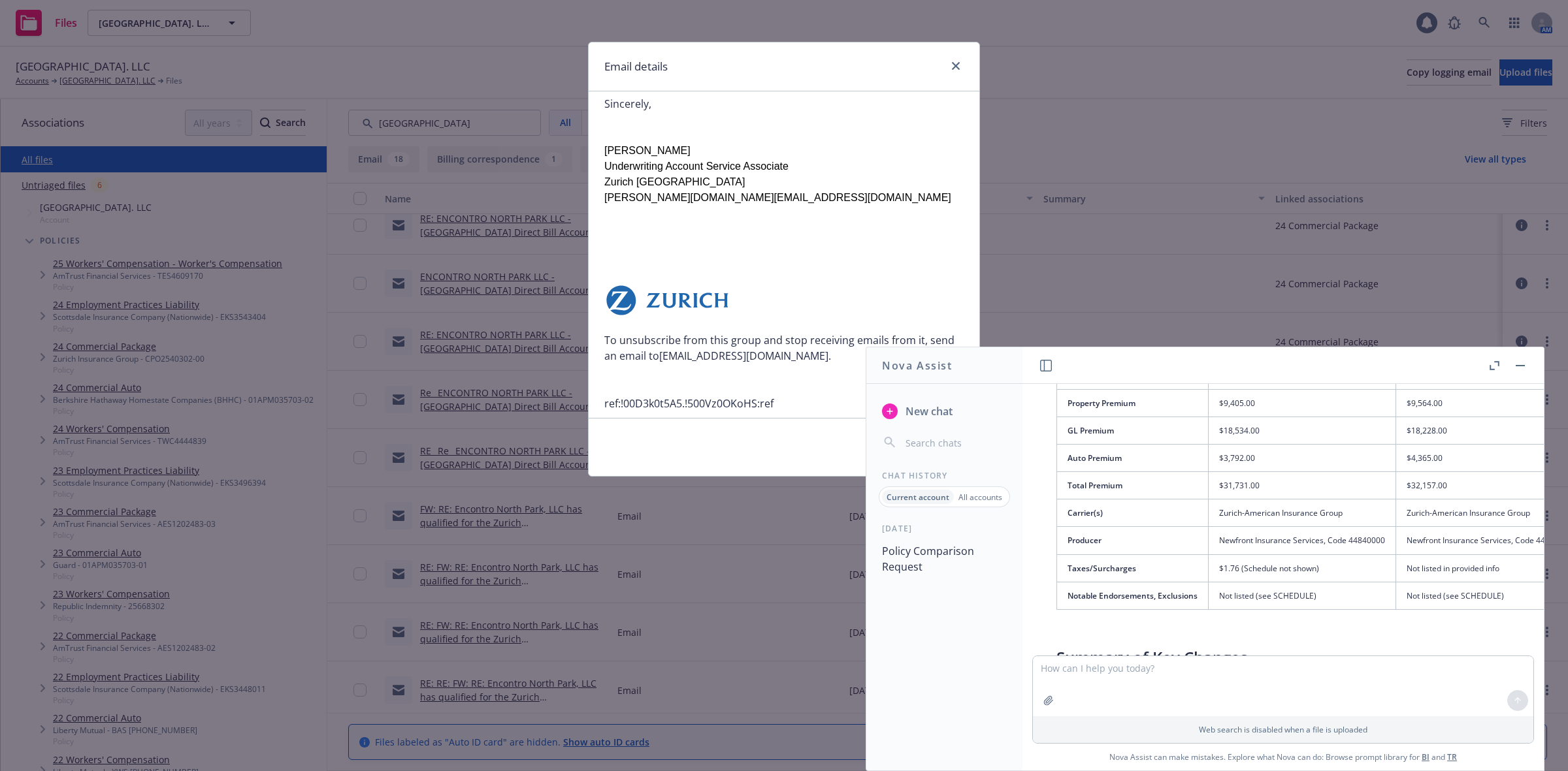
scroll to position [1696, 0]
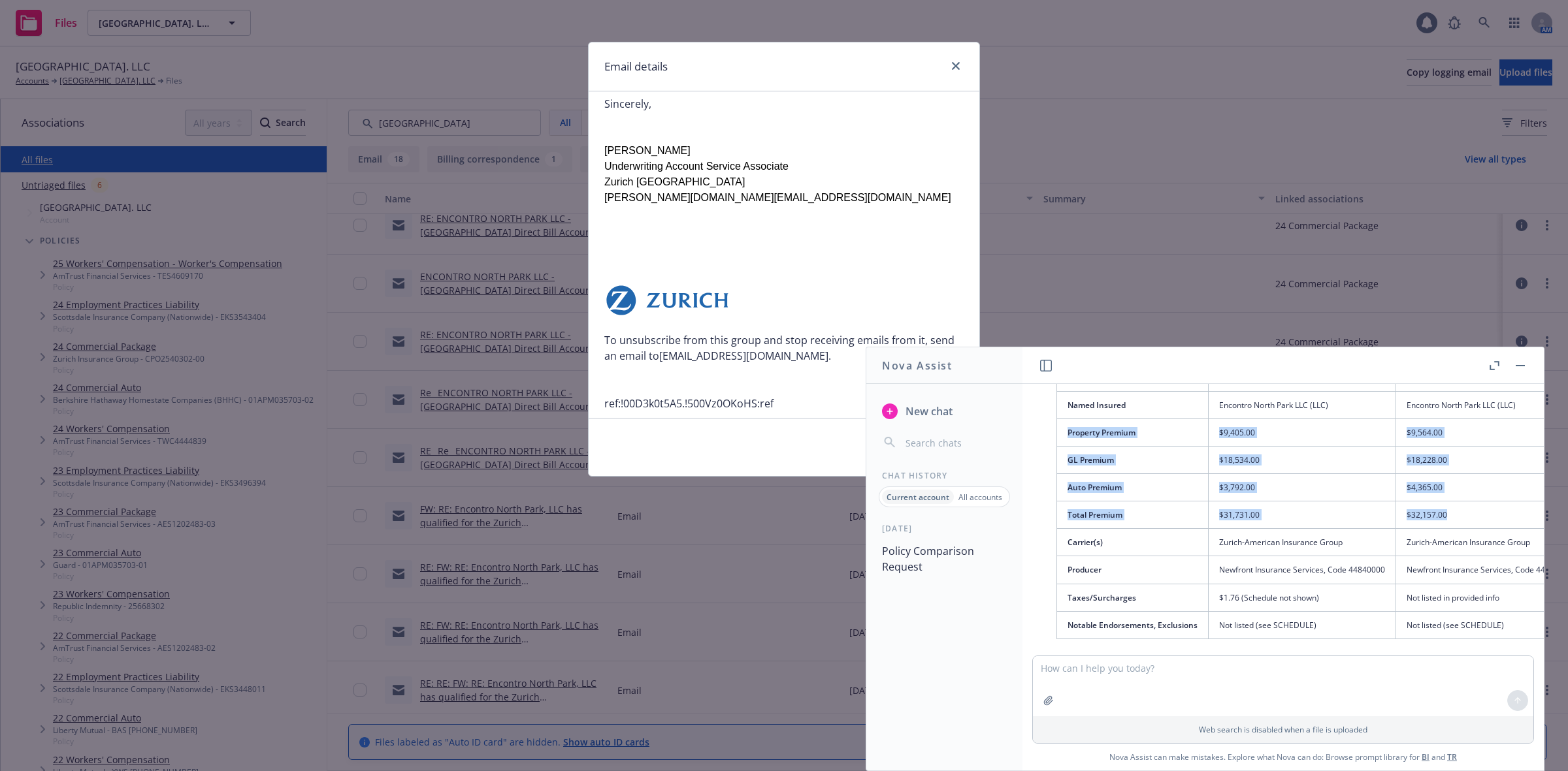
drag, startPoint x: 1461, startPoint y: 515, endPoint x: 1062, endPoint y: 439, distance: 406.2
click at [1062, 439] on tbody "Policy Number CPO 2540302 - 00 CPO 2540302 - 01 New policy is a renewal (sequen…" at bounding box center [1411, 487] width 709 height 304
copy tbody "Property Premium $9,405.00 $9,564.00 Increased by $159 GL Premium $18,534.00 $1…"
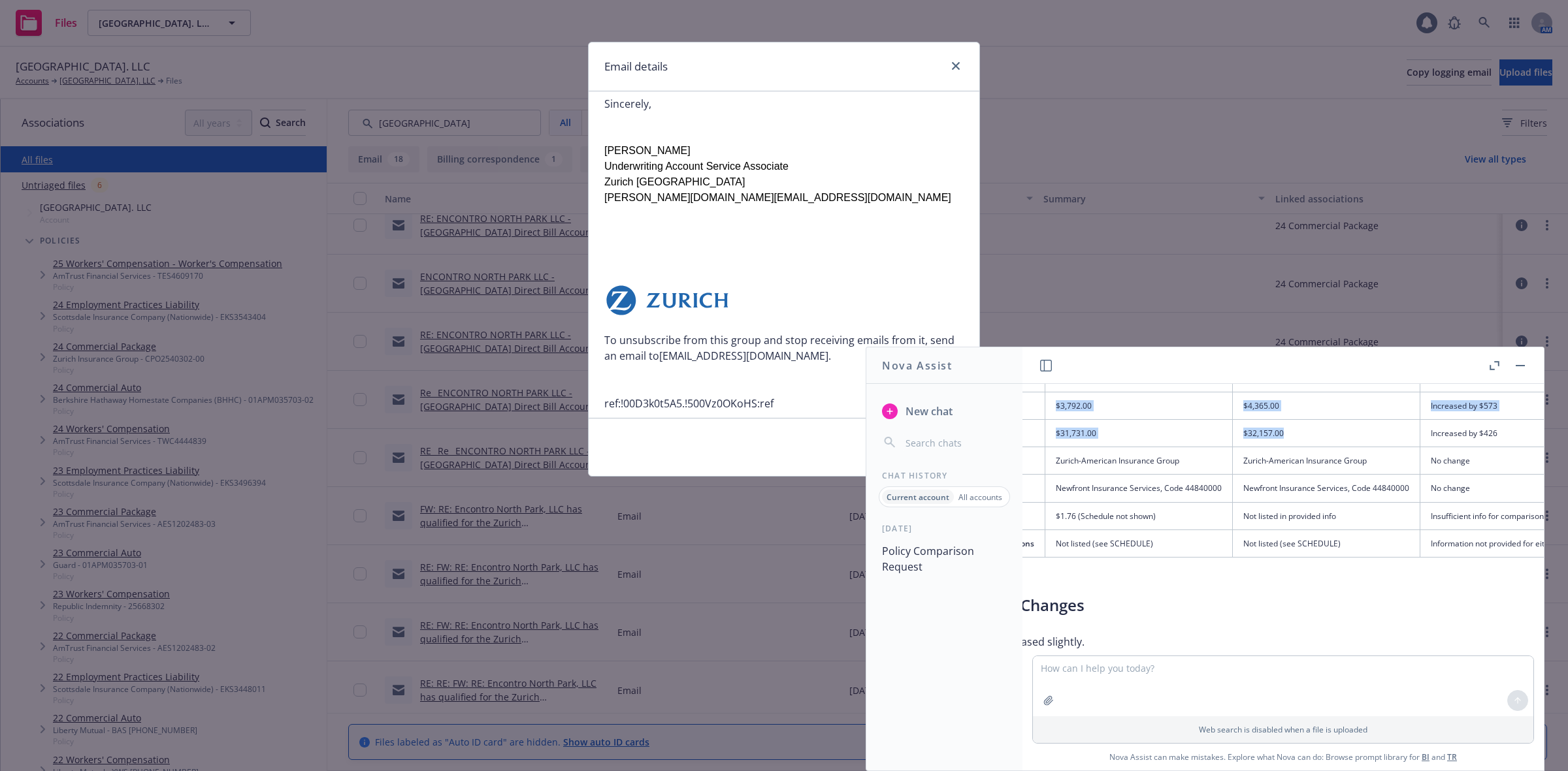
scroll to position [1778, 175]
click at [1497, 427] on td "Increased by $426" at bounding box center [1499, 434] width 182 height 27
drag, startPoint x: 1462, startPoint y: 437, endPoint x: 1408, endPoint y: 442, distance: 54.2
click at [1408, 442] on td "Increased by $426" at bounding box center [1499, 434] width 182 height 27
copy td "Increased by $426"
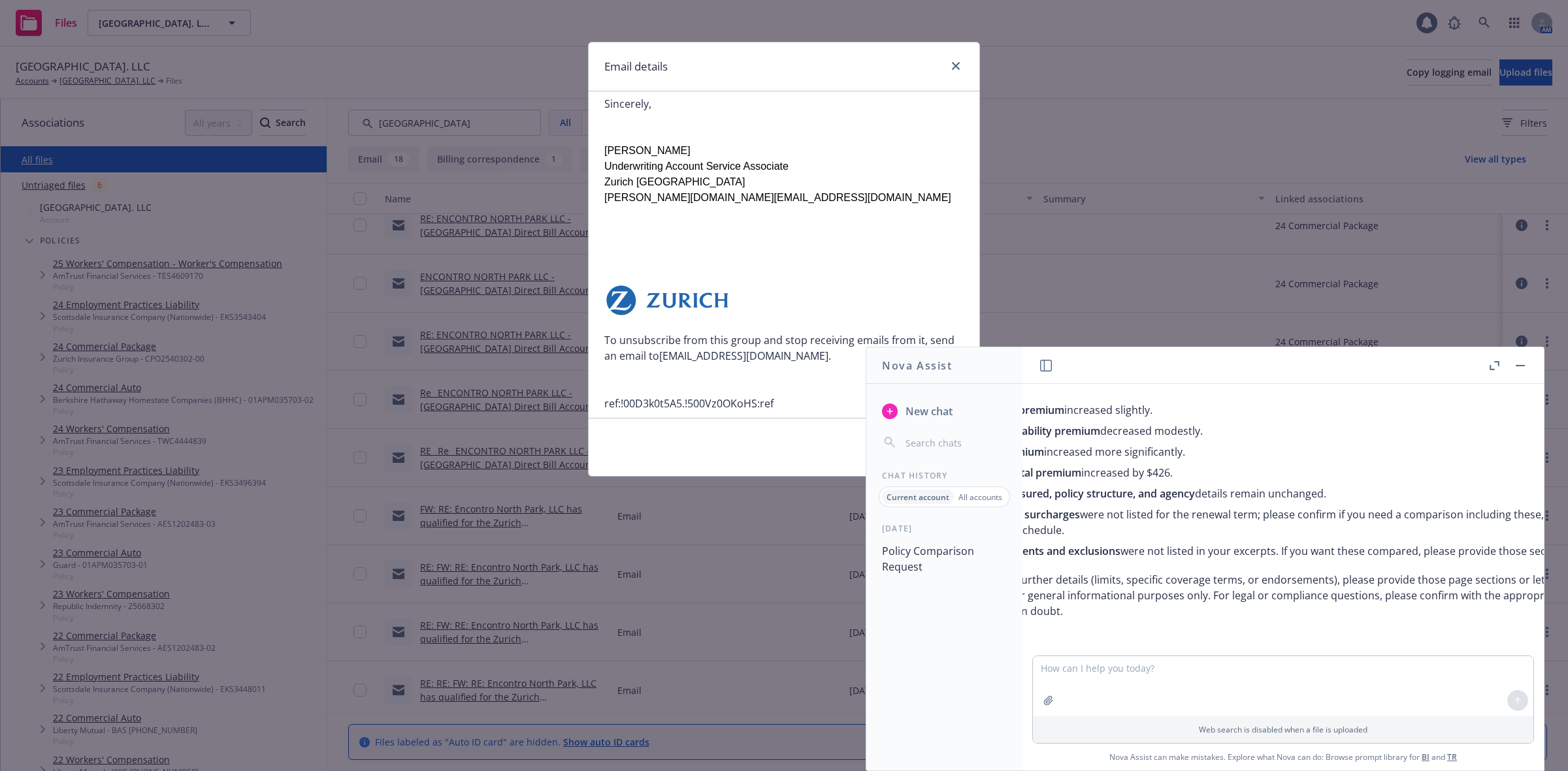
scroll to position [2022, 0]
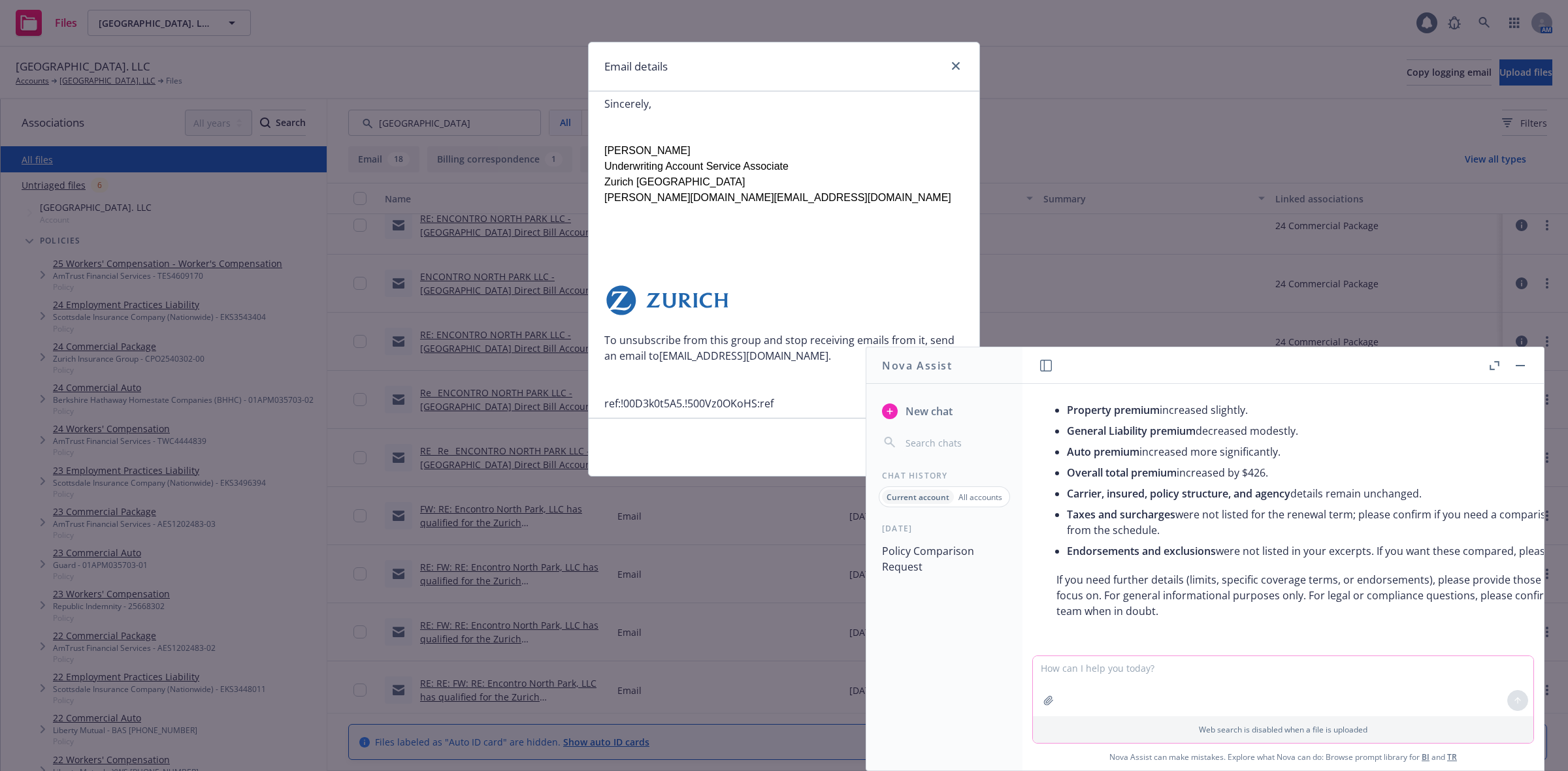
drag, startPoint x: 1067, startPoint y: 677, endPoint x: 1060, endPoint y: 685, distance: 10.6
click at [1066, 677] on textarea at bounding box center [1283, 687] width 500 height 60
click at [1049, 699] on icon "button" at bounding box center [1049, 701] width 11 height 11
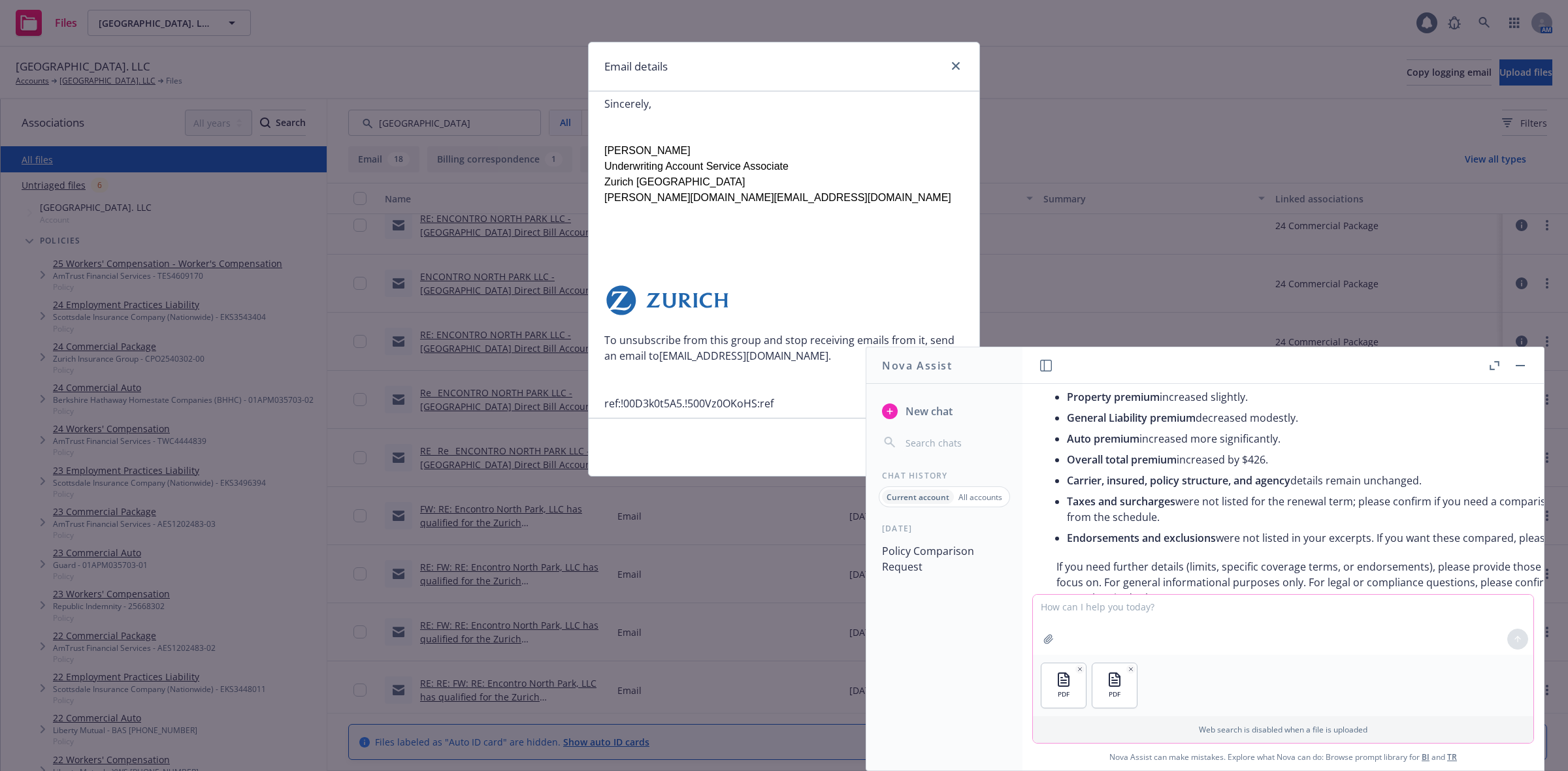
click at [1254, 601] on textarea at bounding box center [1283, 625] width 500 height 60
type textarea "Here are the PDF files for your review Nova"
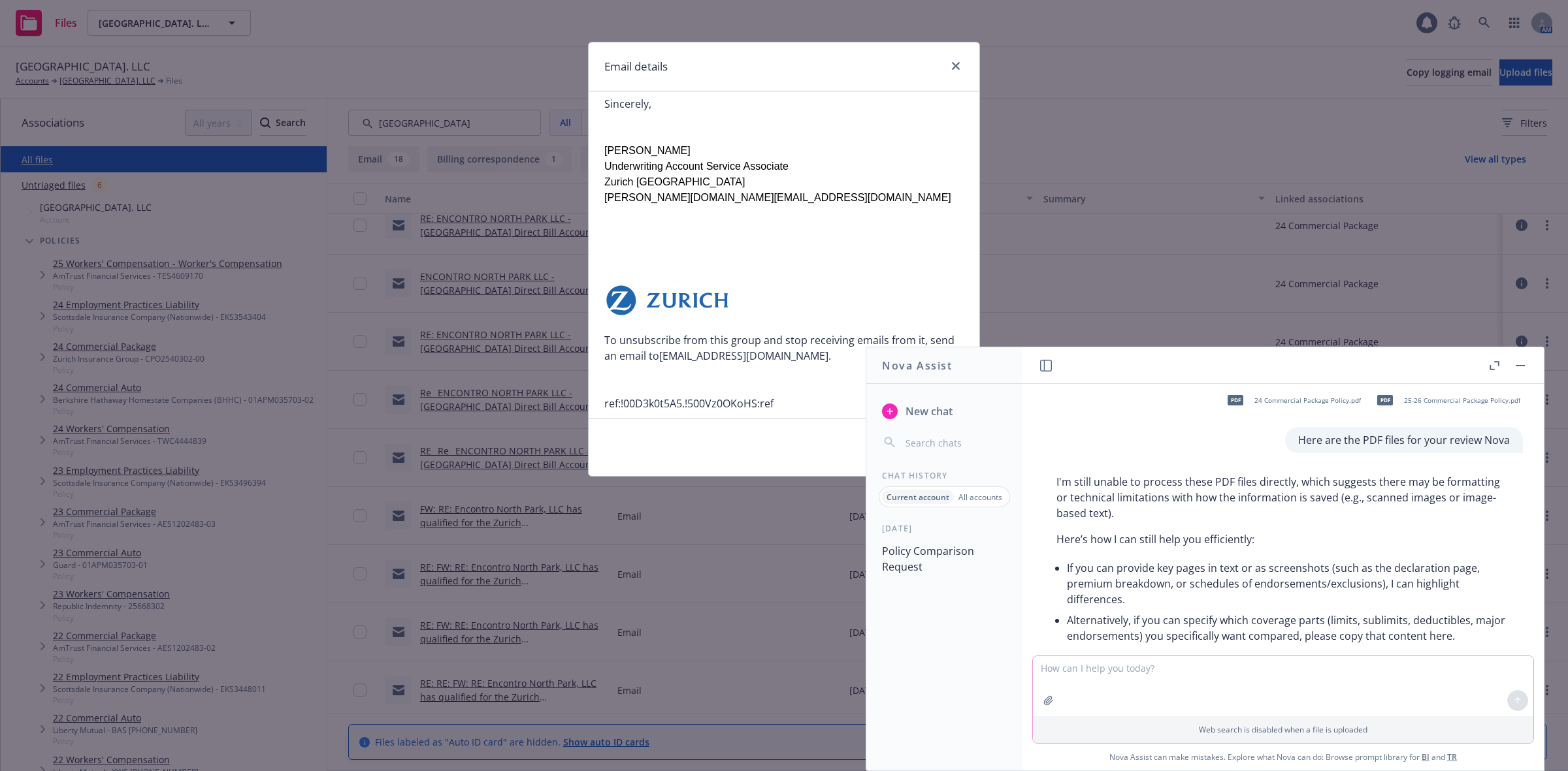
scroll to position [2347, 0]
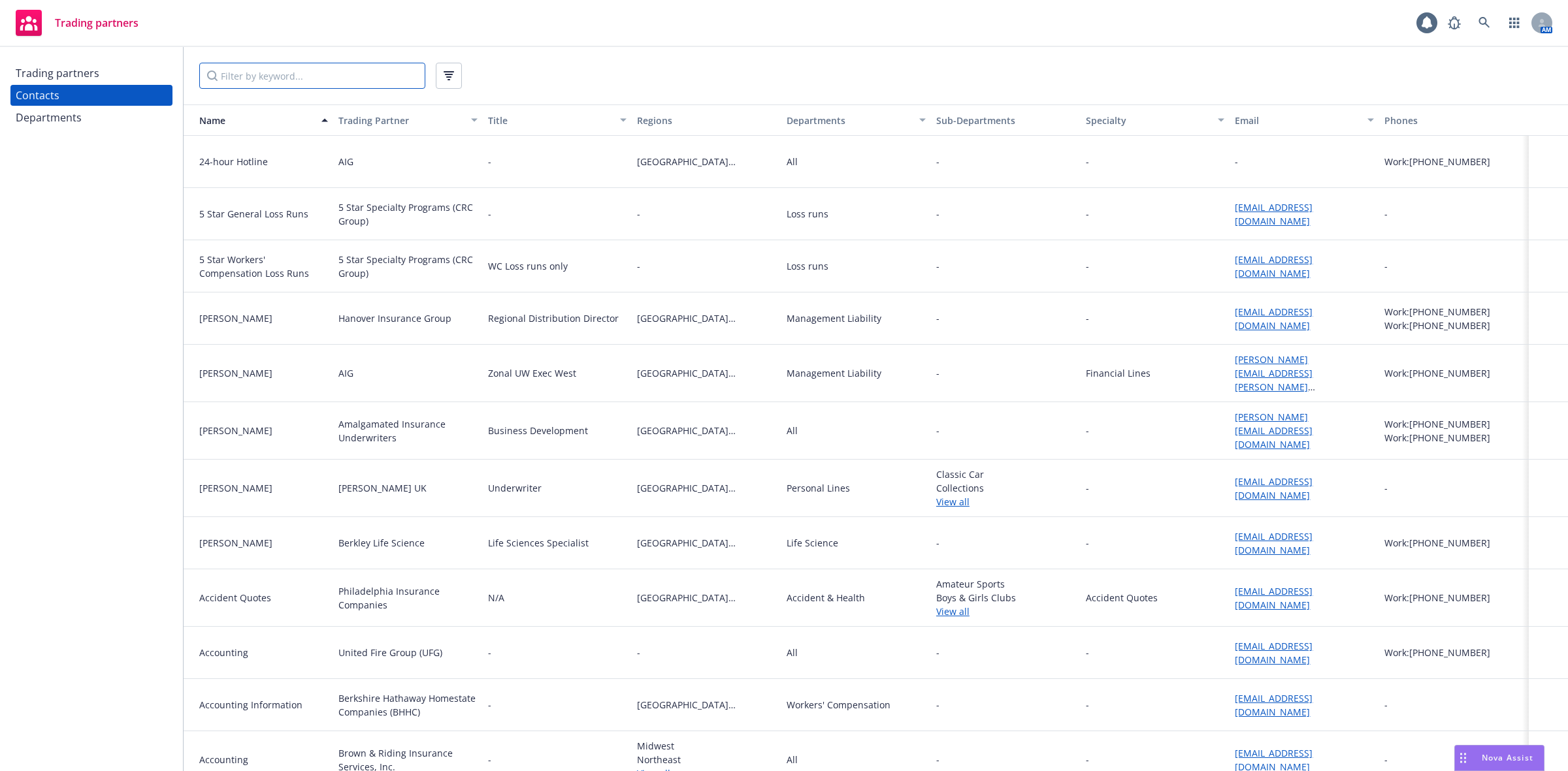
click at [245, 73] on input "Filter by keyword..." at bounding box center [312, 75] width 226 height 26
type input "[GEOGRAPHIC_DATA]"
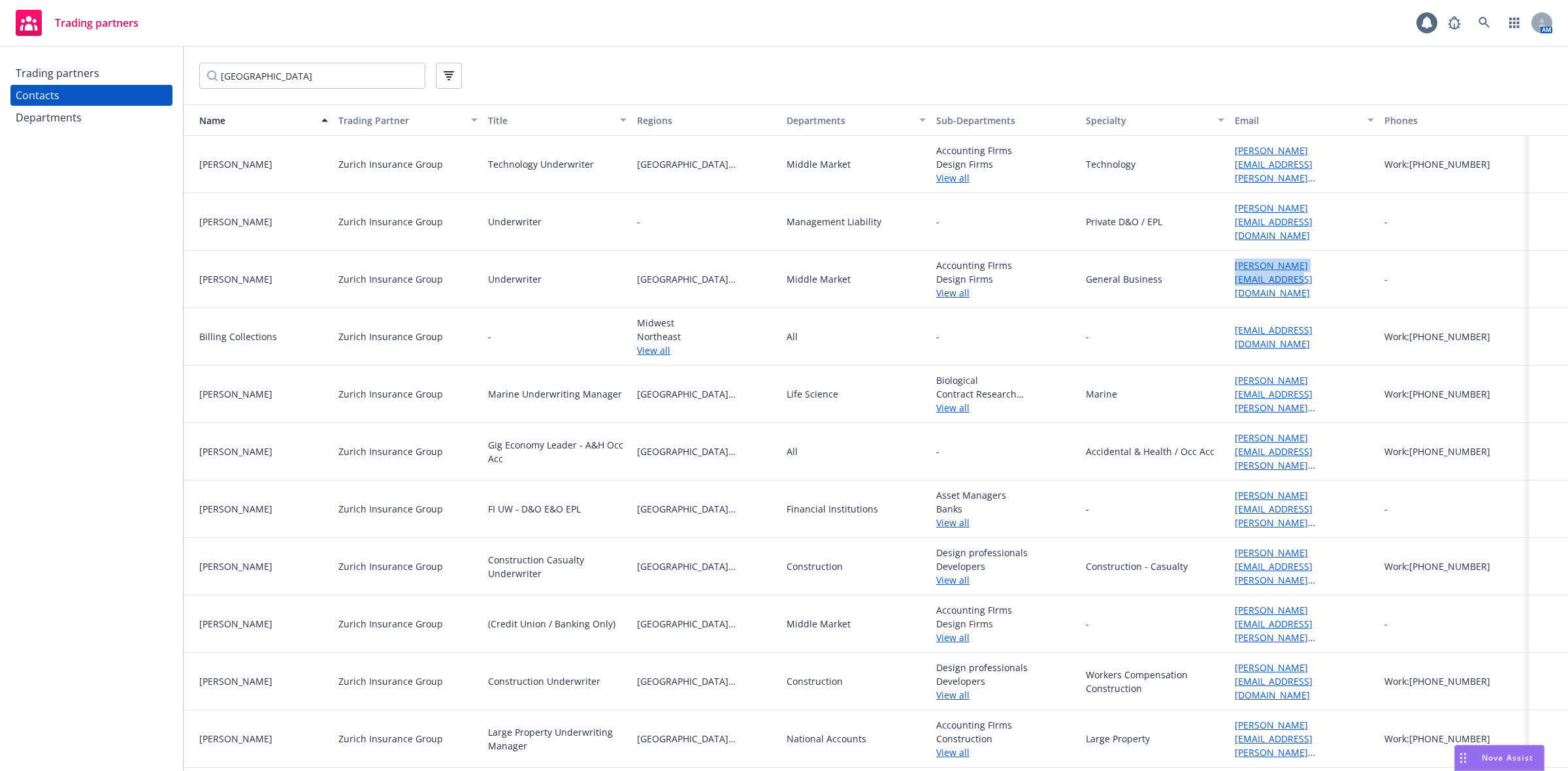
drag, startPoint x: 1360, startPoint y: 275, endPoint x: 1225, endPoint y: 287, distance: 135.5
click at [1230, 287] on div "[PERSON_NAME][EMAIL_ADDRESS][DOMAIN_NAME]" at bounding box center [1304, 279] width 150 height 57
copy link "[PERSON_NAME][EMAIL_ADDRESS][DOMAIN_NAME]"
